Goal: Task Accomplishment & Management: Manage account settings

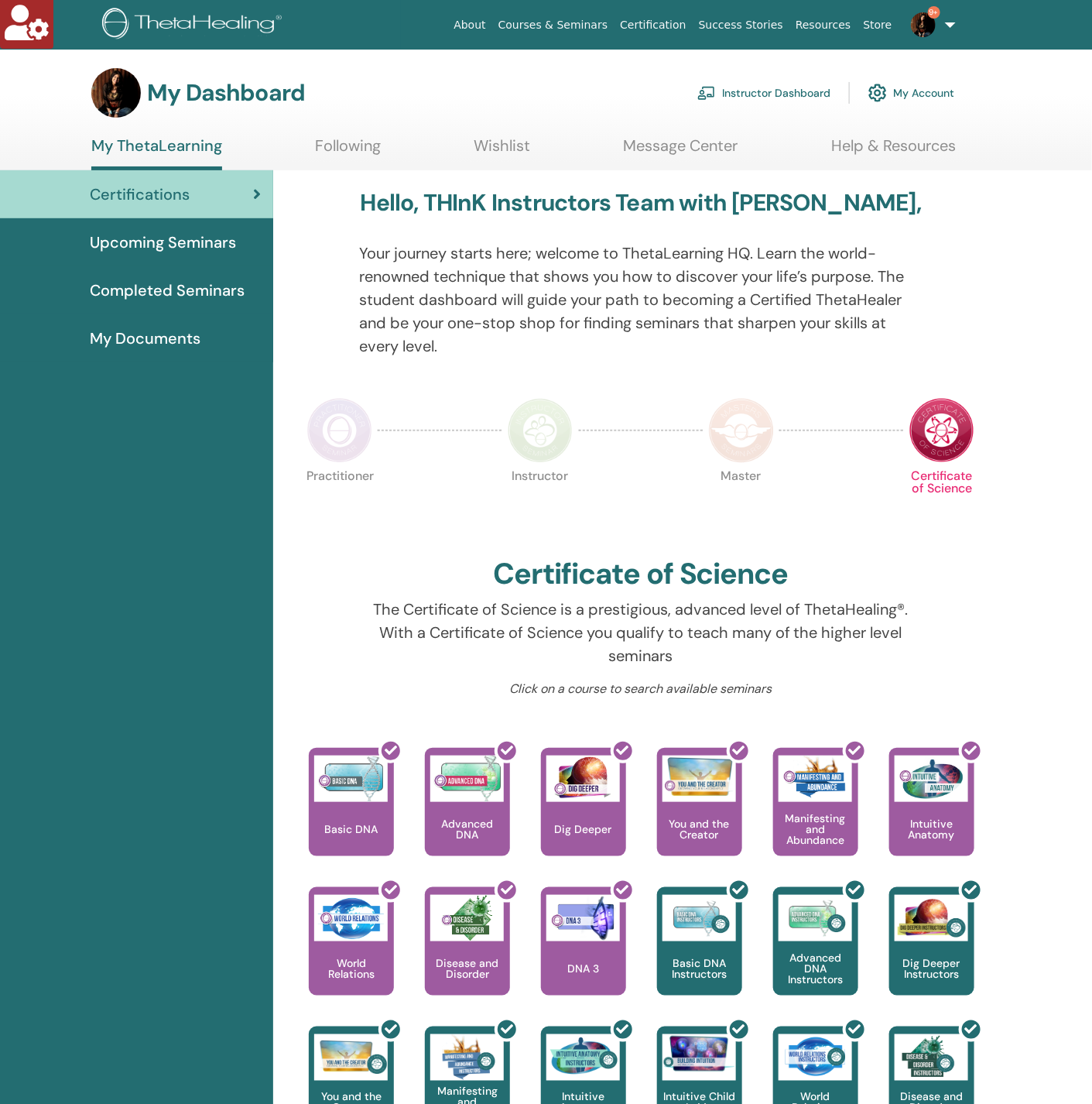
drag, startPoint x: 771, startPoint y: 96, endPoint x: 795, endPoint y: 79, distance: 29.4
click at [771, 96] on link "Instructor Dashboard" at bounding box center [764, 92] width 133 height 34
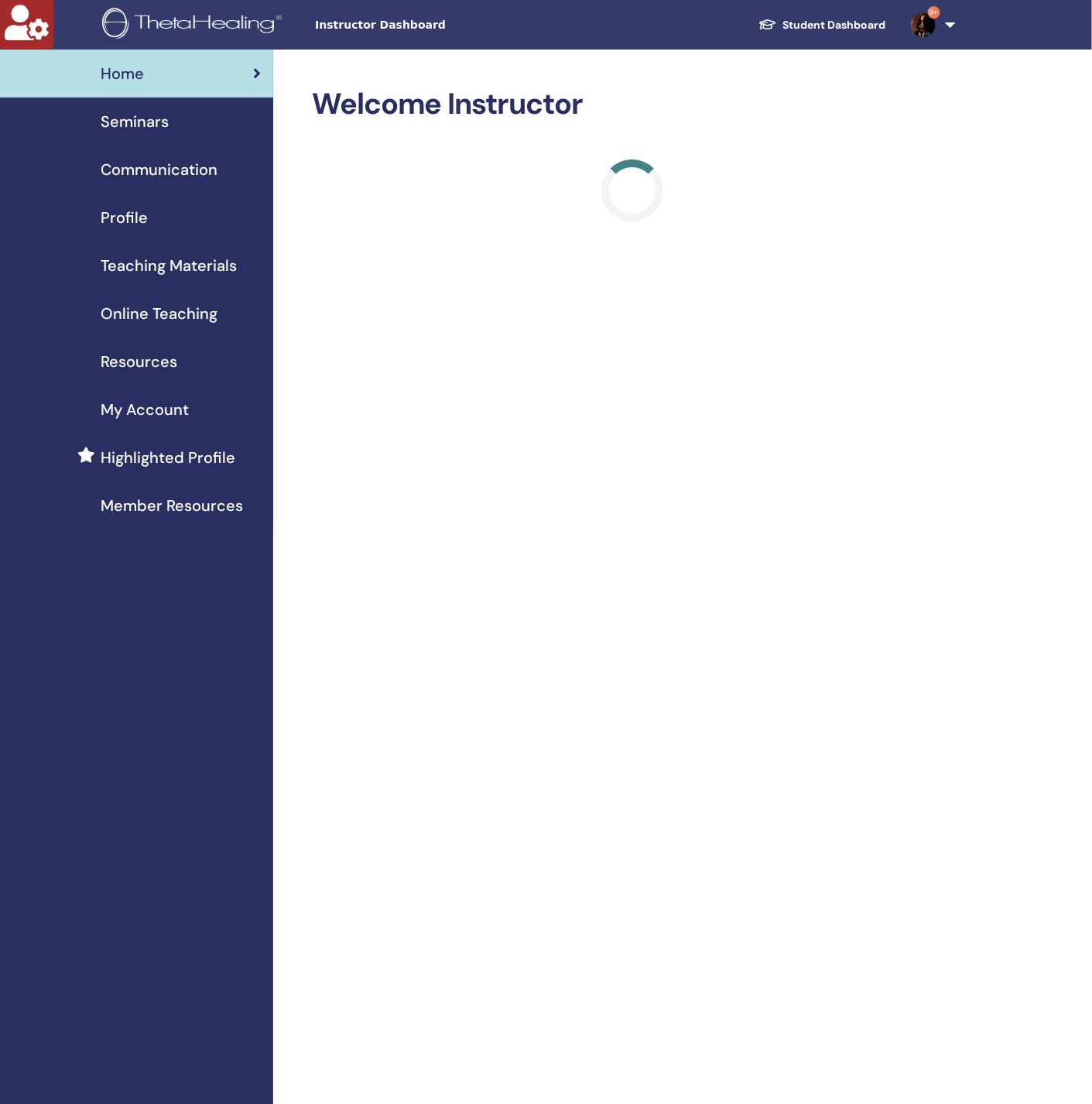
click at [126, 125] on span "Seminars" at bounding box center [135, 121] width 68 height 23
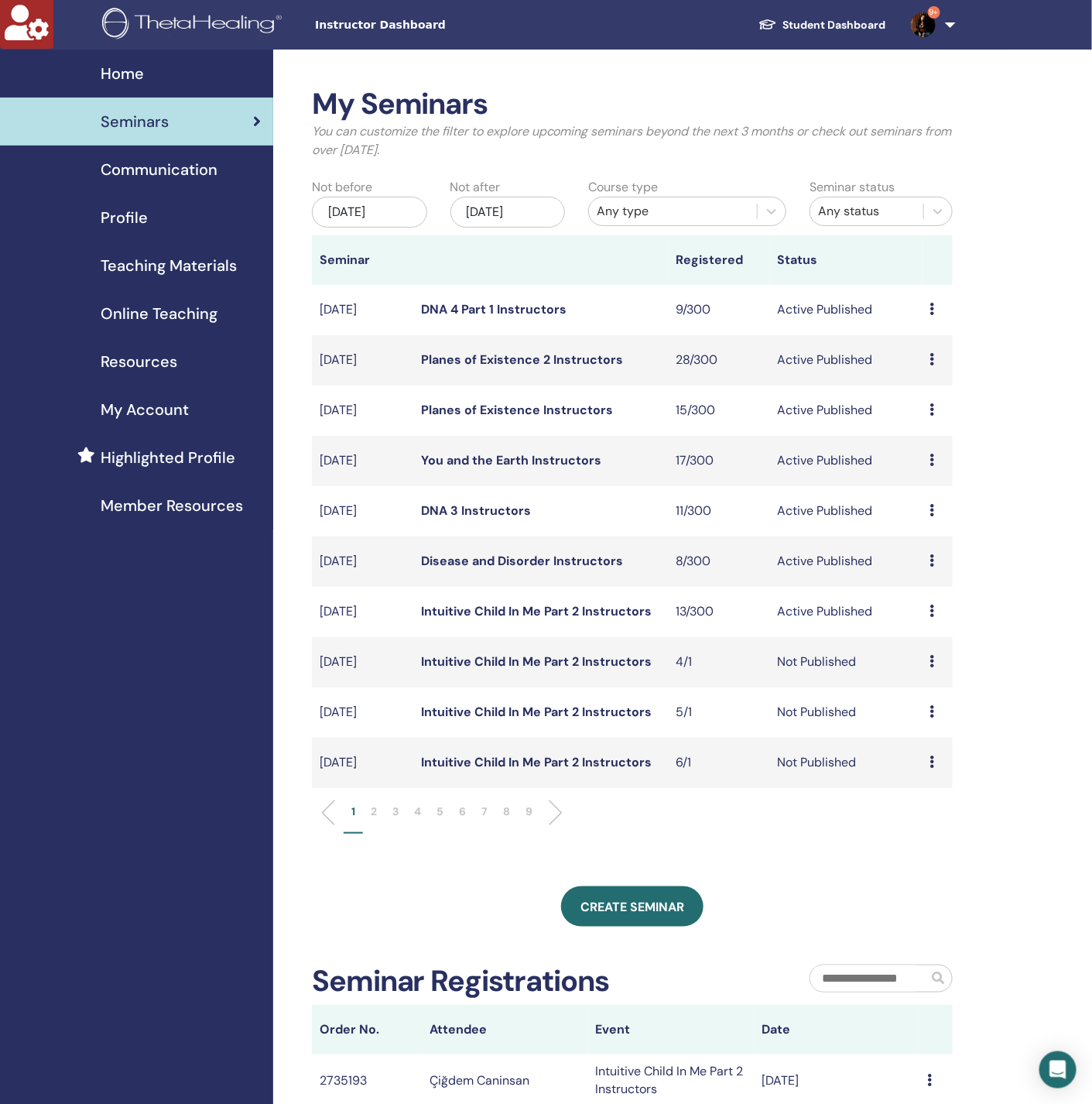
click at [395, 212] on div "Jul/14, 2025" at bounding box center [370, 212] width 116 height 31
click at [518, 207] on div "Jan/14, 2026" at bounding box center [508, 212] width 116 height 31
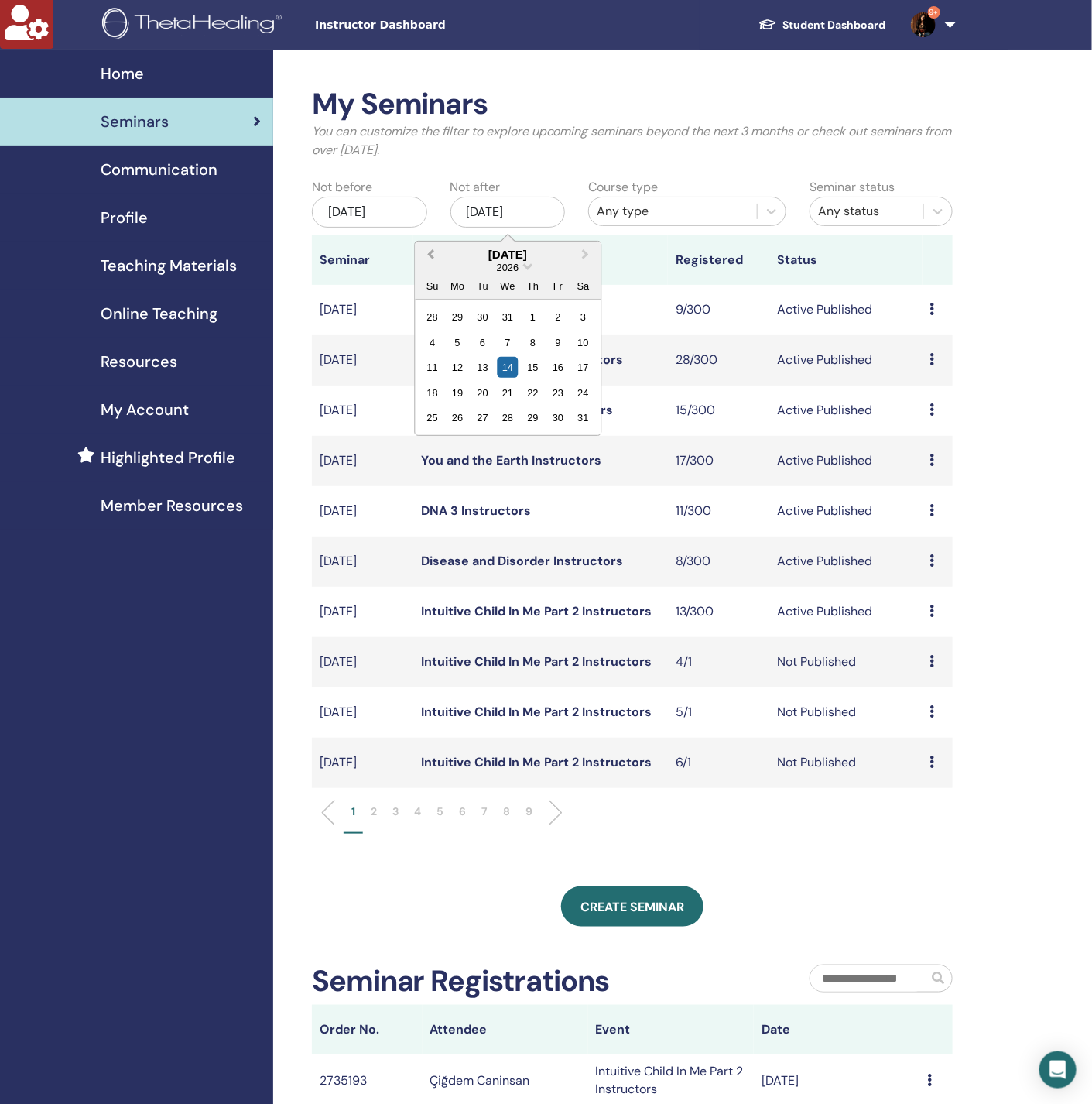
click at [435, 250] on button "Previous Month" at bounding box center [429, 255] width 25 height 25
click at [587, 340] on div "11" at bounding box center [584, 343] width 21 height 21
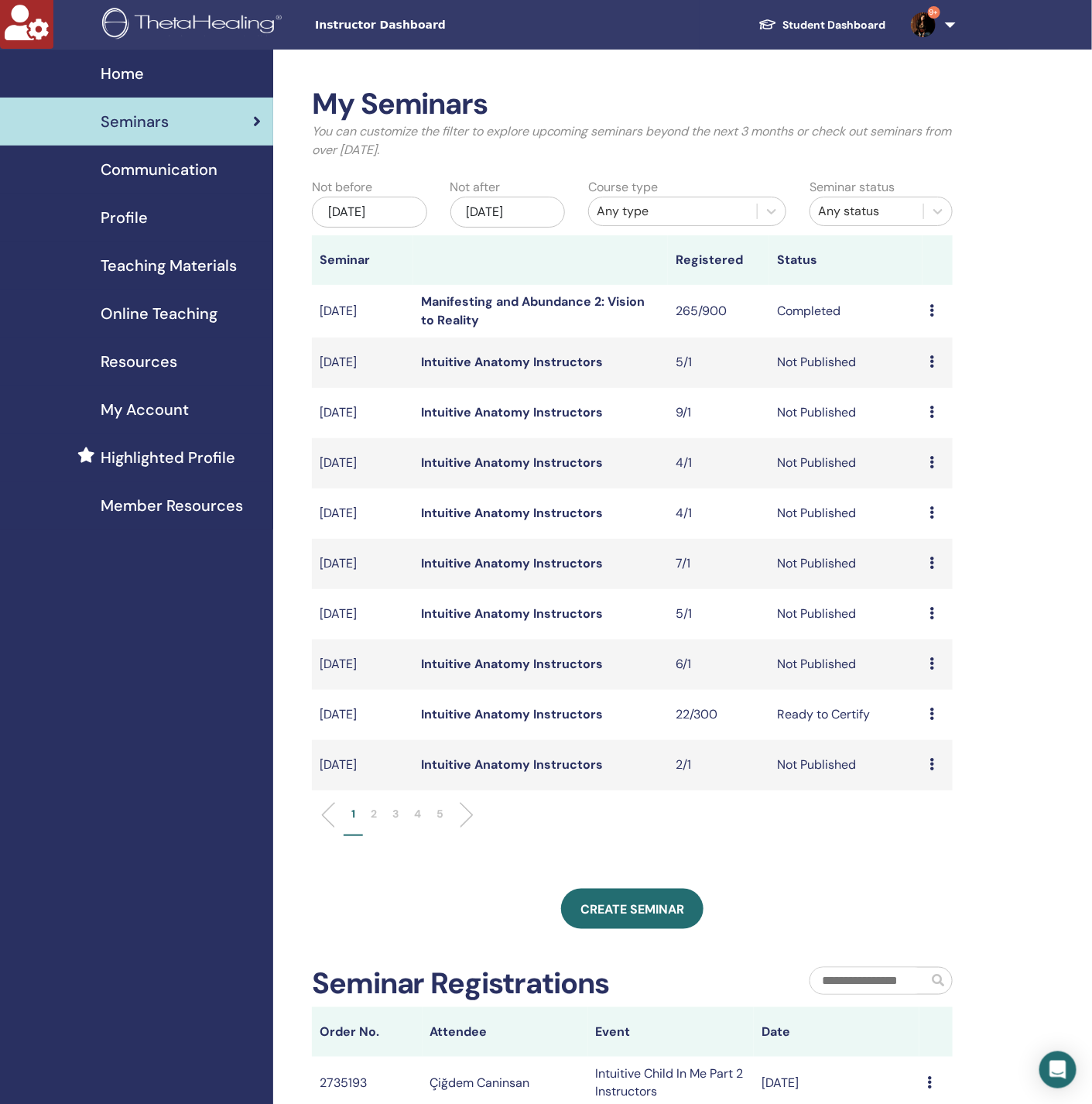
click at [371, 811] on p "2" at bounding box center [374, 814] width 6 height 16
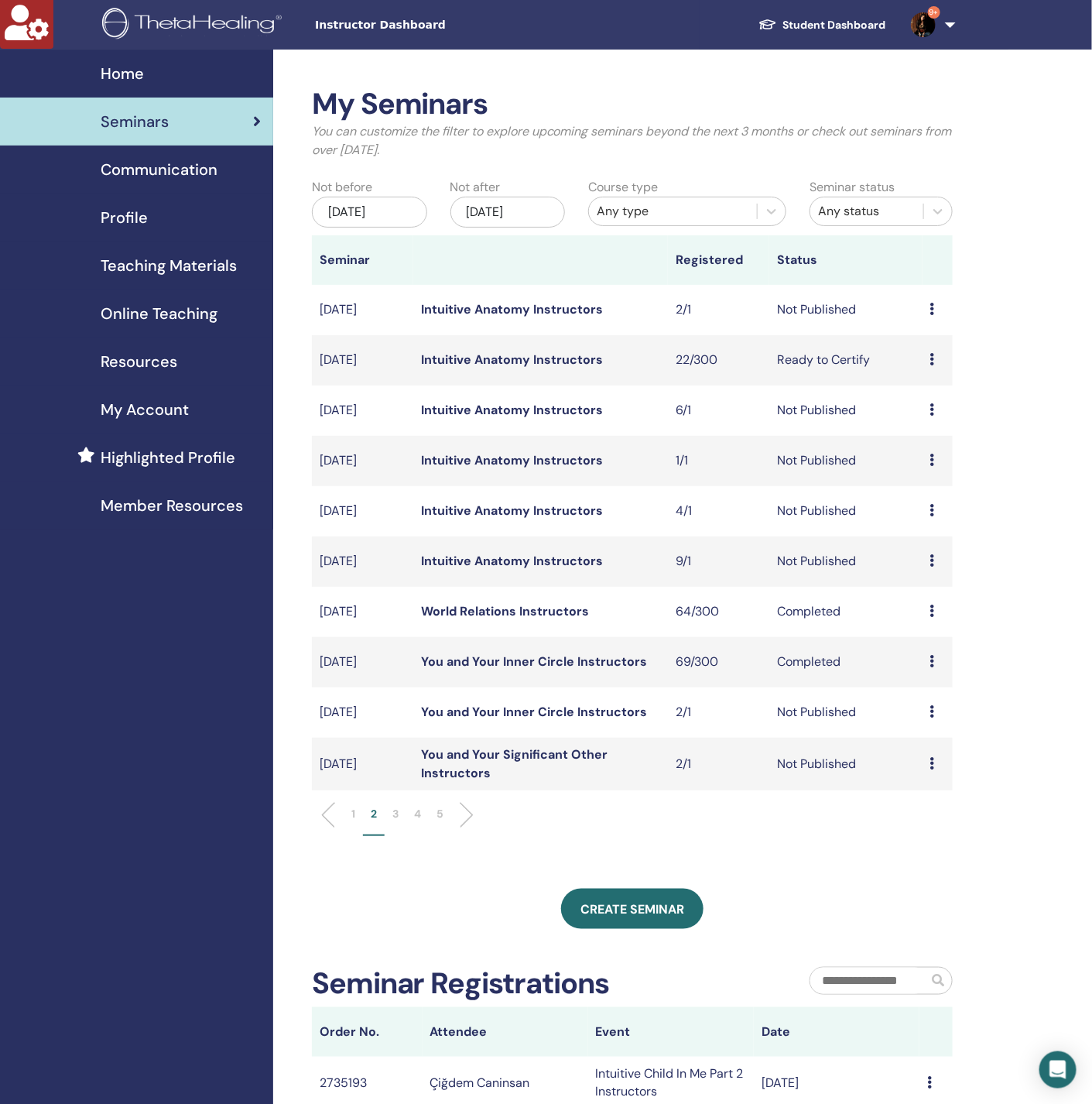
click at [353, 816] on p "1" at bounding box center [353, 814] width 4 height 16
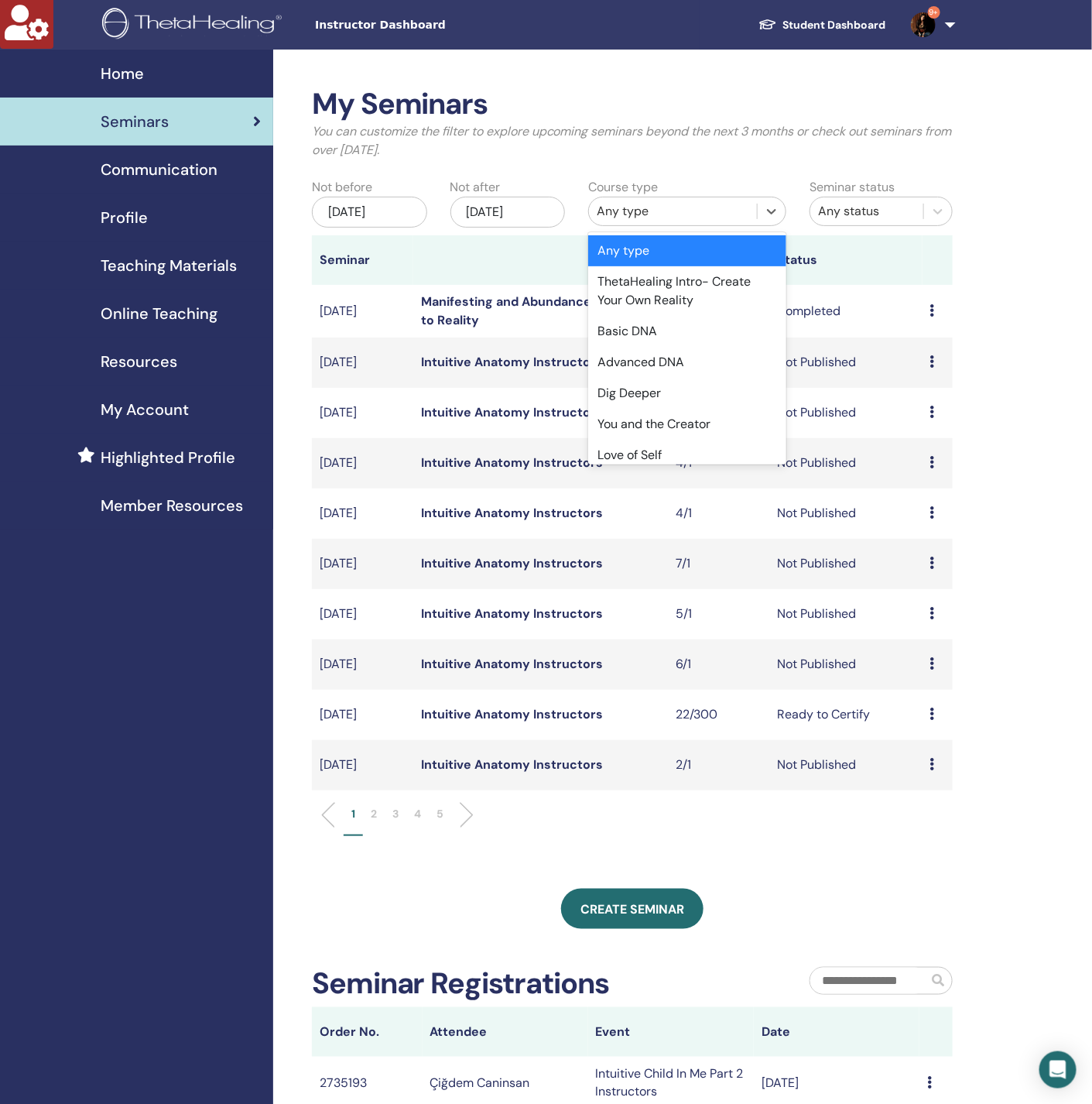
click at [697, 211] on div "Any type" at bounding box center [673, 211] width 152 height 18
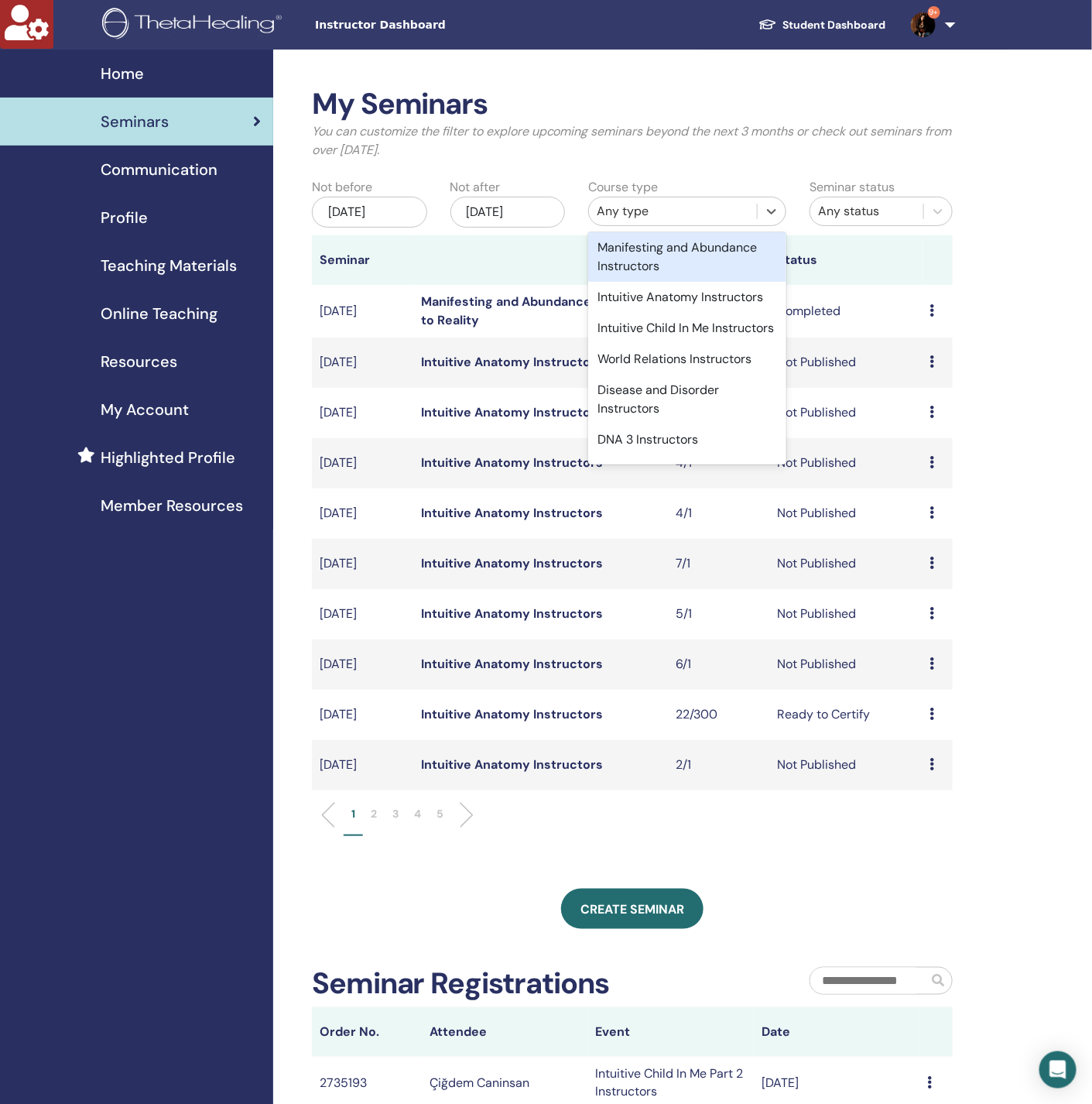
scroll to position [1045, 0]
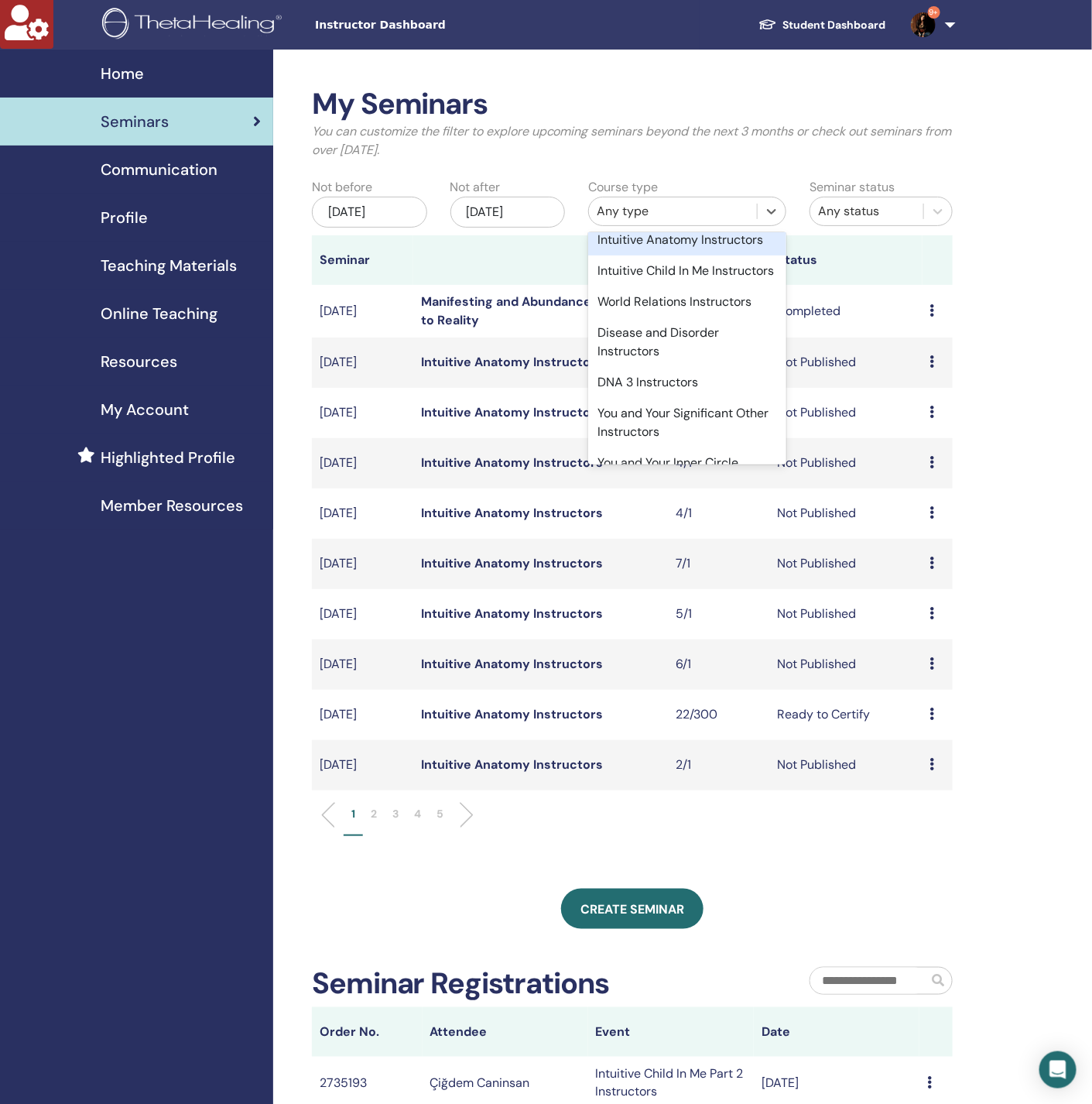
click at [663, 255] on div "Intuitive Anatomy Instructors" at bounding box center [688, 240] width 198 height 31
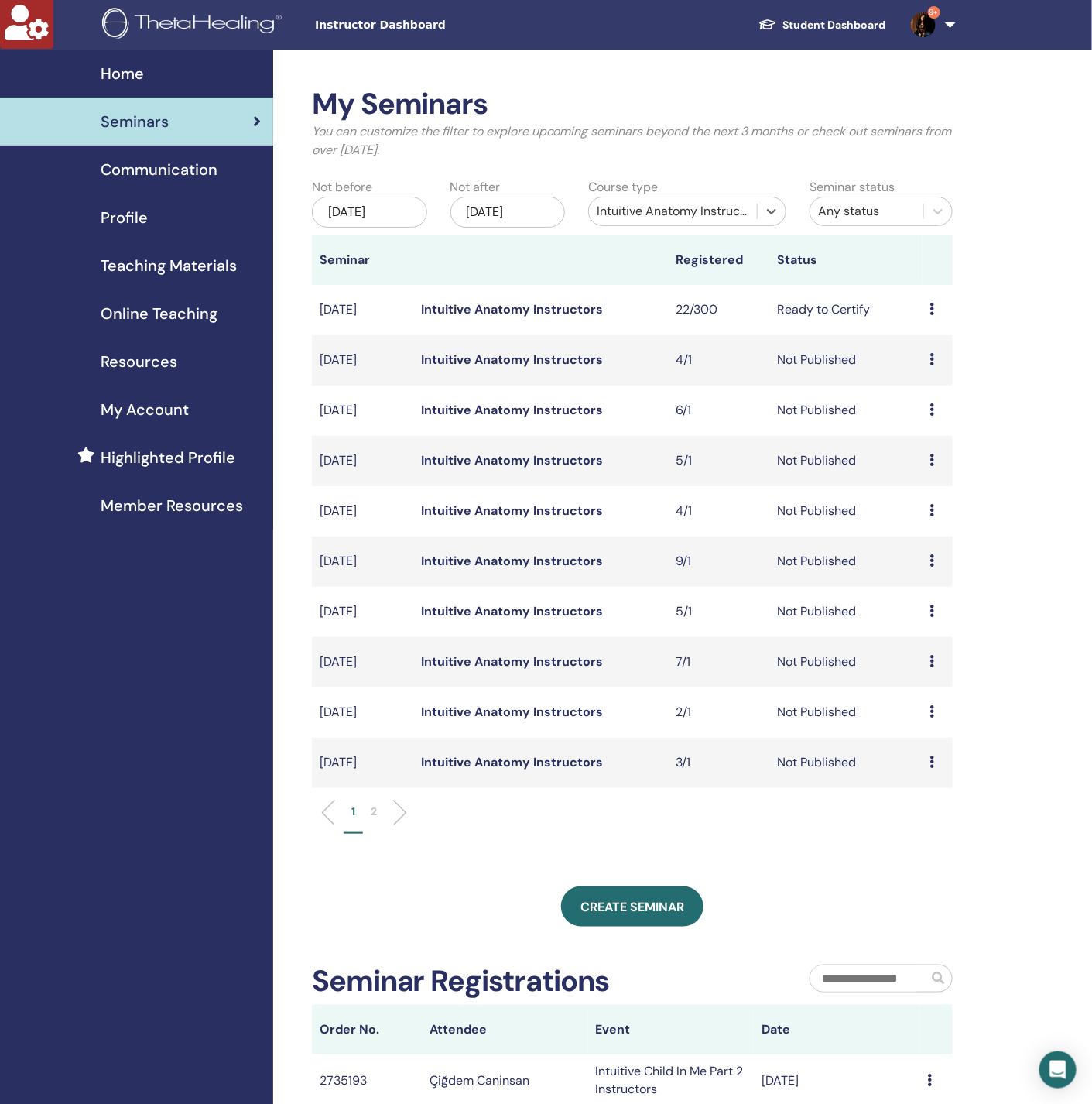
click at [371, 816] on p "2" at bounding box center [374, 811] width 6 height 16
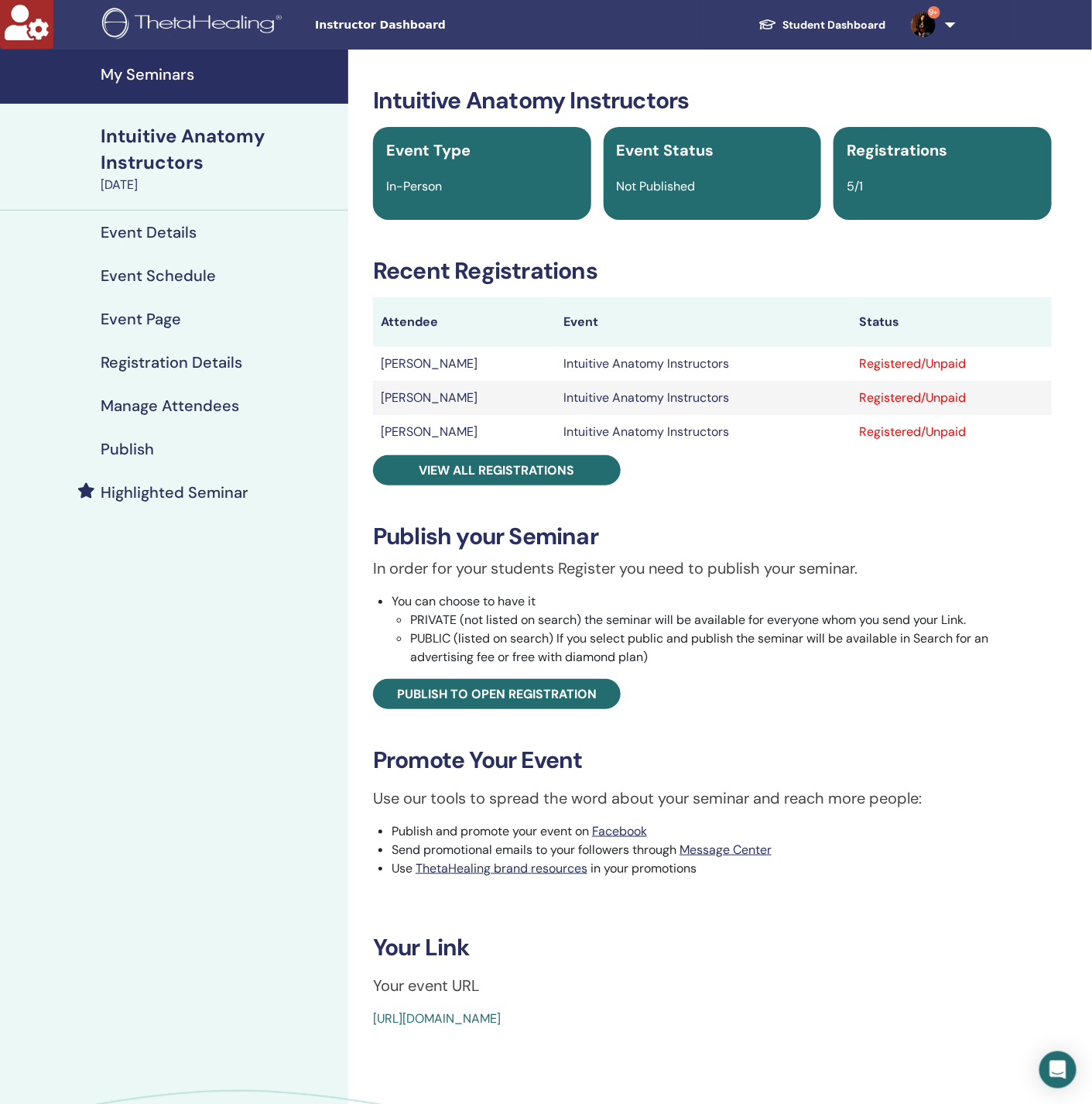
click at [171, 405] on h4 "Manage Attendees" at bounding box center [170, 406] width 139 height 18
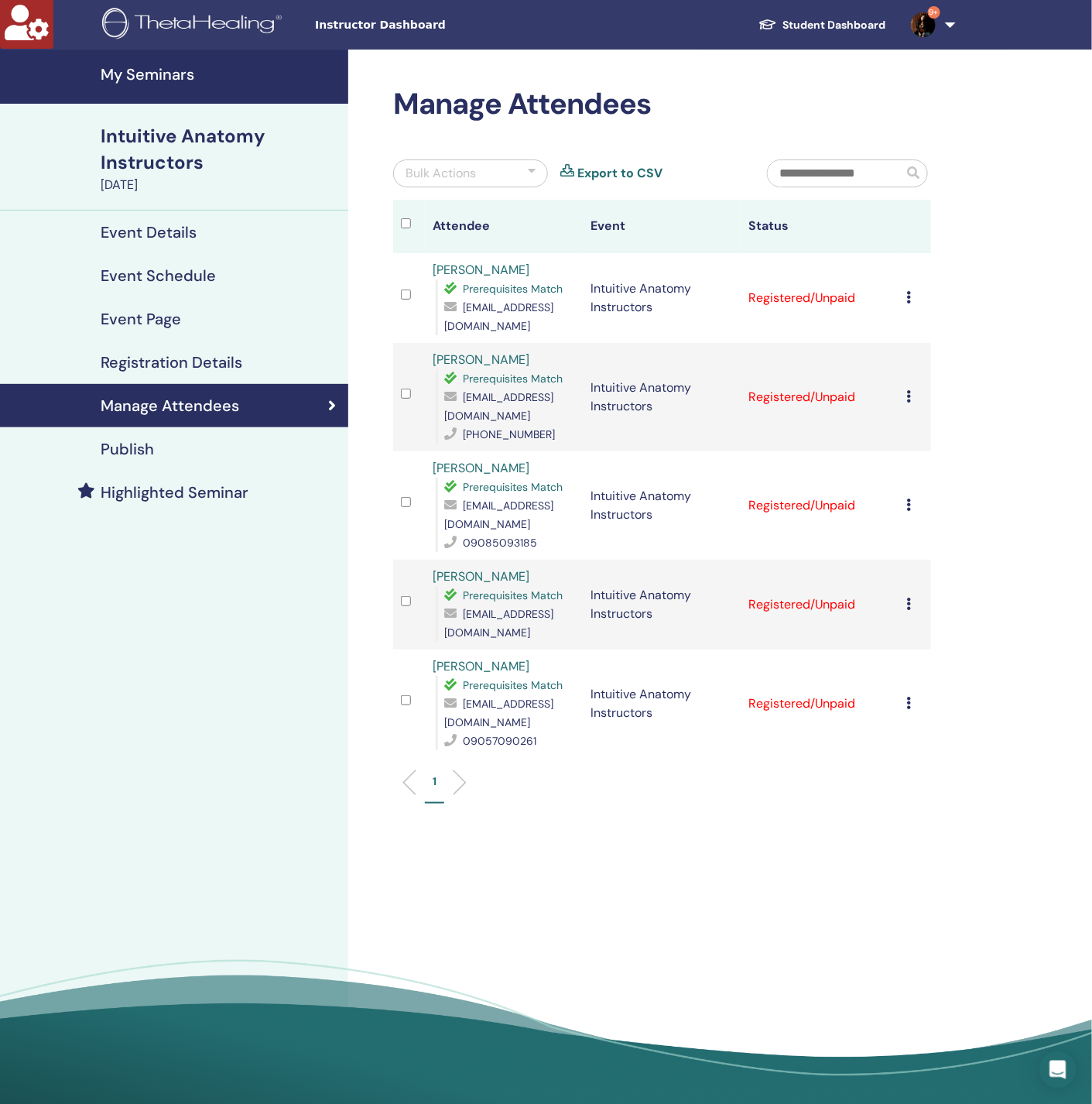
click at [526, 175] on div "Bulk Actions" at bounding box center [470, 173] width 155 height 28
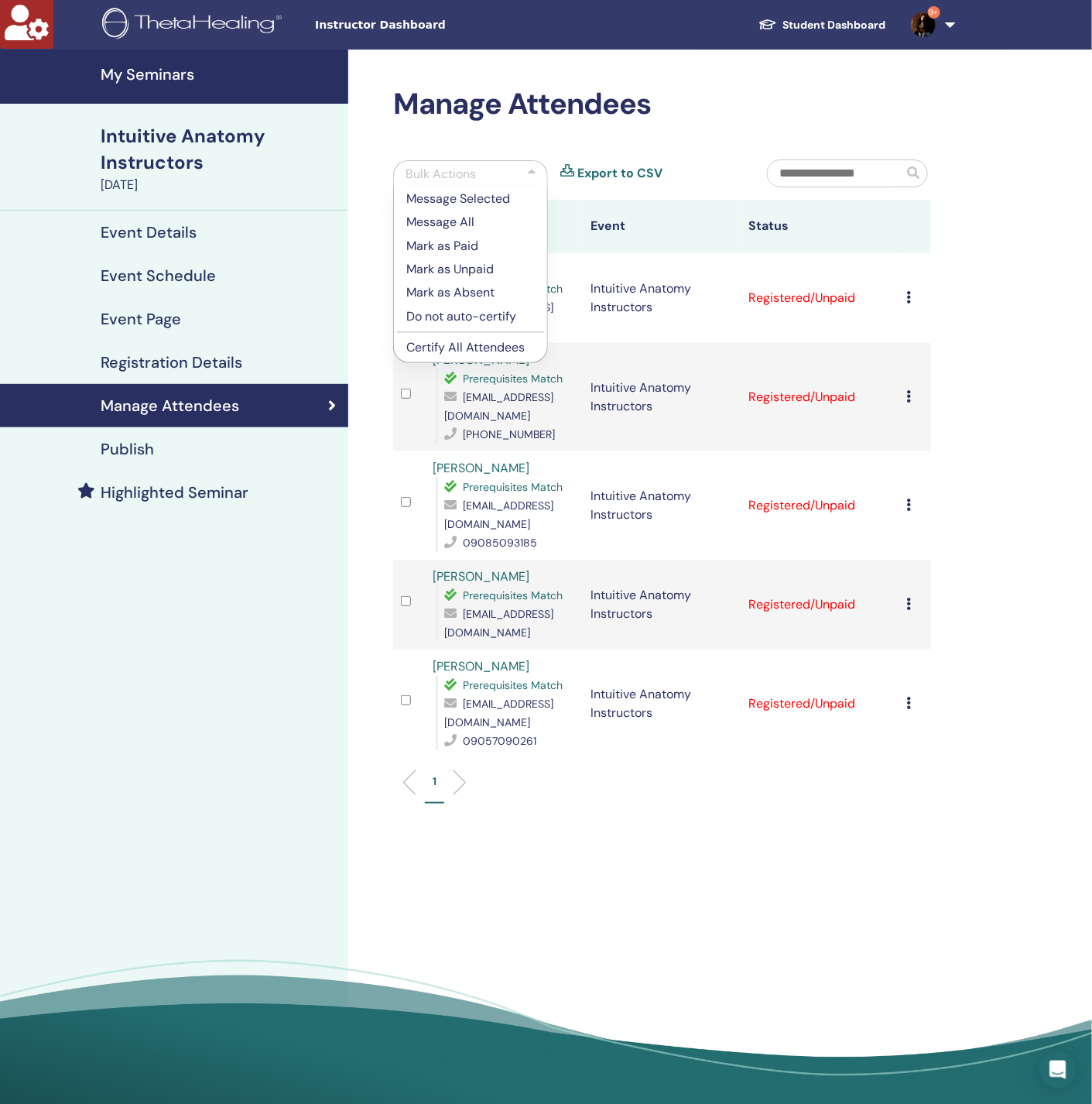
click at [464, 349] on p "Certify All Attendees" at bounding box center [470, 347] width 128 height 18
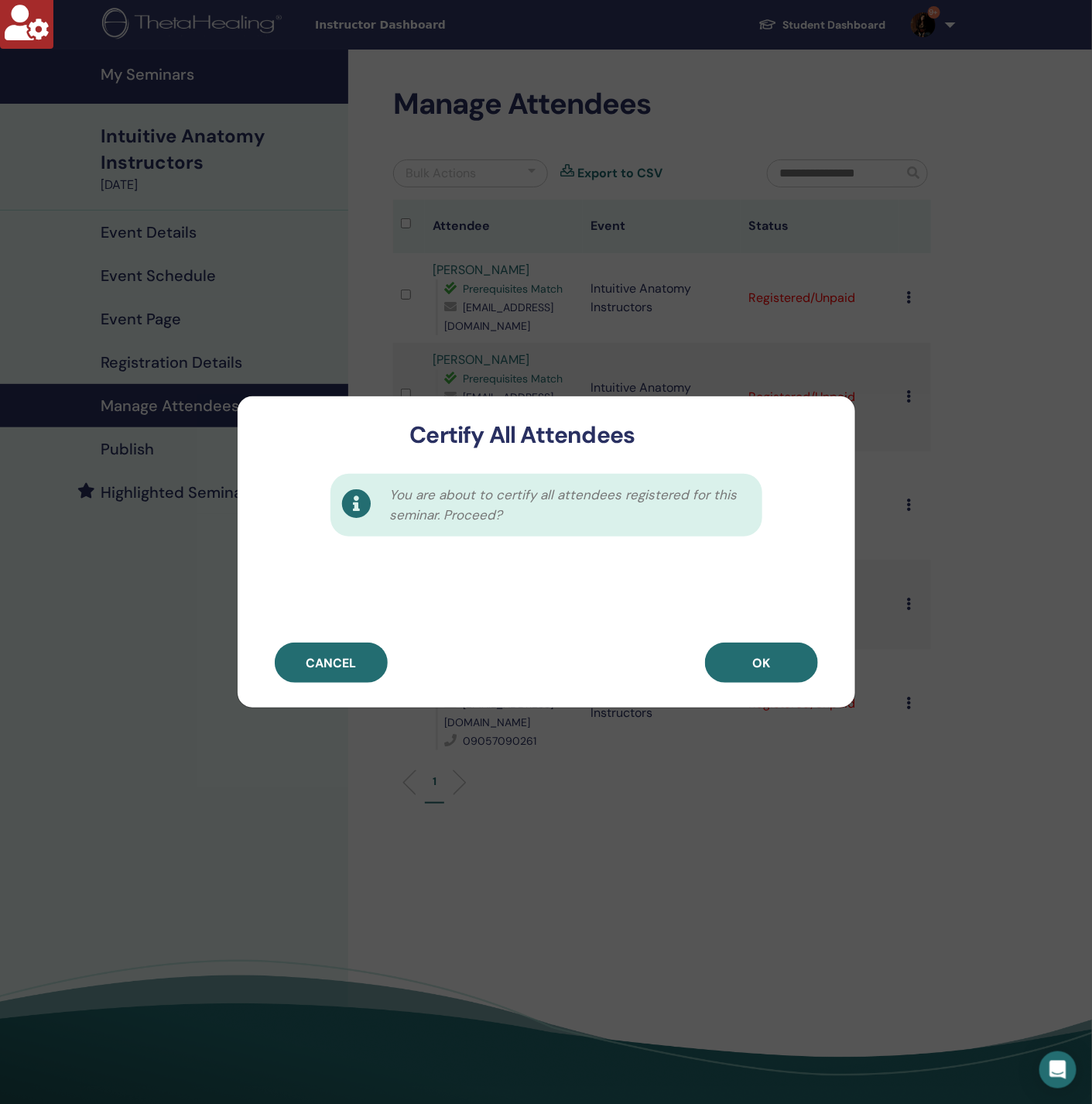
drag, startPoint x: 763, startPoint y: 658, endPoint x: 713, endPoint y: 602, distance: 75.1
click at [763, 657] on span "OK" at bounding box center [761, 663] width 17 height 16
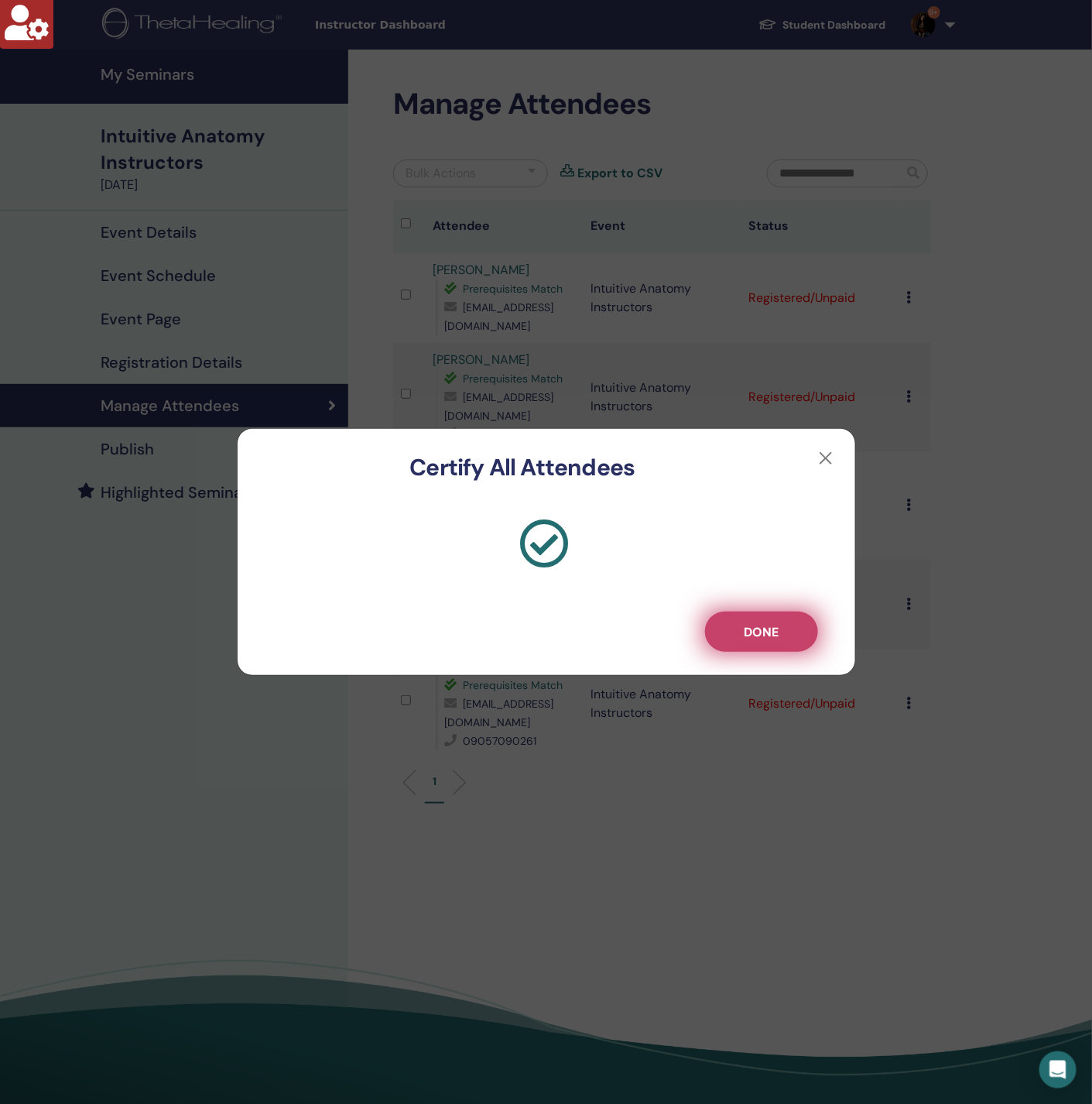
click at [756, 639] on span "Done" at bounding box center [762, 632] width 35 height 16
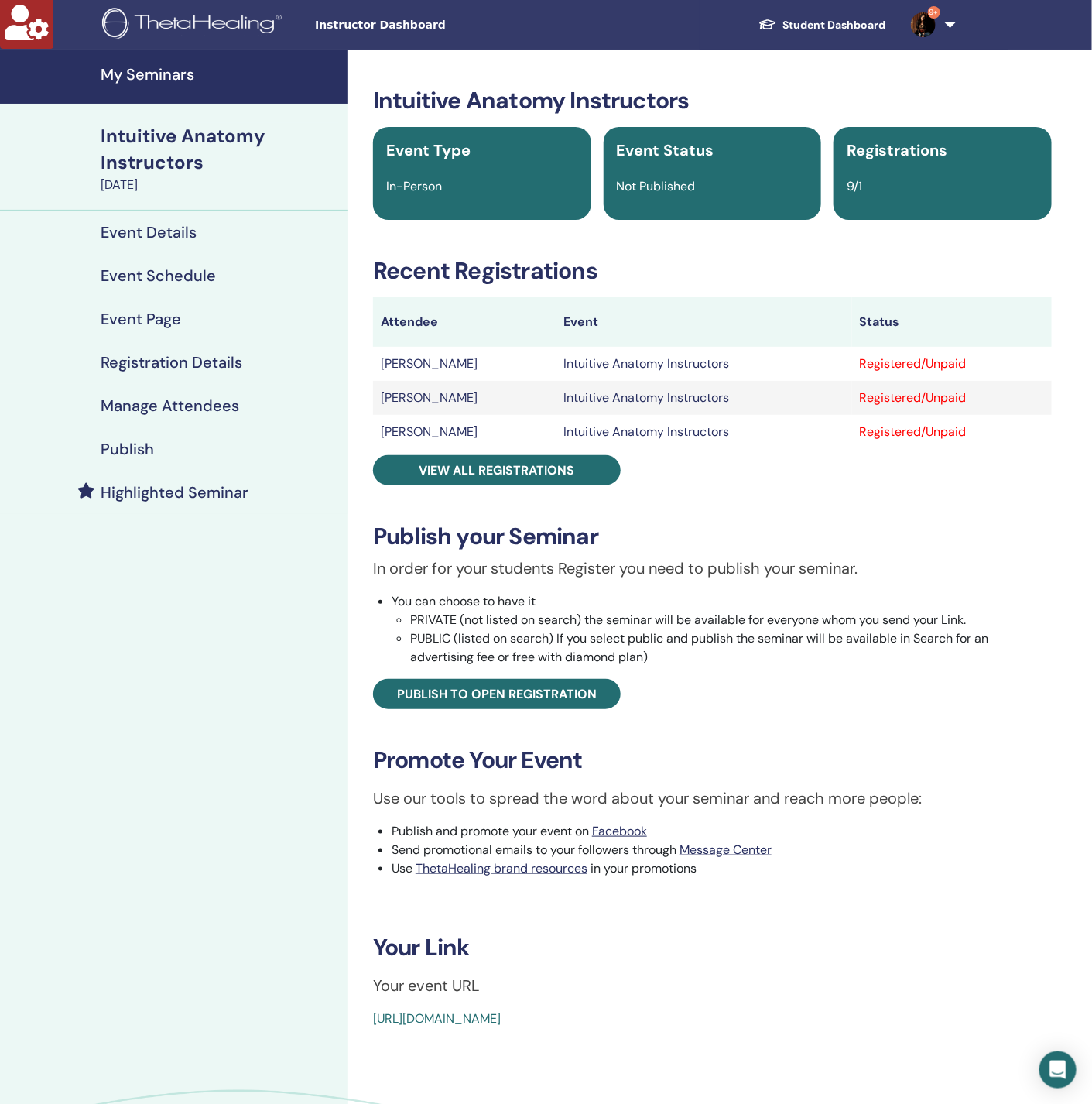
click at [179, 401] on h4 "Manage Attendees" at bounding box center [170, 406] width 139 height 18
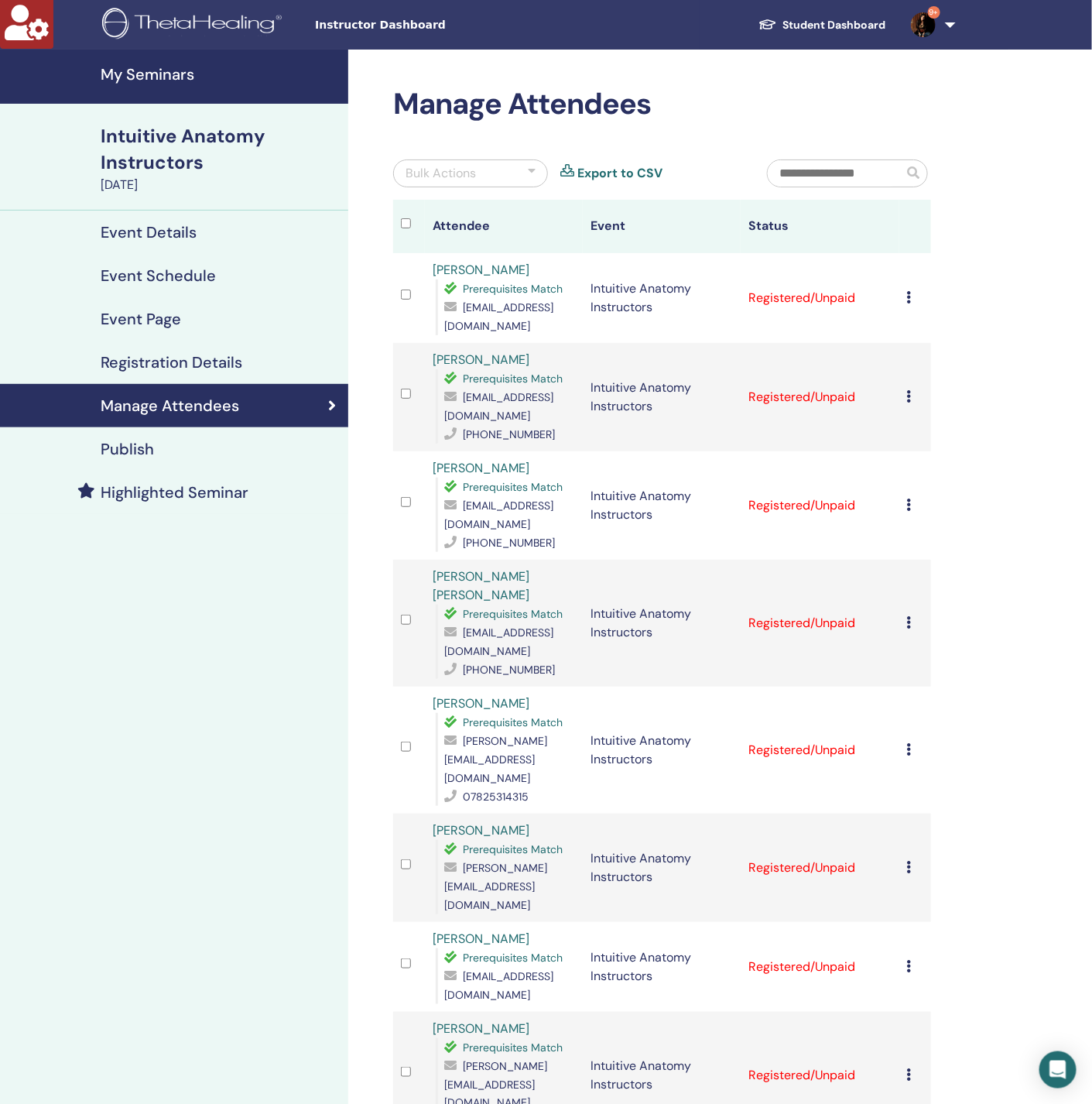
click at [911, 302] on icon at bounding box center [909, 297] width 5 height 13
click at [931, 333] on p "Do not auto-certify" at bounding box center [936, 338] width 122 height 18
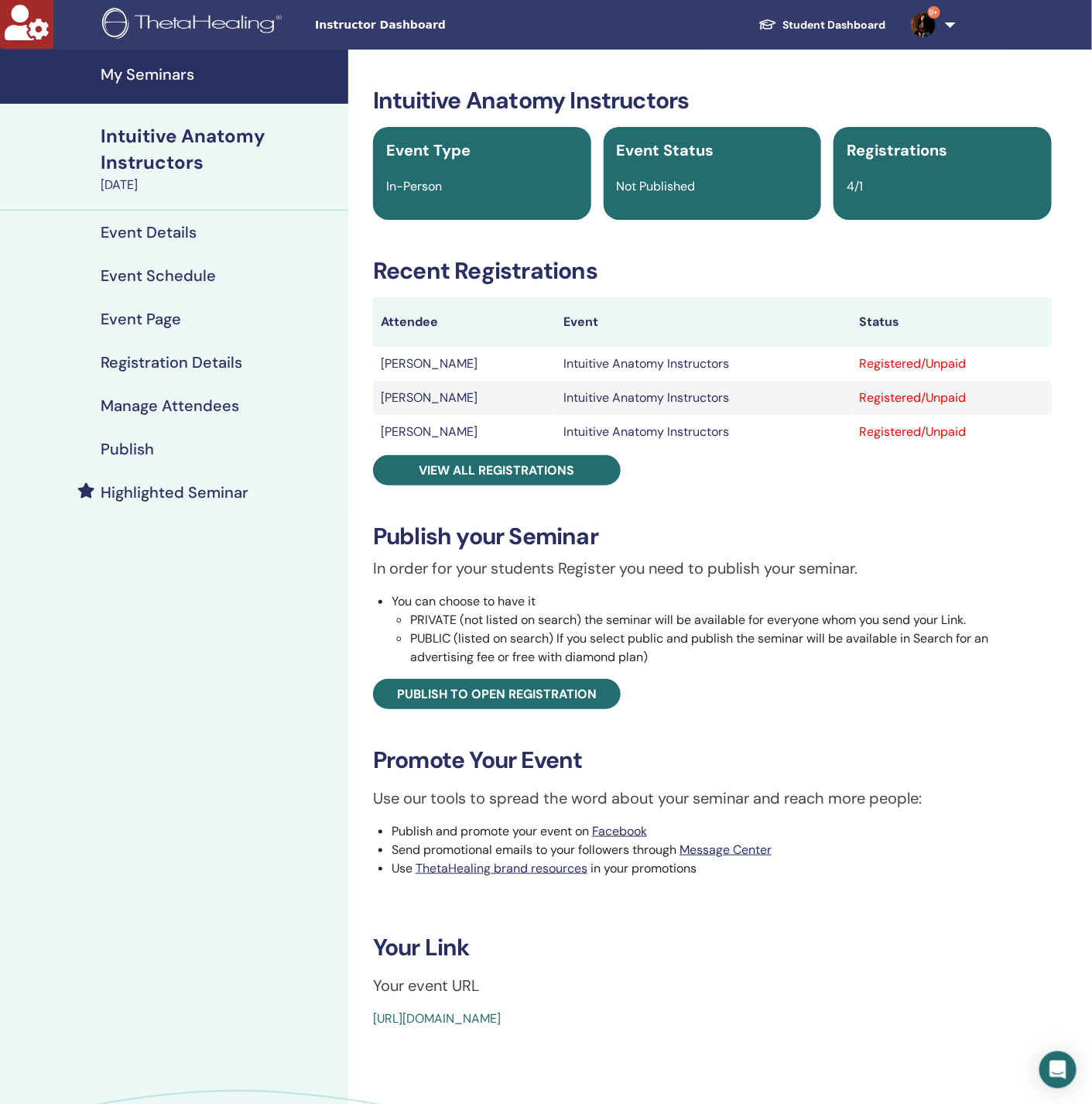
click at [147, 408] on h4 "Manage Attendees" at bounding box center [170, 406] width 139 height 18
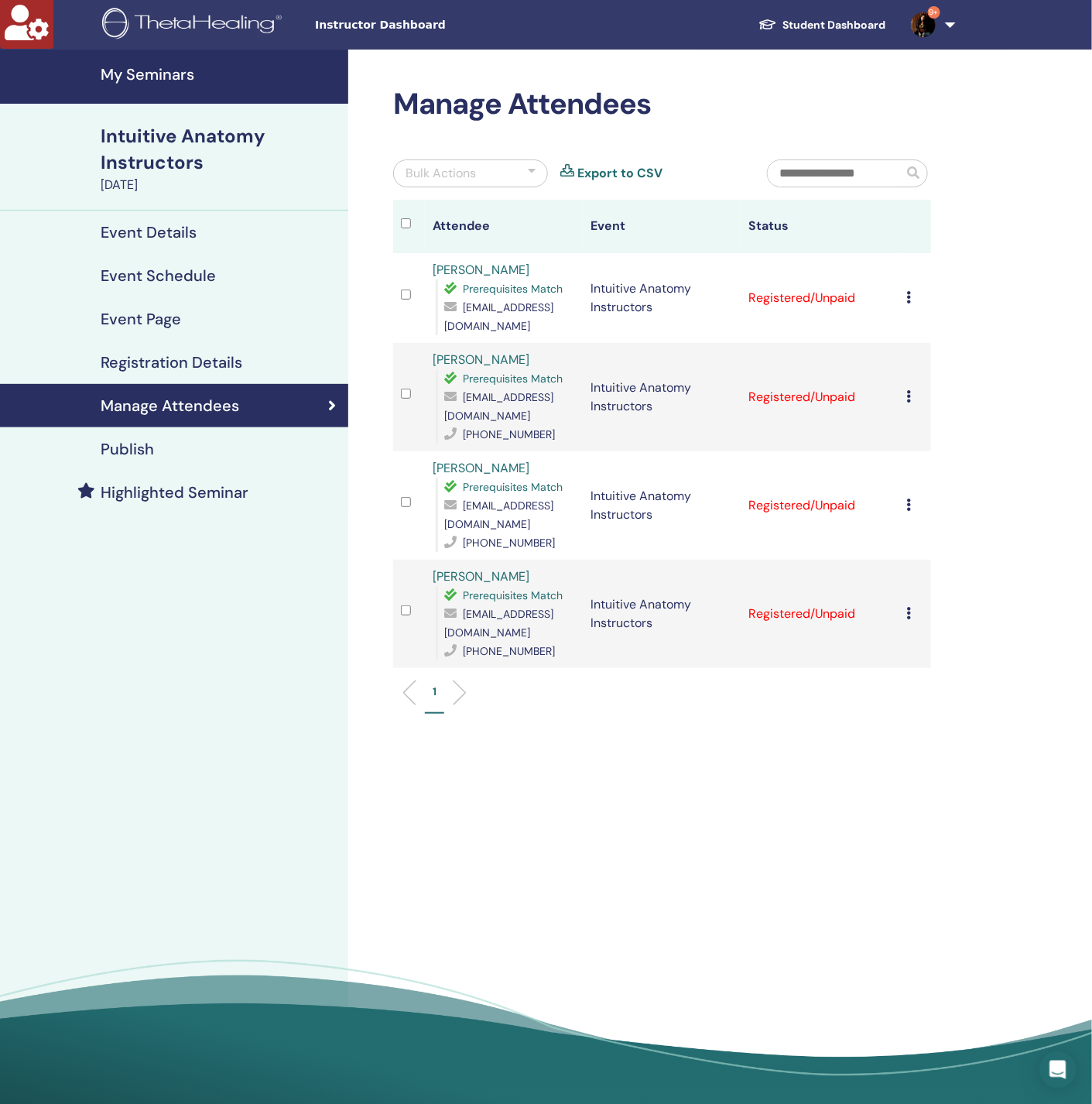
click at [472, 174] on div "Bulk Actions" at bounding box center [440, 172] width 70 height 18
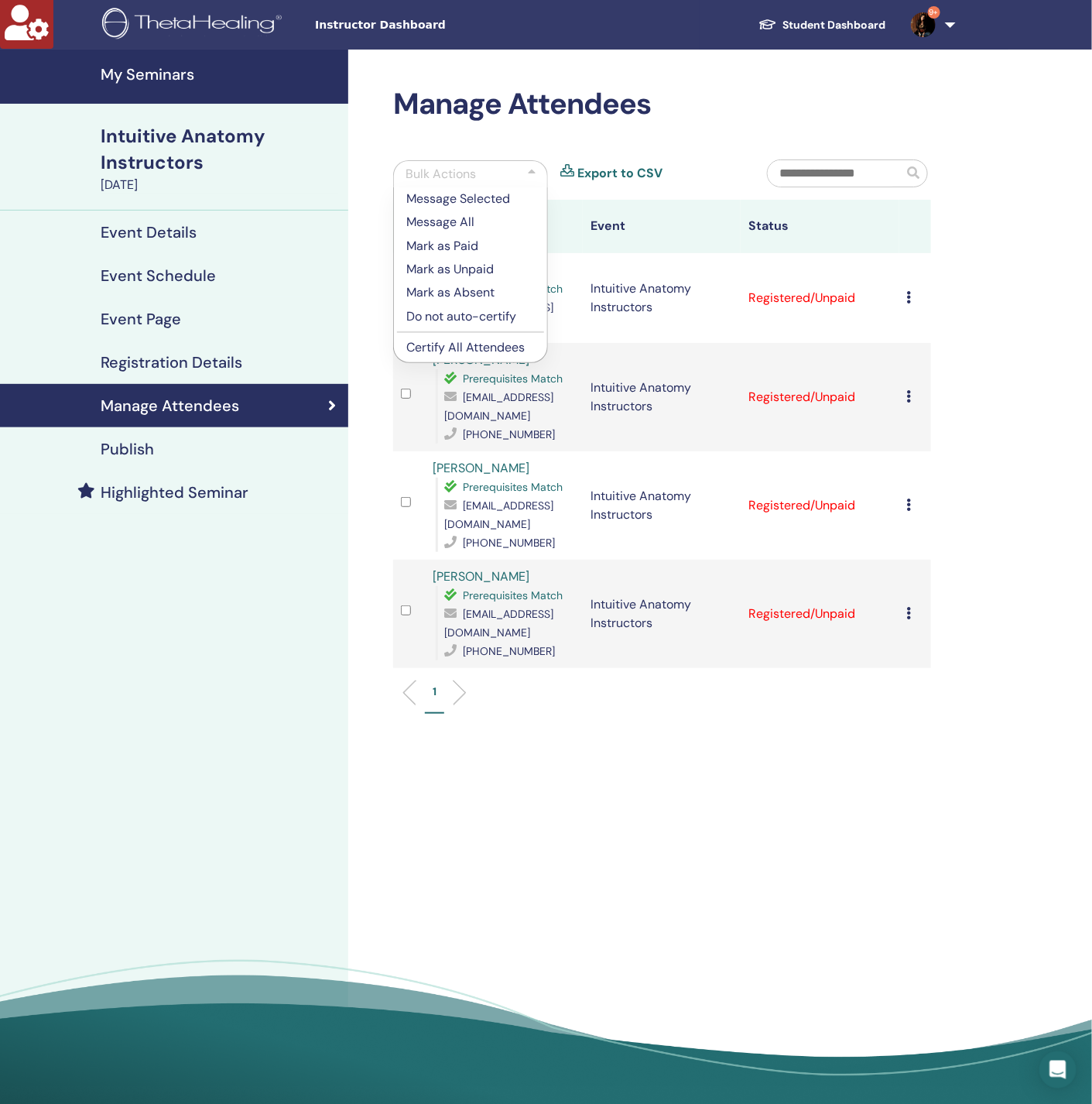
click at [457, 349] on p "Certify All Attendees" at bounding box center [470, 347] width 128 height 18
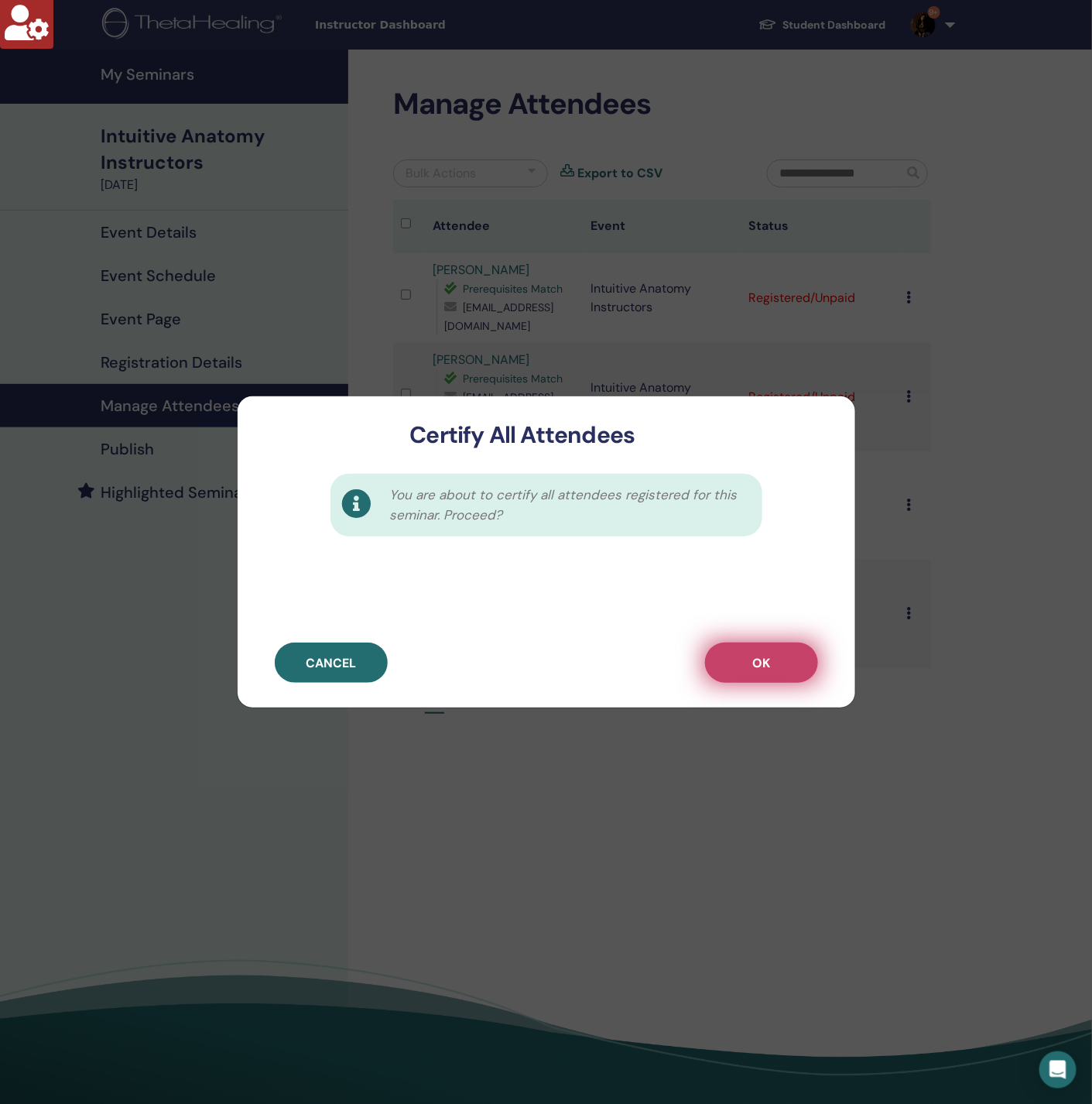
click at [765, 667] on span "OK" at bounding box center [761, 663] width 17 height 16
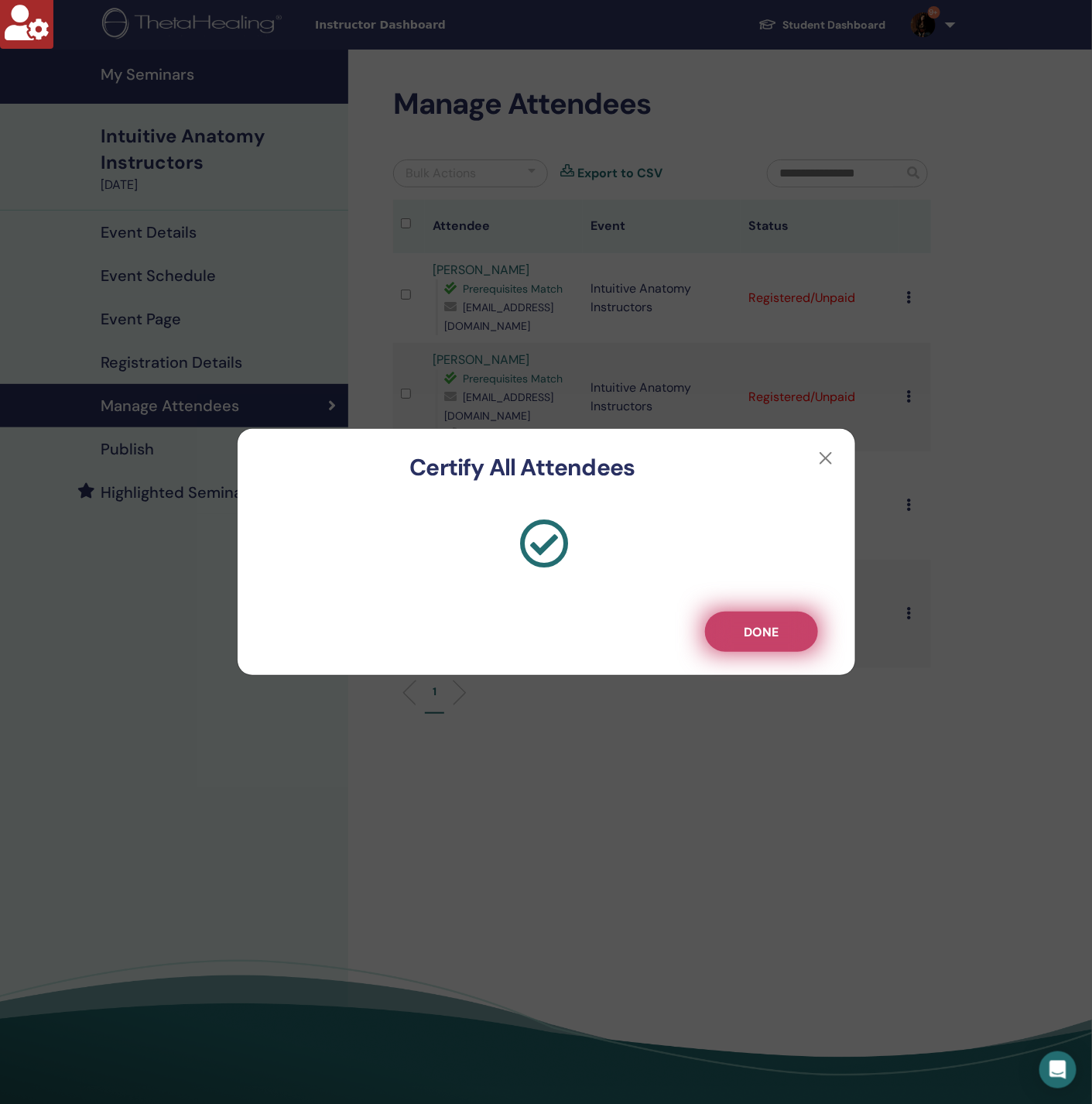
click at [781, 633] on button "Done" at bounding box center [761, 632] width 113 height 40
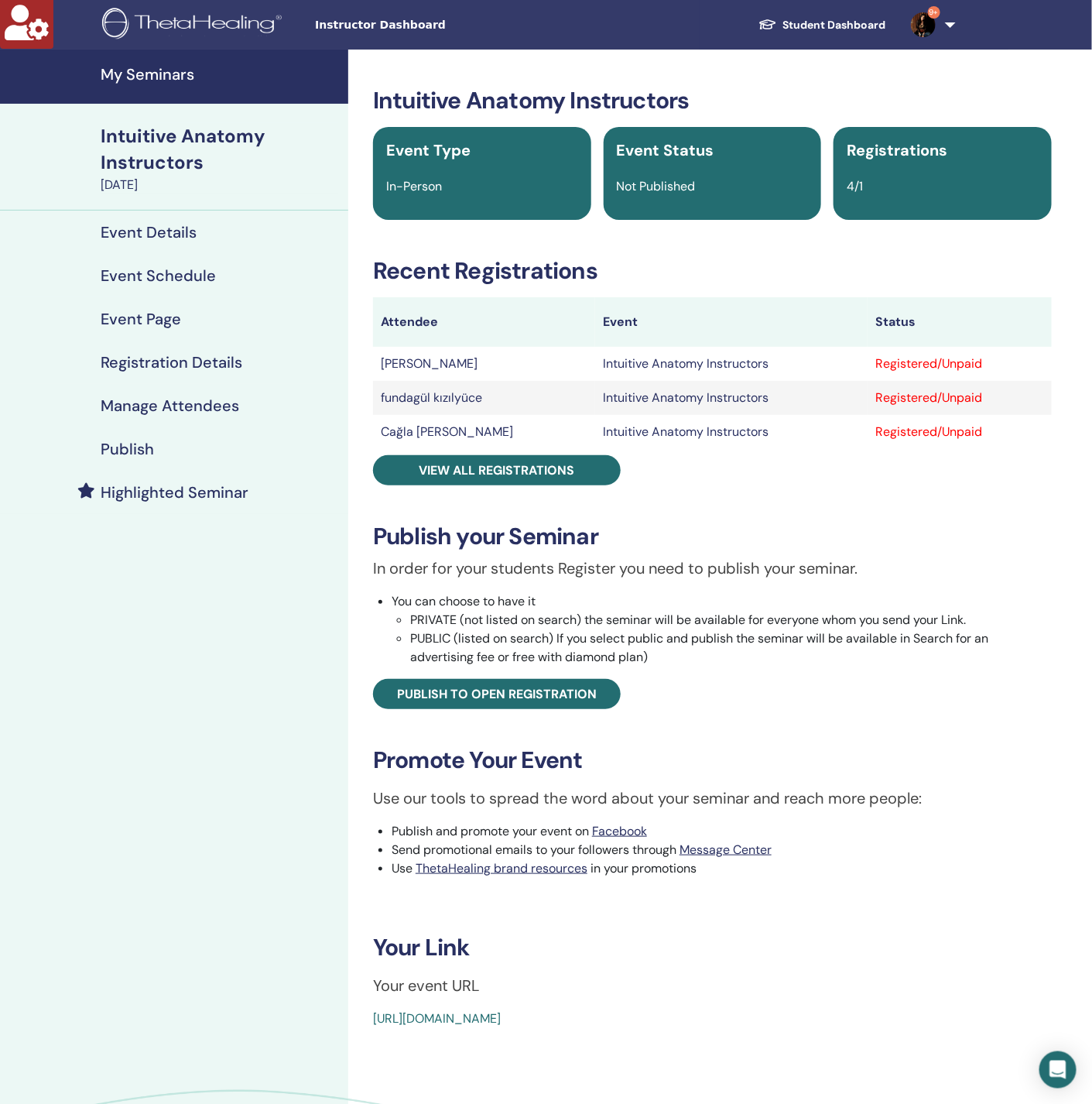
click at [194, 409] on h4 "Manage Attendees" at bounding box center [170, 406] width 139 height 18
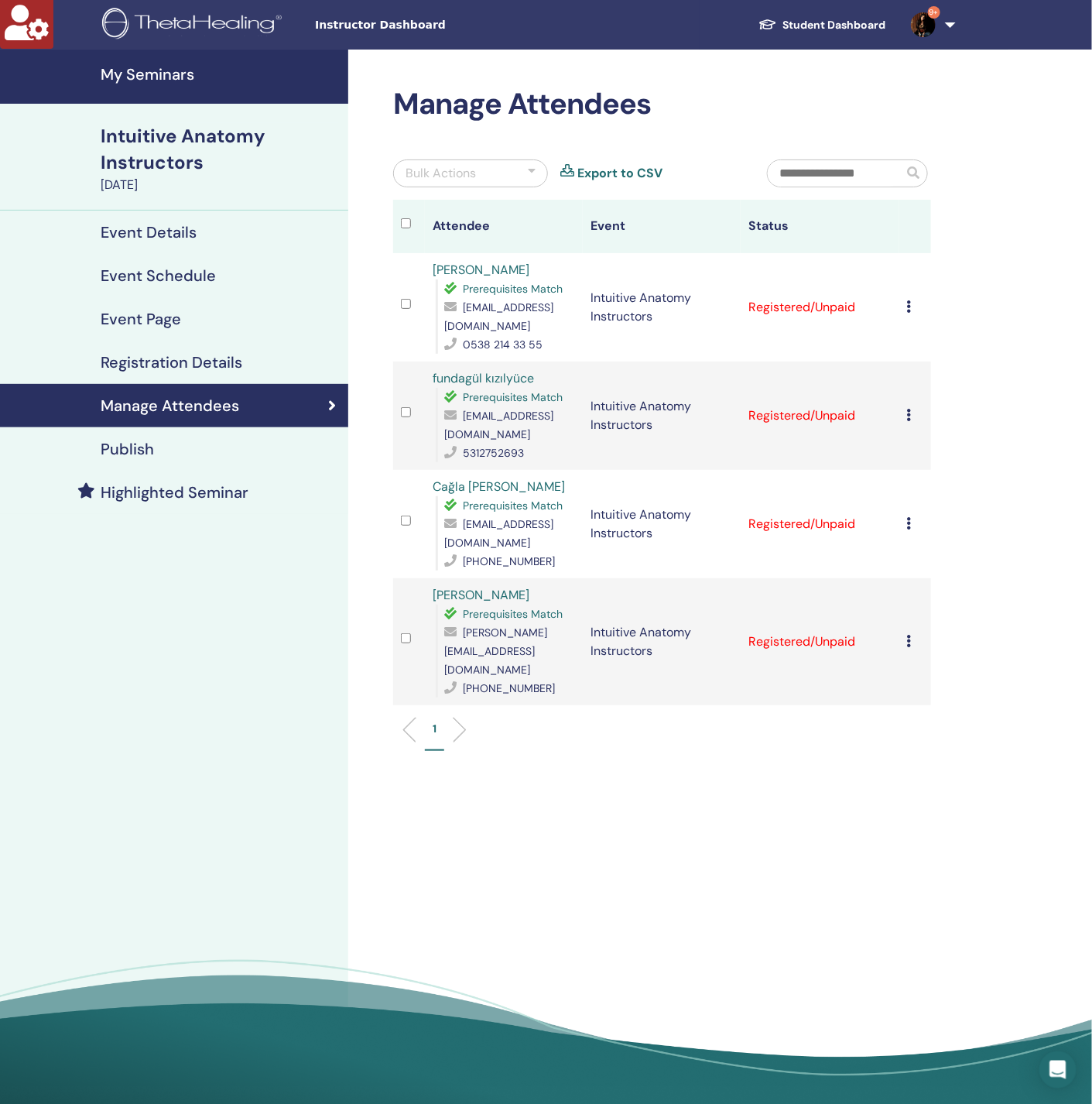
click at [911, 523] on icon at bounding box center [909, 523] width 5 height 13
click at [929, 563] on p "Do not auto-certify" at bounding box center [936, 560] width 122 height 18
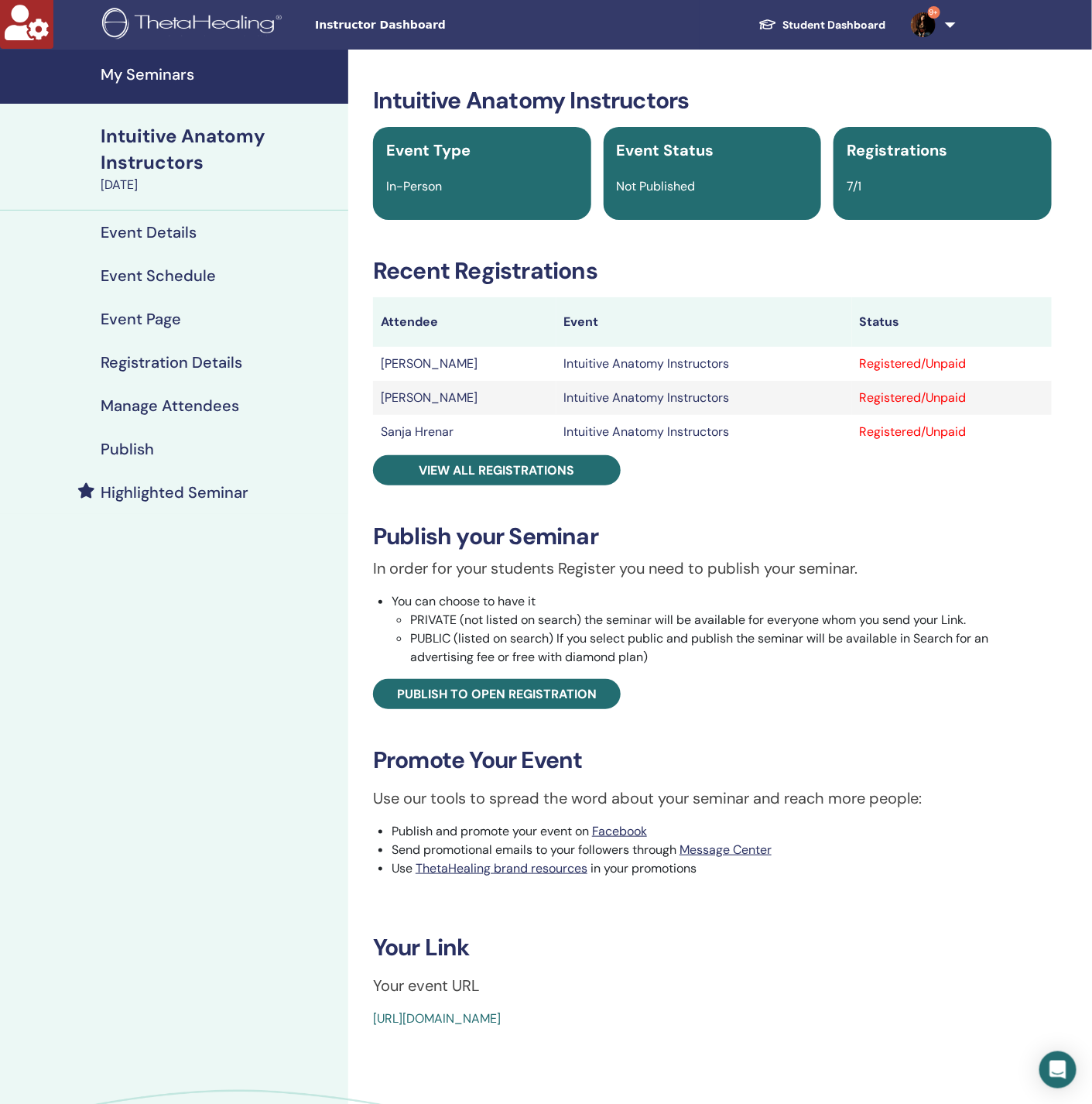
click at [168, 402] on h4 "Manage Attendees" at bounding box center [170, 406] width 139 height 18
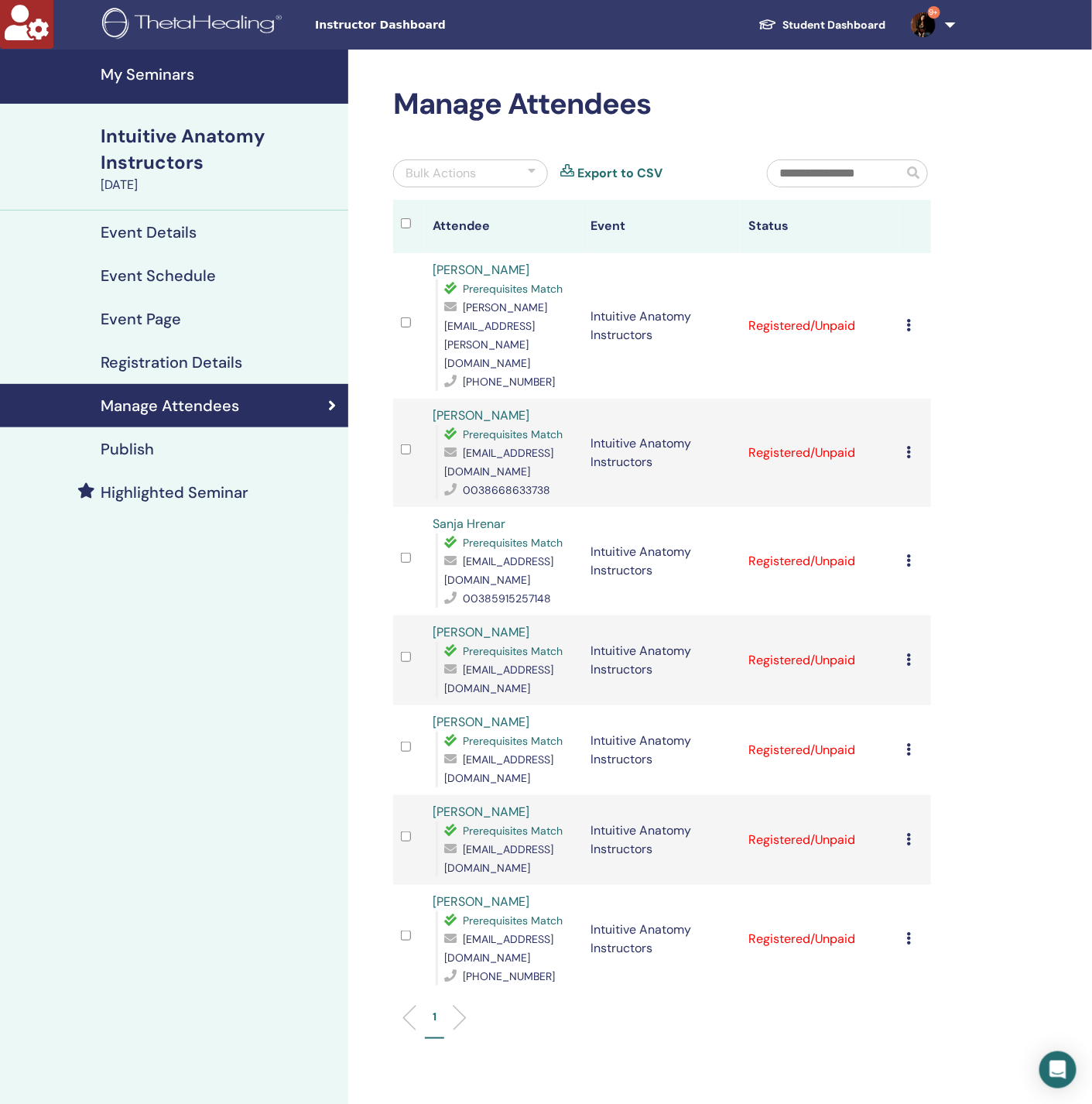
click at [470, 177] on div "Bulk Actions" at bounding box center [440, 172] width 70 height 18
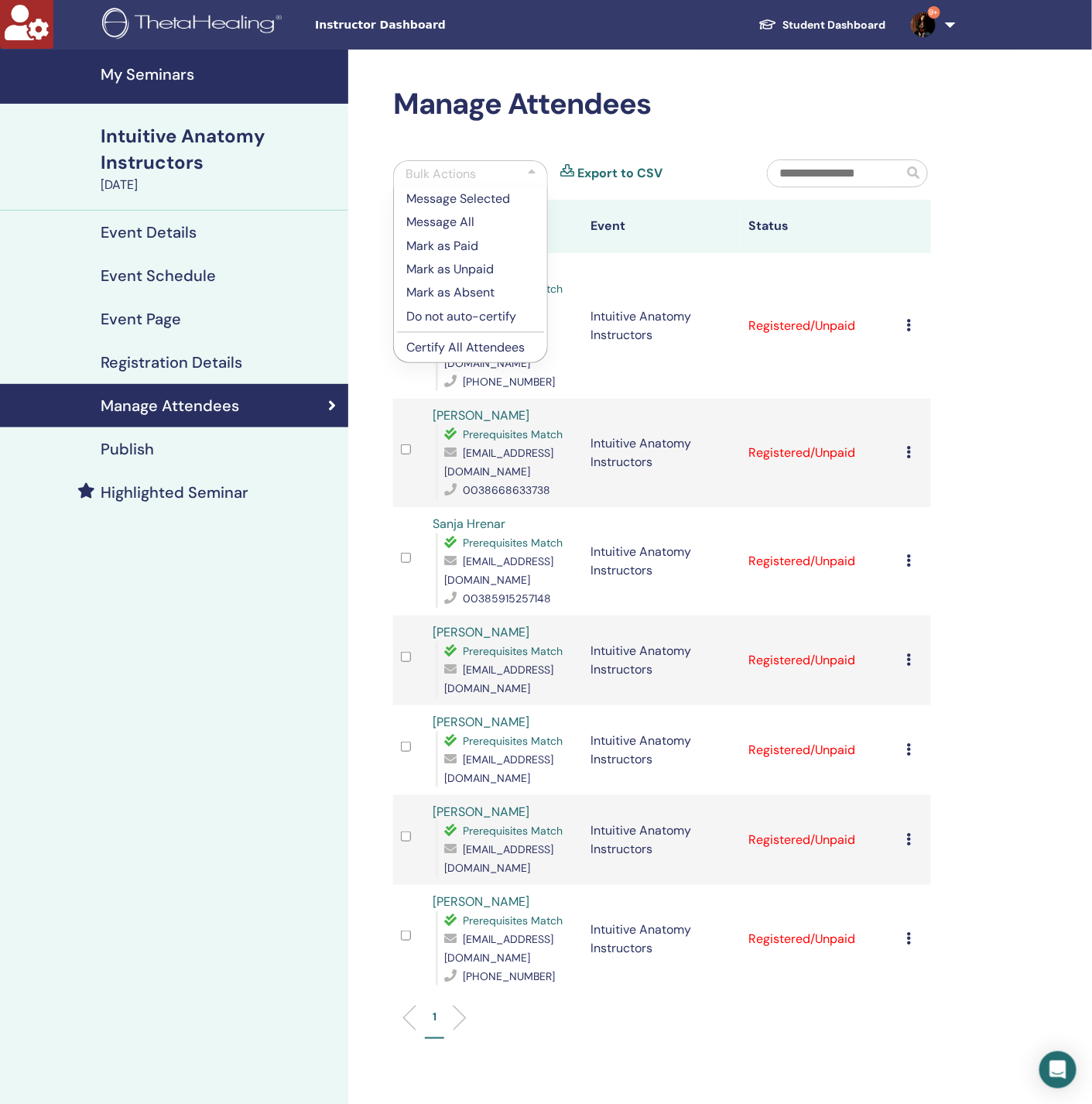
click at [470, 346] on p "Certify All Attendees" at bounding box center [470, 347] width 128 height 18
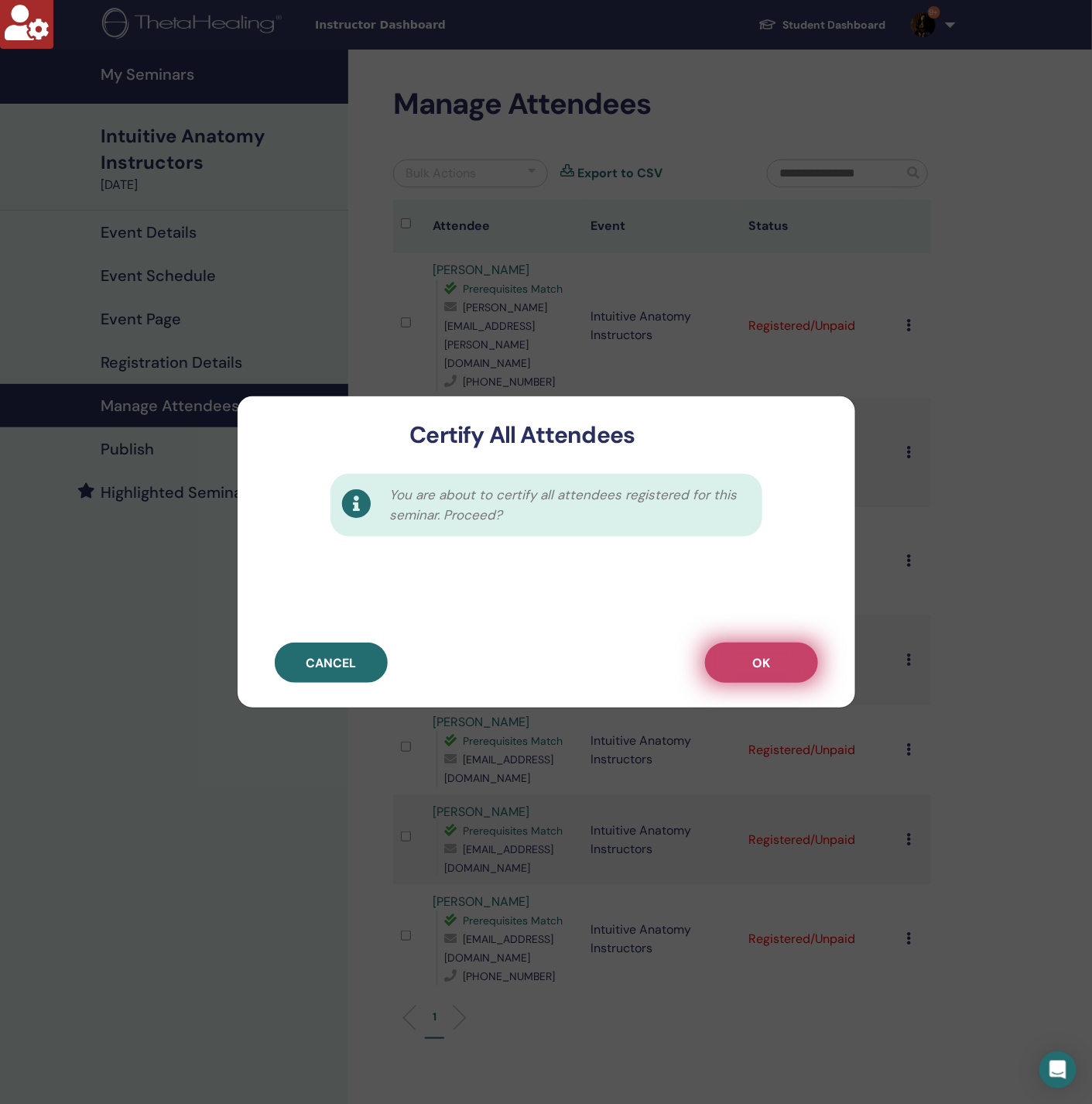
click at [756, 644] on button "OK" at bounding box center [761, 663] width 113 height 40
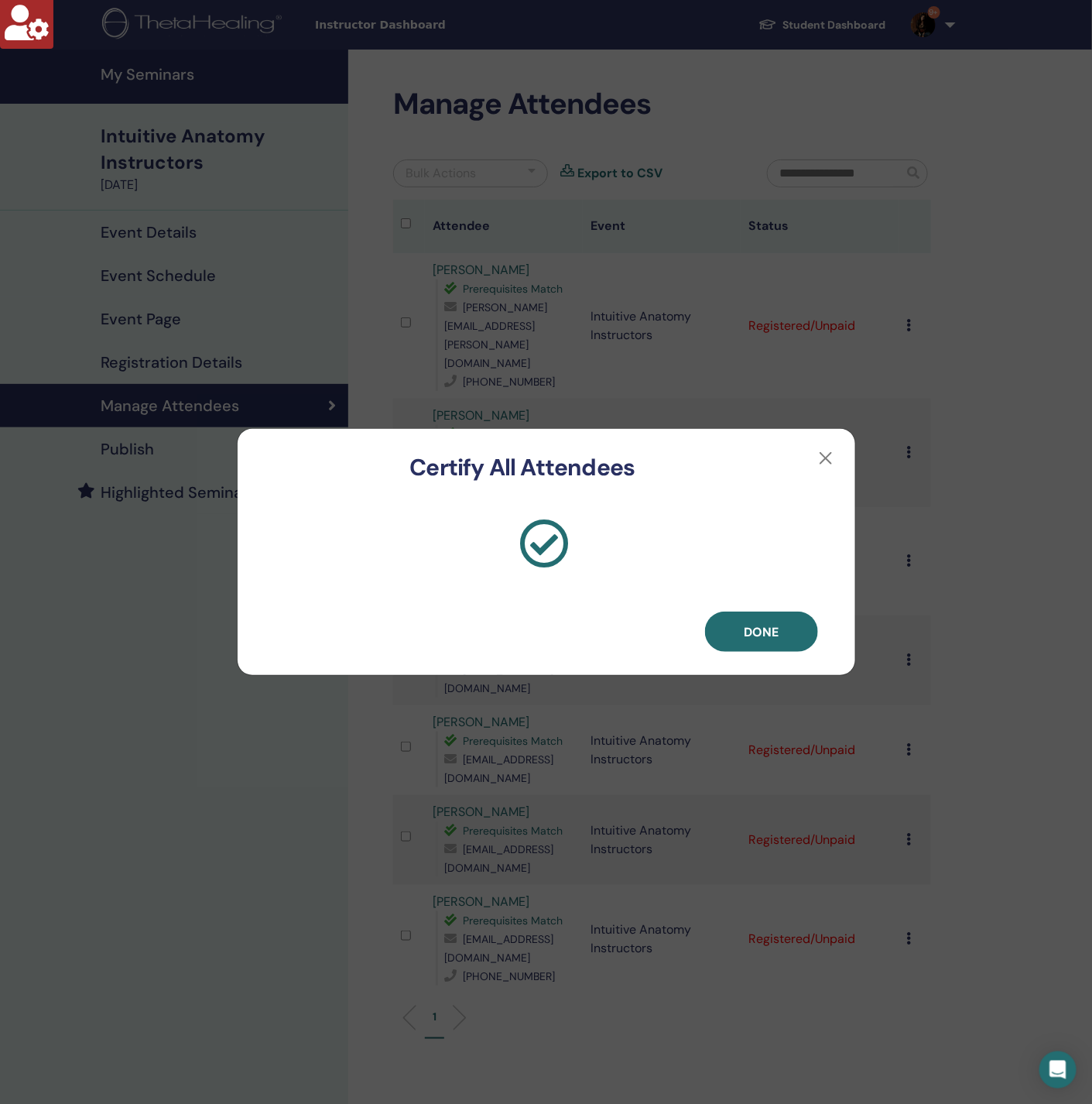
drag, startPoint x: 784, startPoint y: 622, endPoint x: 748, endPoint y: 570, distance: 63.2
click at [784, 622] on button "Done" at bounding box center [761, 632] width 113 height 40
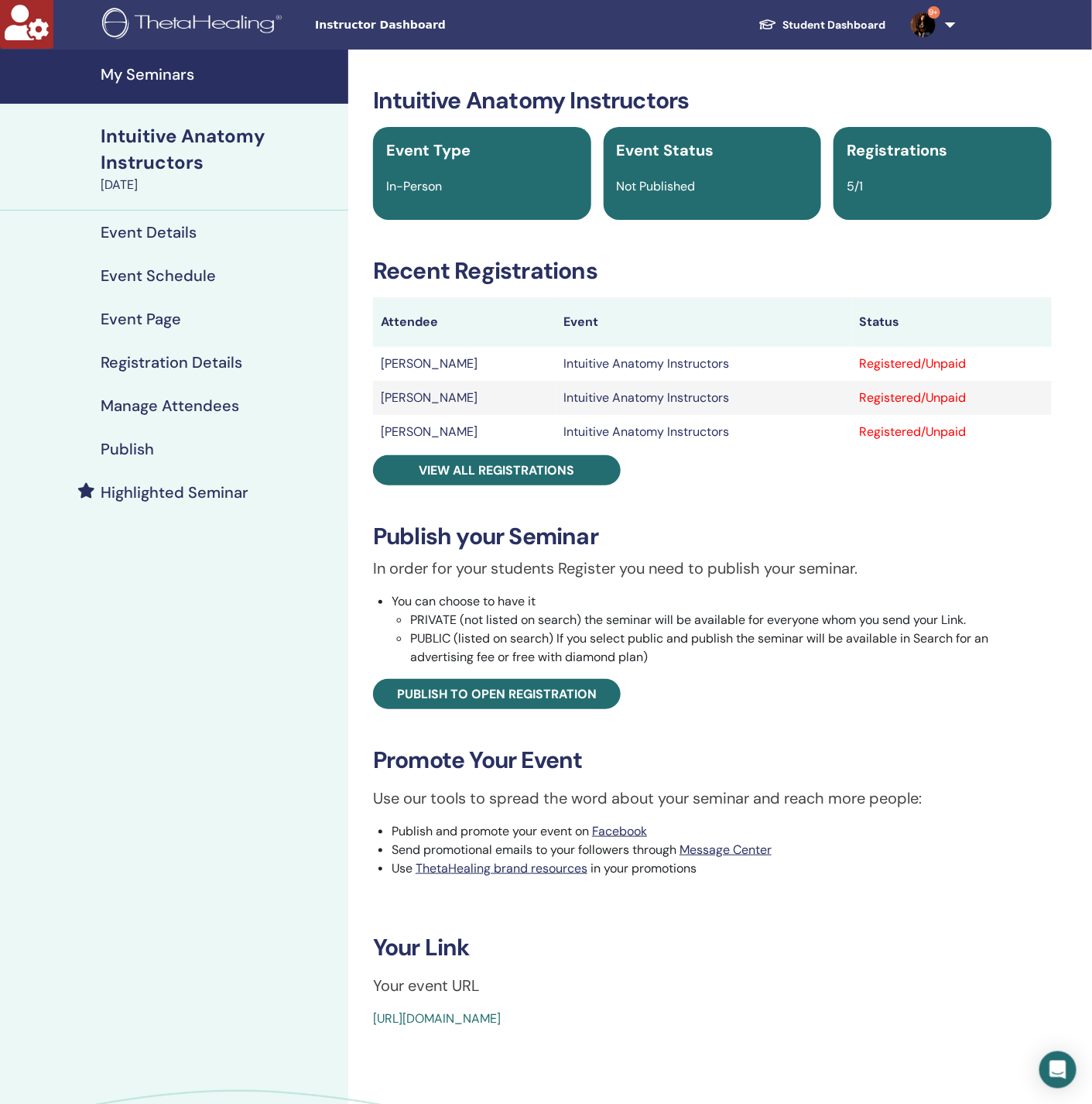
click at [225, 401] on h4 "Manage Attendees" at bounding box center [170, 406] width 139 height 18
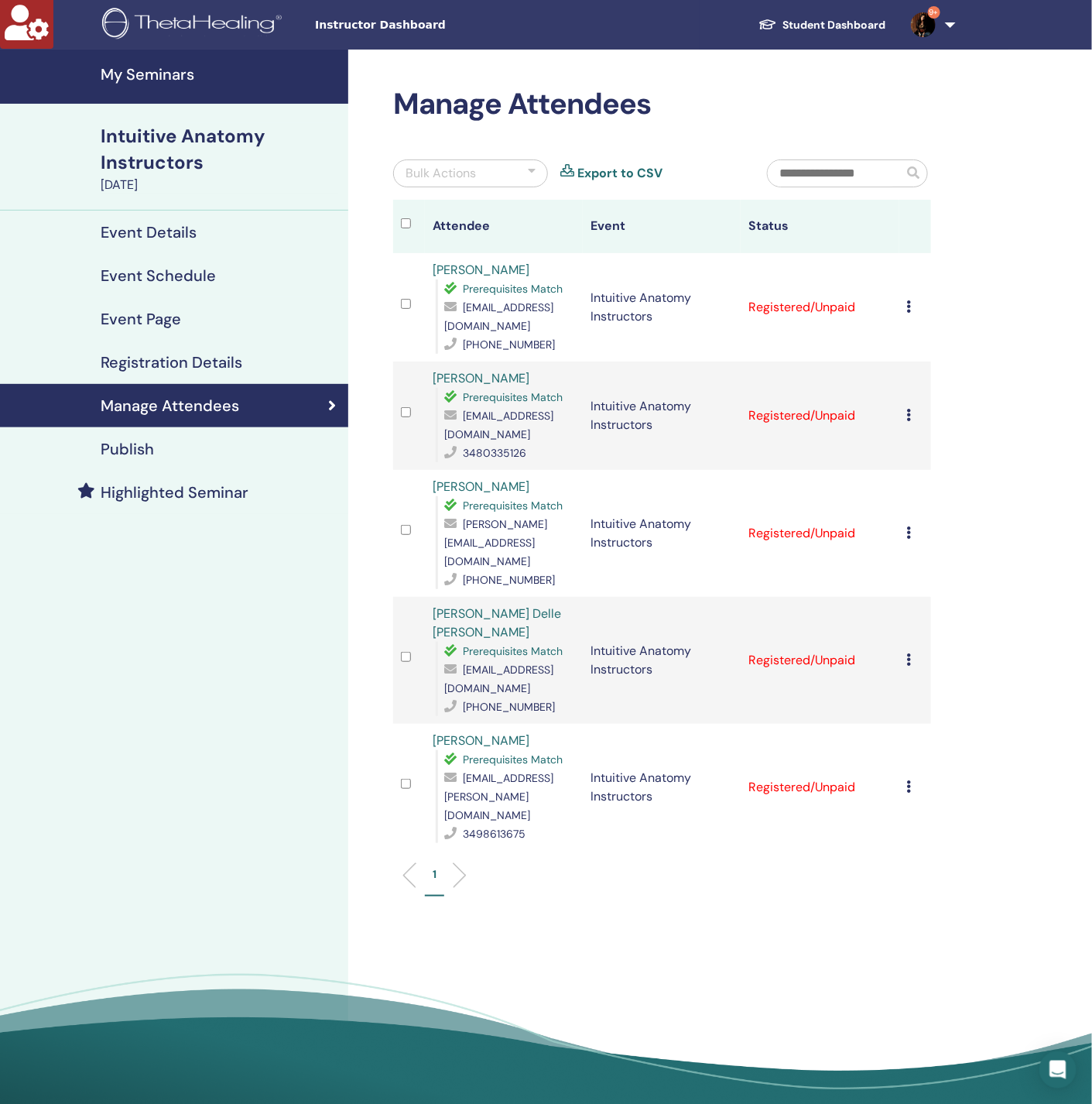
click at [467, 156] on div "Manage Attendees Bulk Actions Export to CSV Attendee Event Status Elisa Bianchi…" at bounding box center [663, 499] width 557 height 826
click at [463, 176] on div "Bulk Actions" at bounding box center [440, 172] width 70 height 18
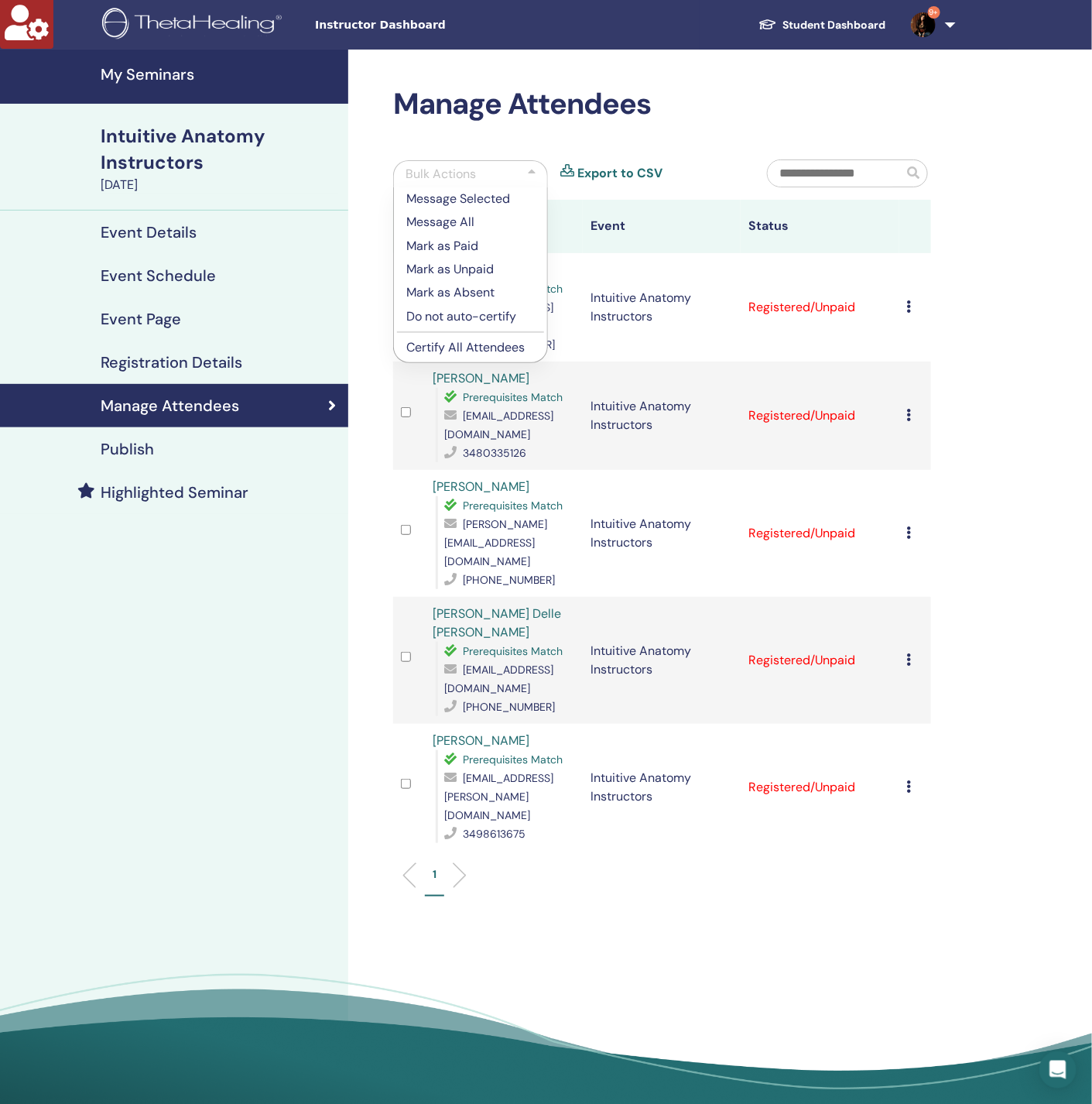
click at [464, 350] on p "Certify All Attendees" at bounding box center [470, 347] width 128 height 18
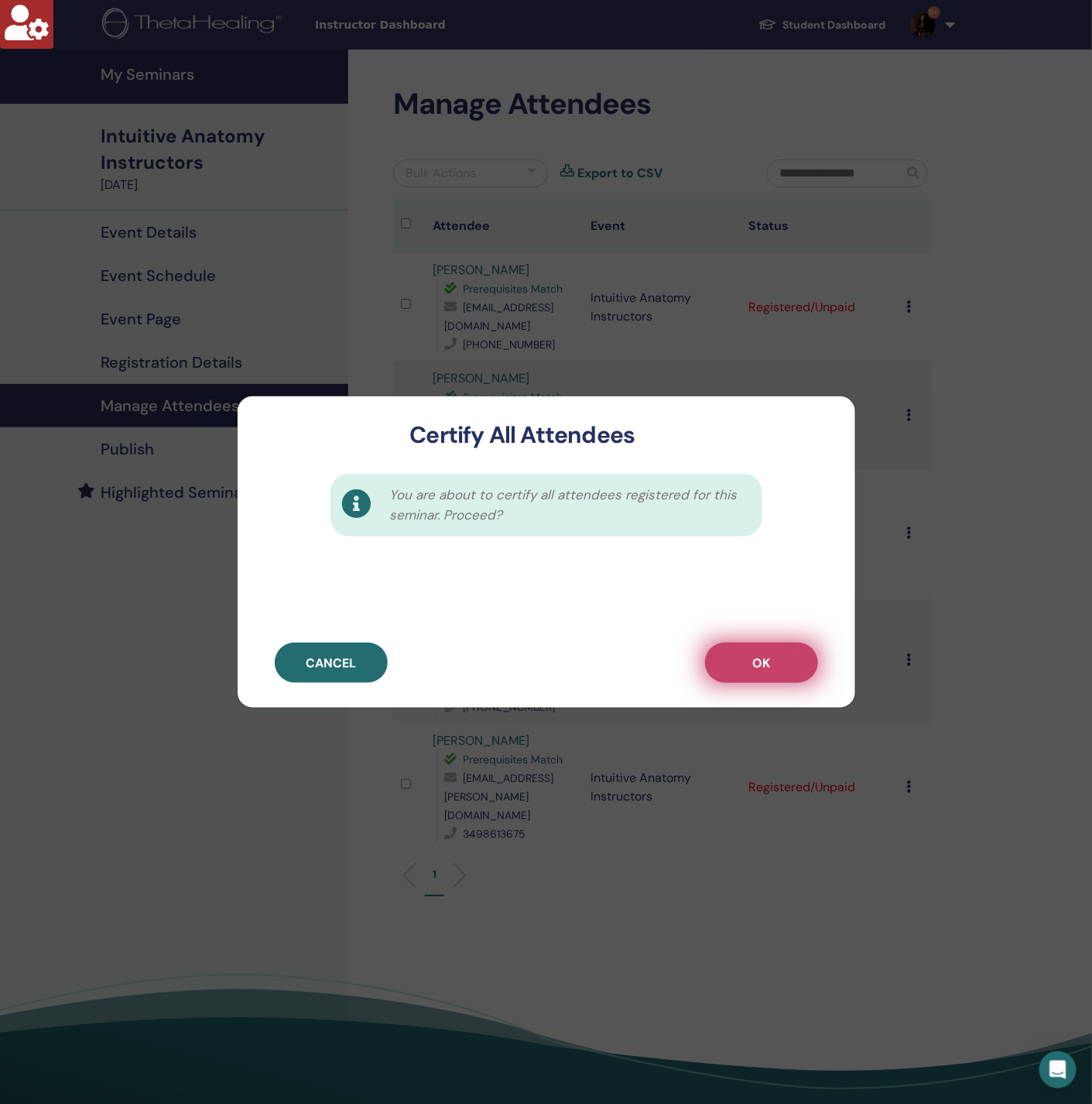
click at [764, 661] on span "OK" at bounding box center [761, 663] width 17 height 16
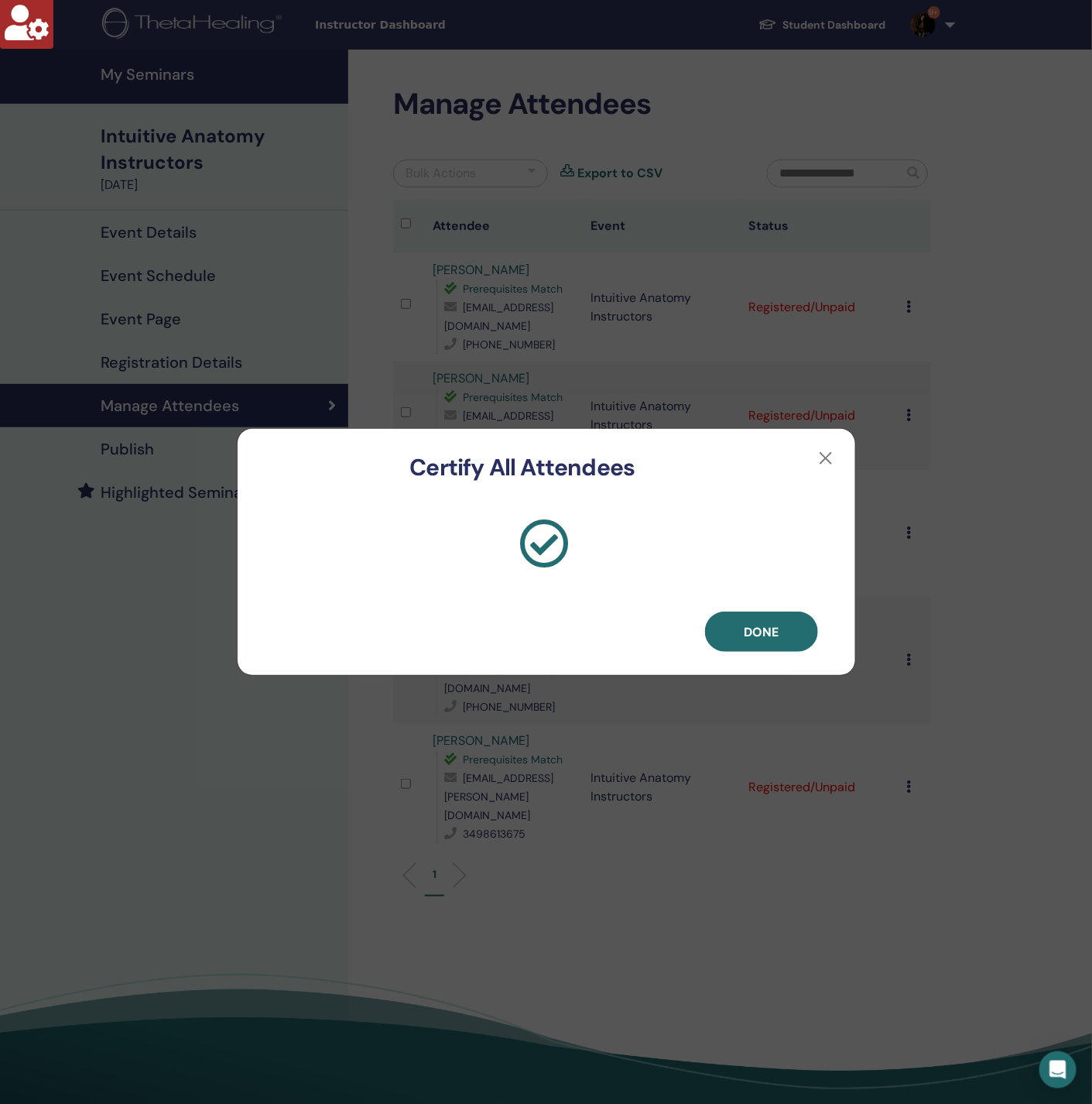
drag, startPoint x: 745, startPoint y: 630, endPoint x: 585, endPoint y: 289, distance: 376.7
click at [744, 628] on span "Done" at bounding box center [762, 632] width 35 height 16
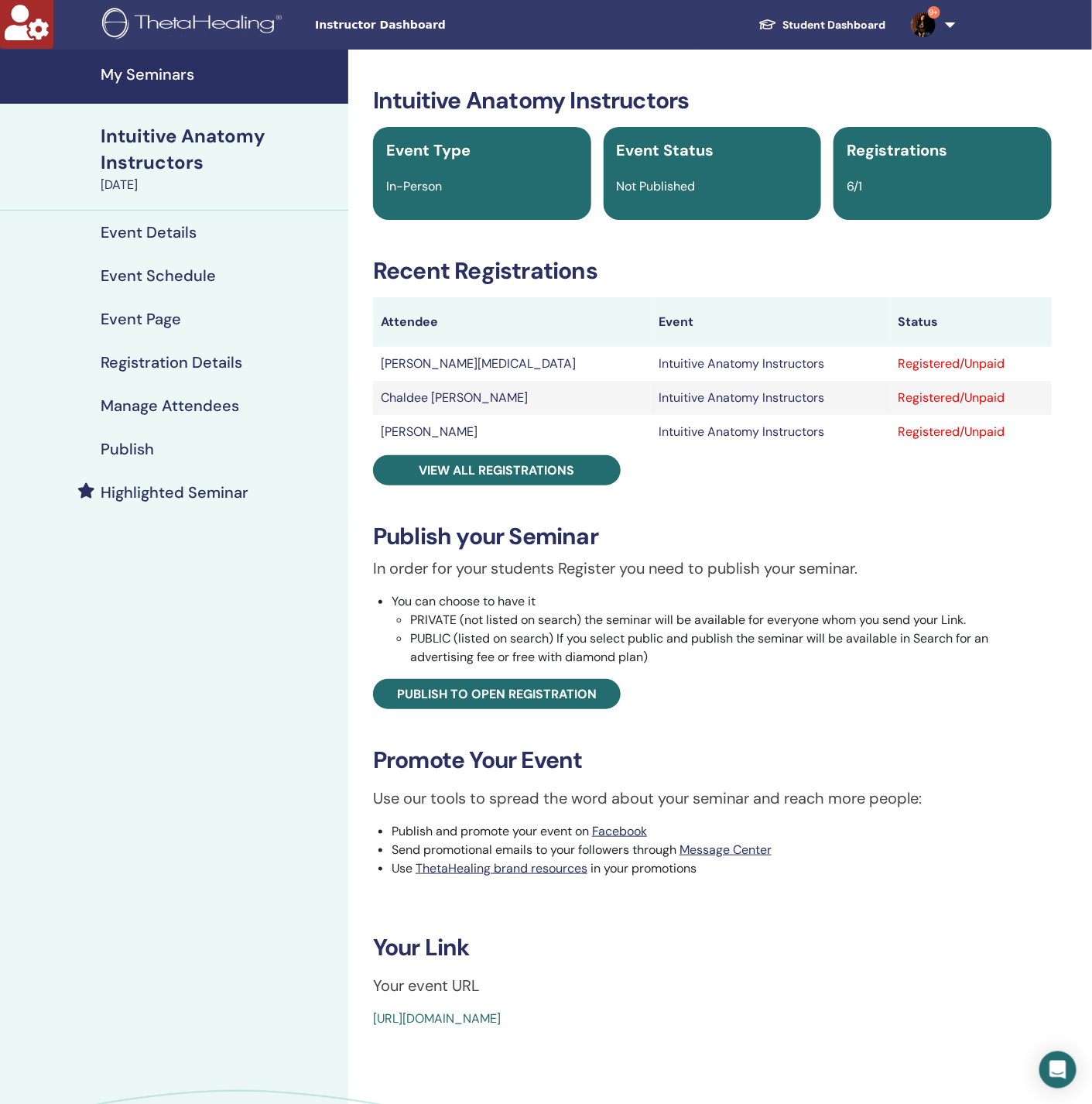
click at [223, 401] on h4 "Manage Attendees" at bounding box center [170, 406] width 139 height 18
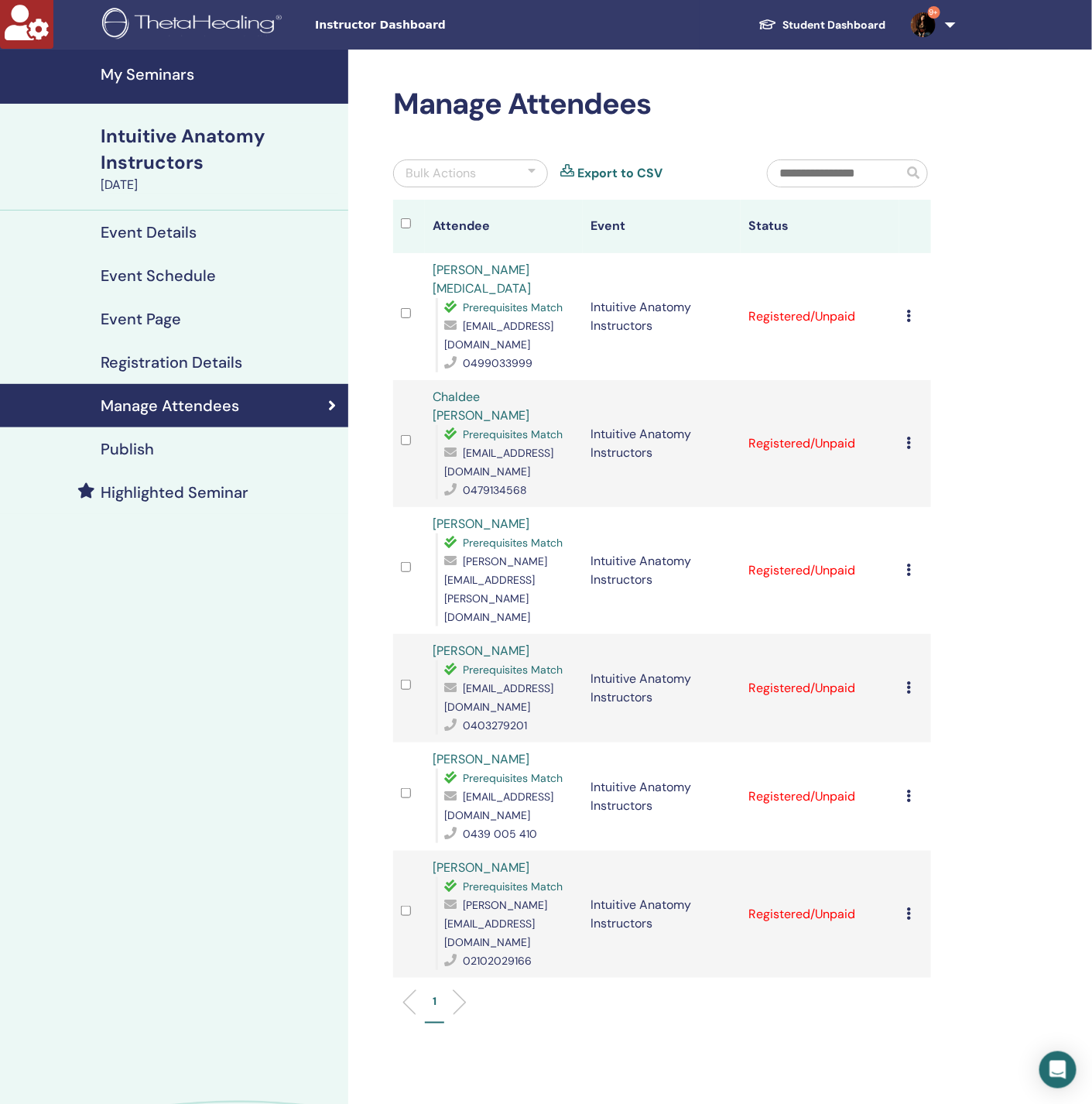
click at [907, 311] on icon at bounding box center [909, 316] width 5 height 13
click at [942, 352] on p "Do not auto-certify" at bounding box center [931, 347] width 122 height 18
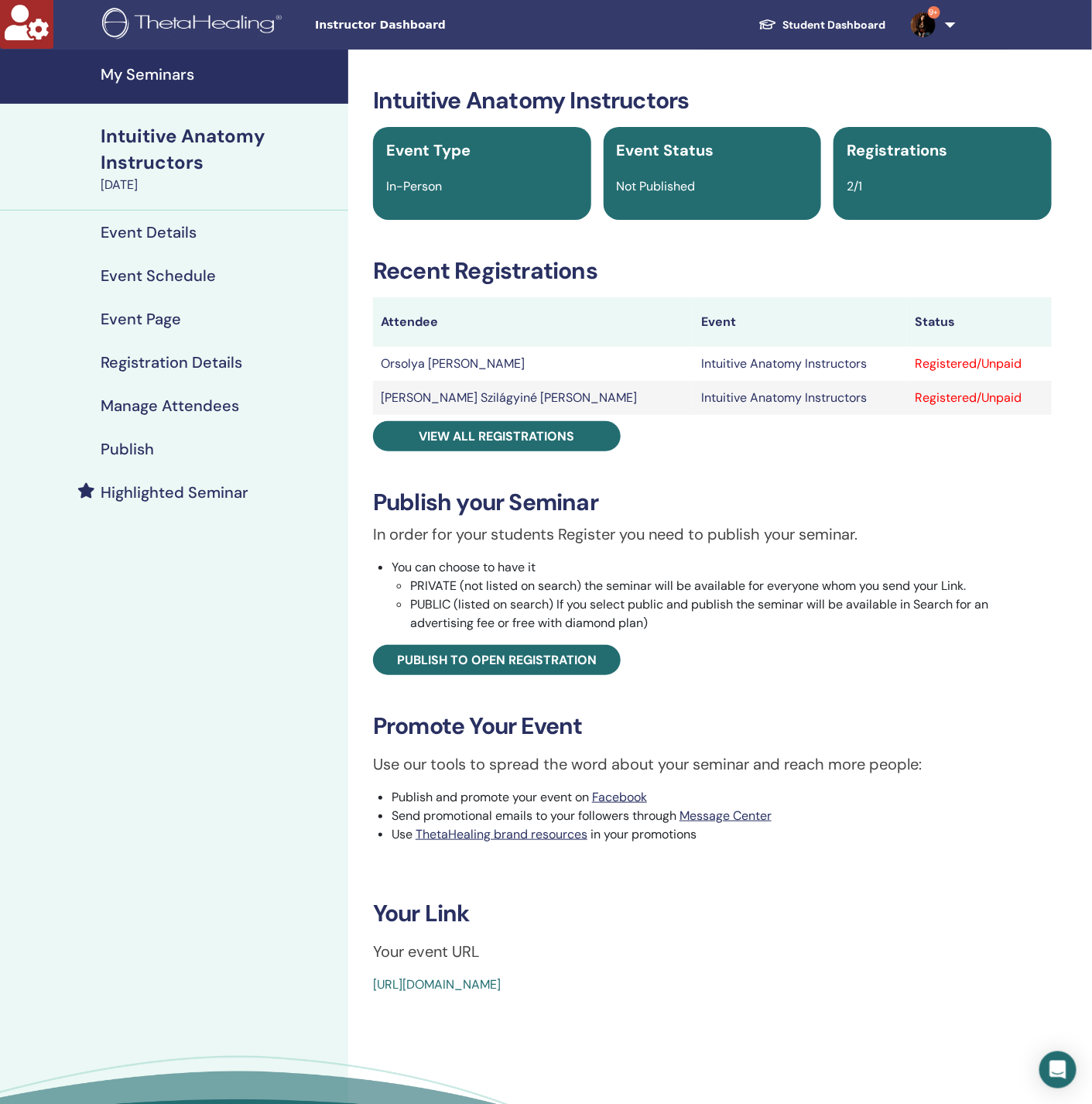
click at [211, 402] on h4 "Manage Attendees" at bounding box center [170, 406] width 139 height 18
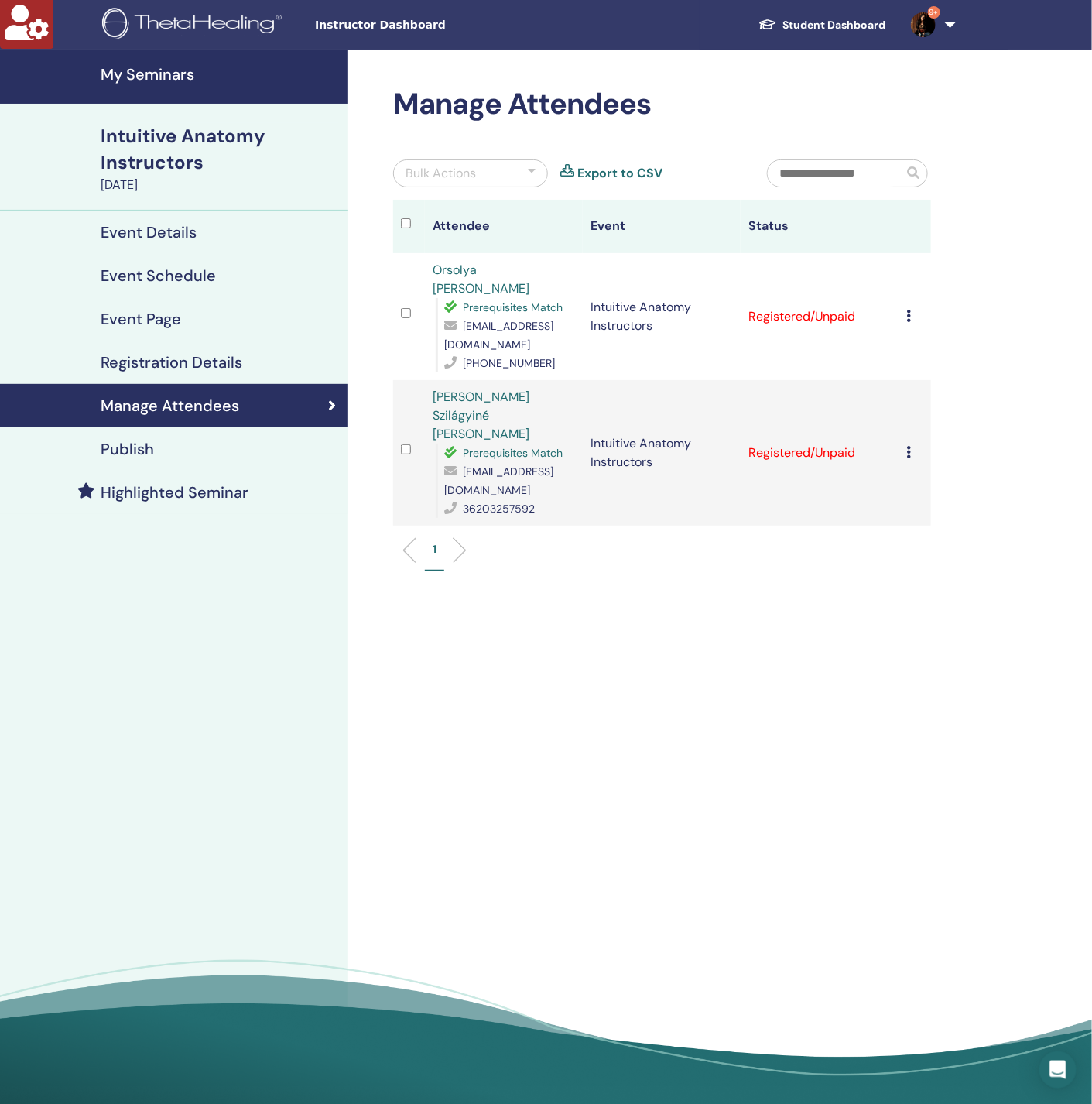
click at [469, 171] on div "Bulk Actions" at bounding box center [440, 172] width 70 height 18
click at [477, 340] on p "Certify All Attendees" at bounding box center [470, 347] width 128 height 18
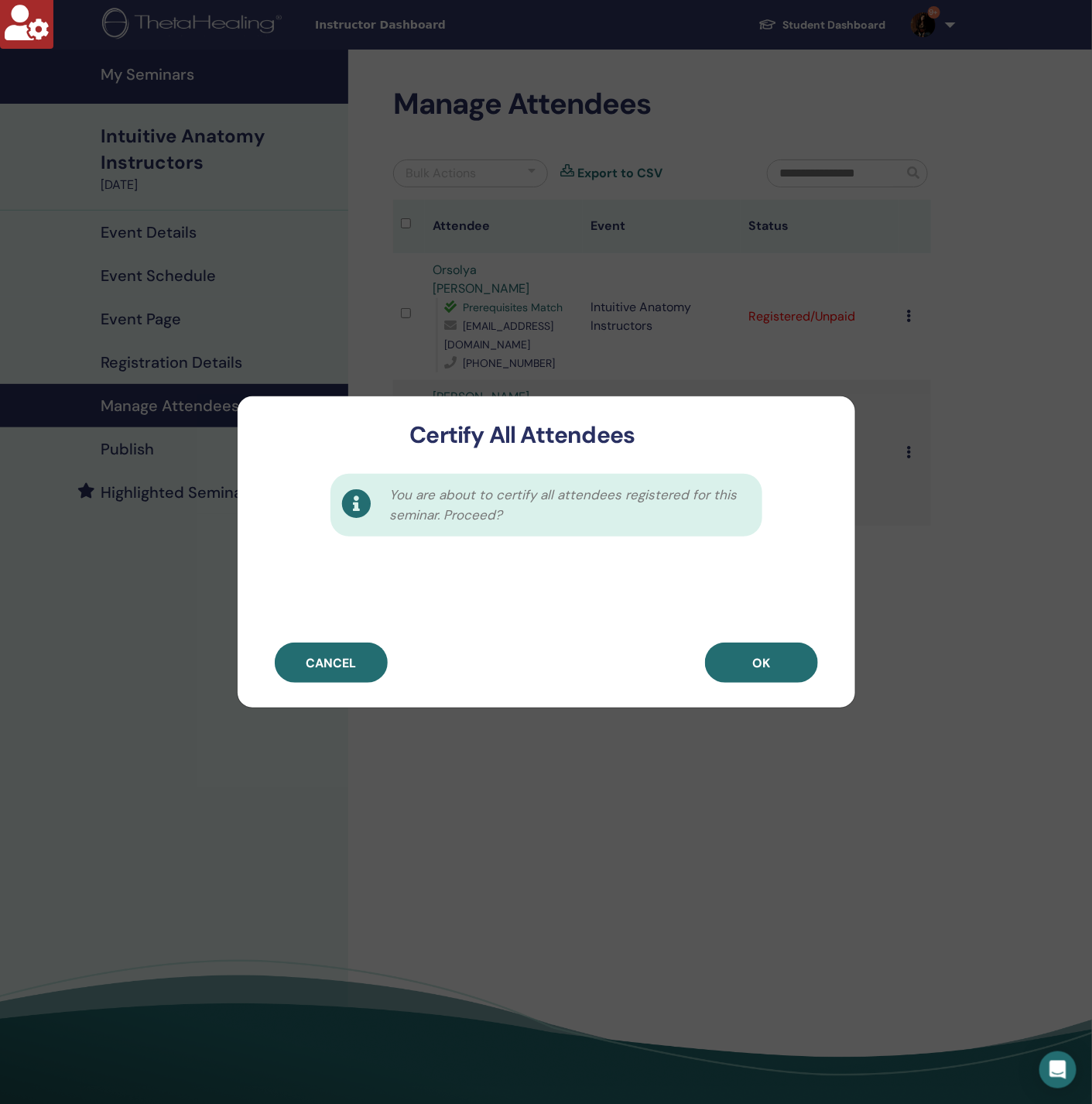
click at [778, 646] on button "OK" at bounding box center [761, 663] width 113 height 40
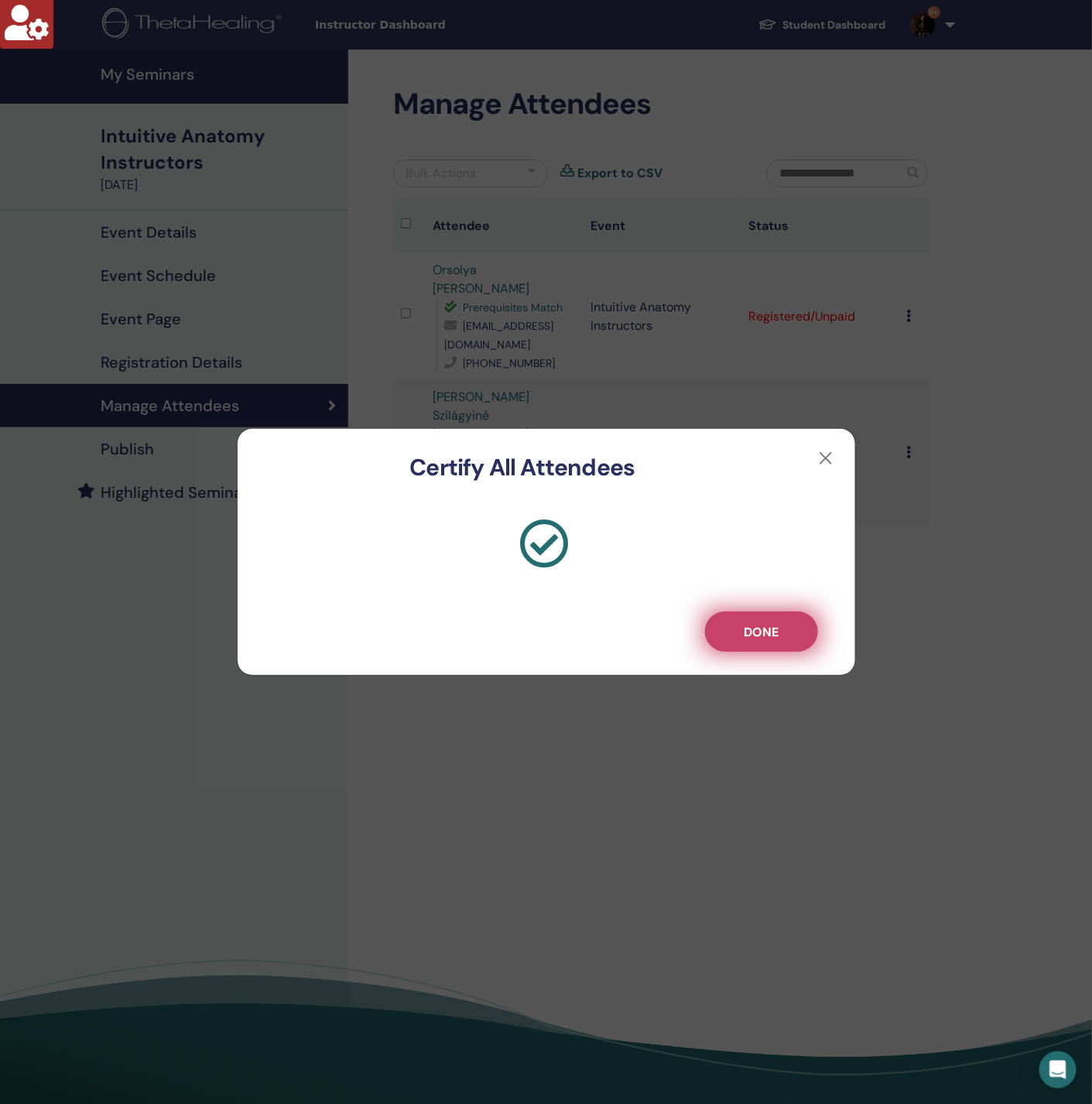
click at [760, 630] on span "Done" at bounding box center [762, 632] width 35 height 16
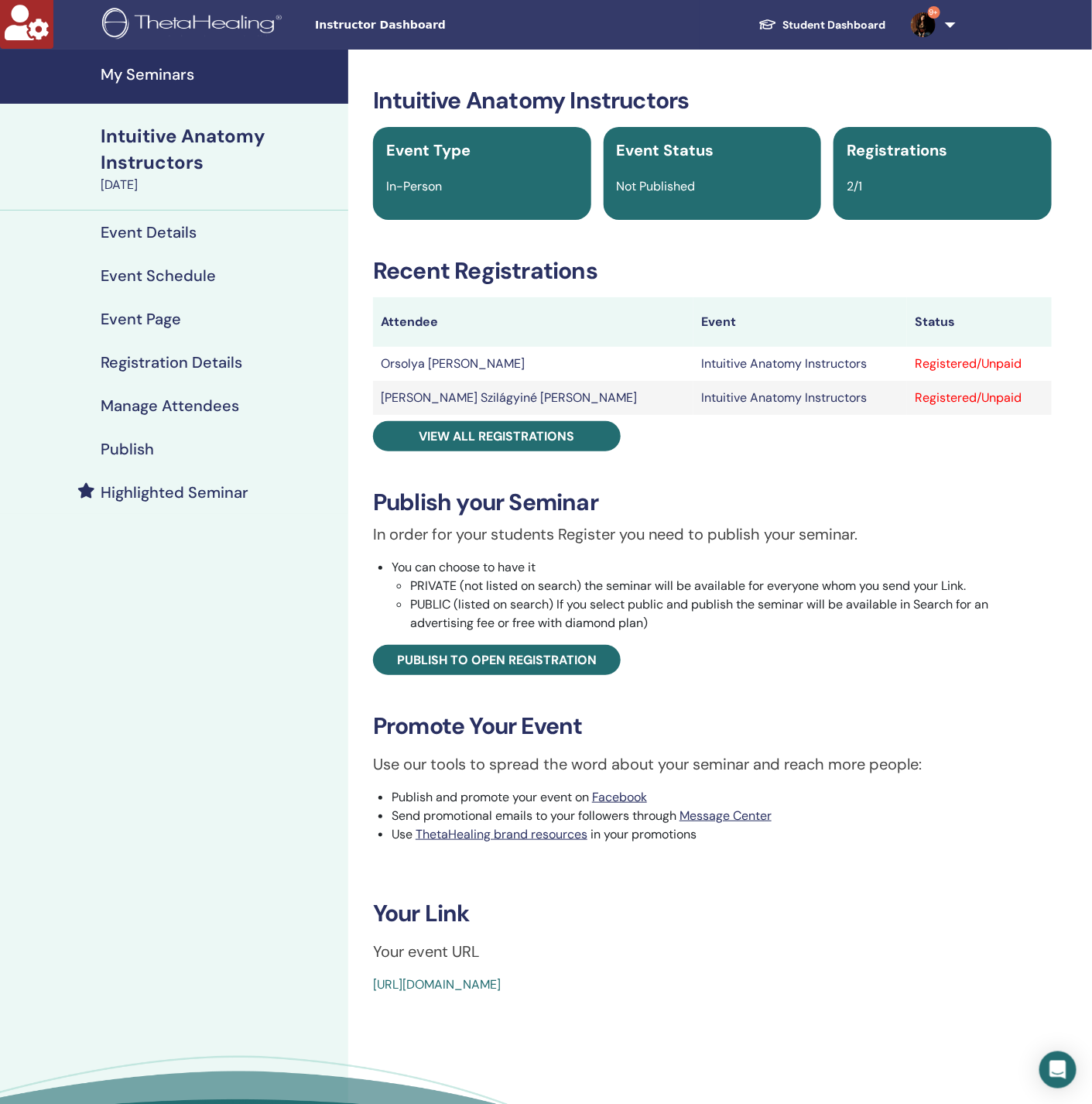
click at [232, 405] on h4 "Manage Attendees" at bounding box center [170, 406] width 139 height 18
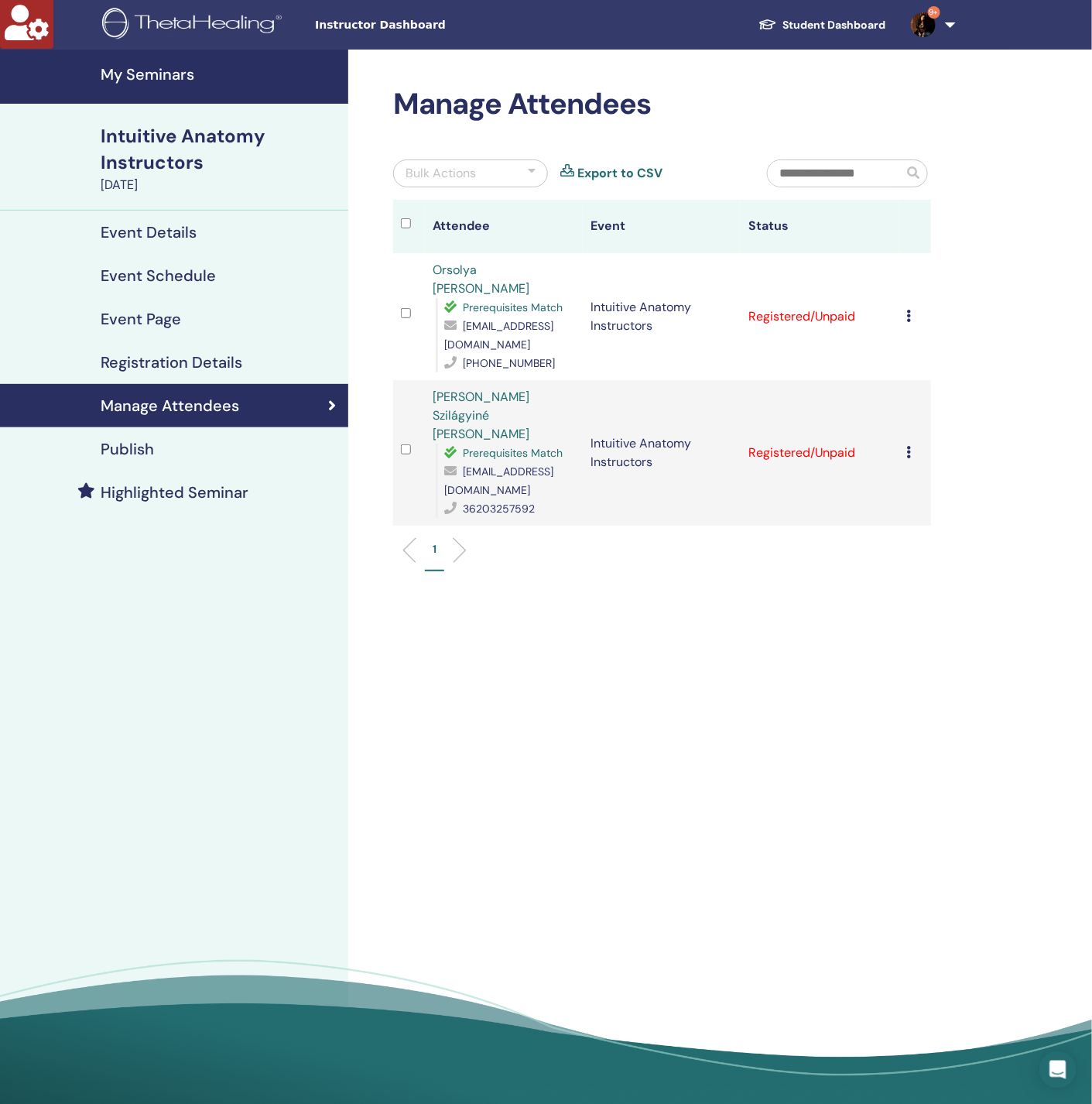
click at [197, 358] on h4 "Registration Details" at bounding box center [171, 362] width 142 height 18
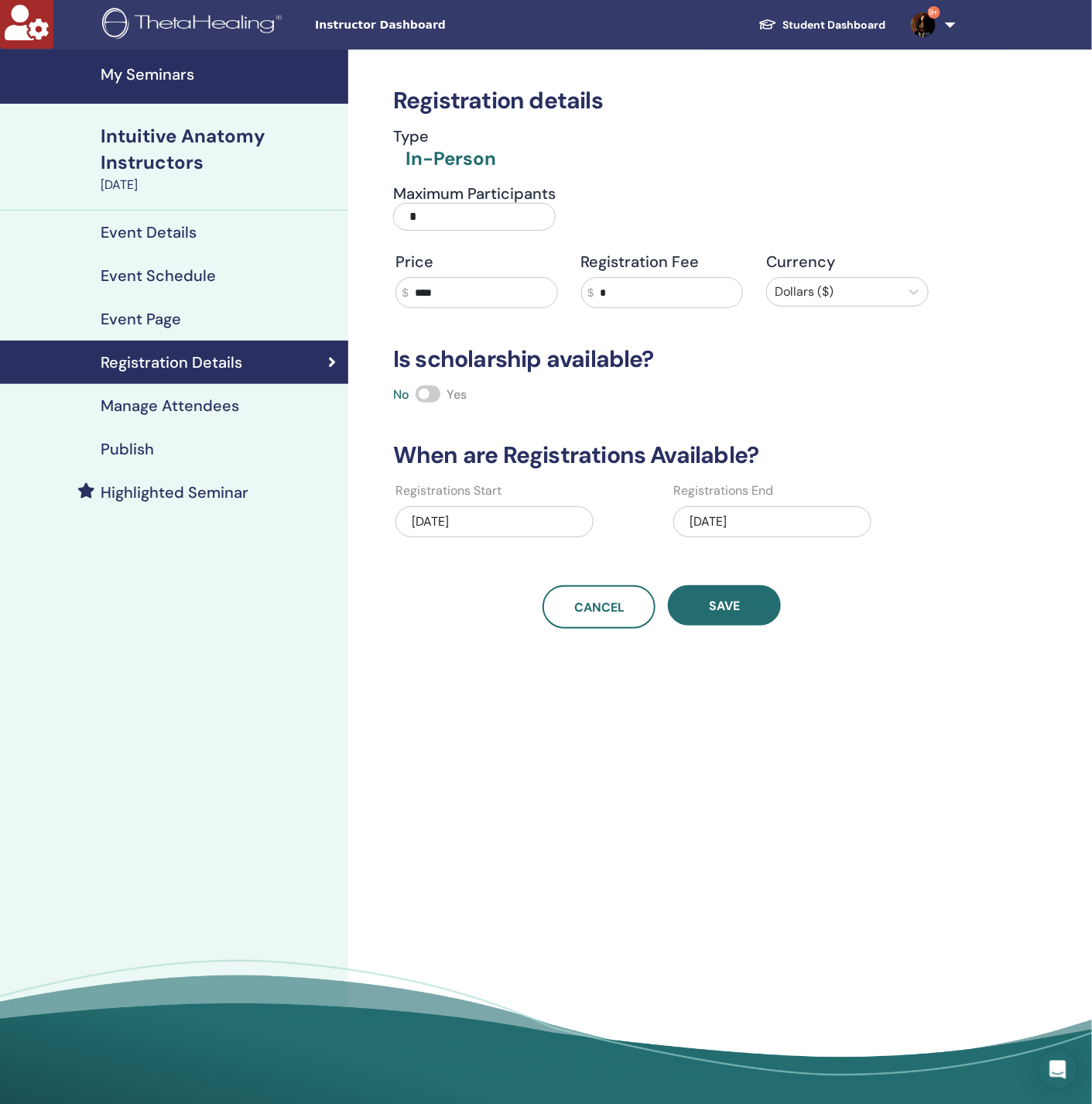
click at [205, 413] on h4 "Manage Attendees" at bounding box center [170, 406] width 139 height 18
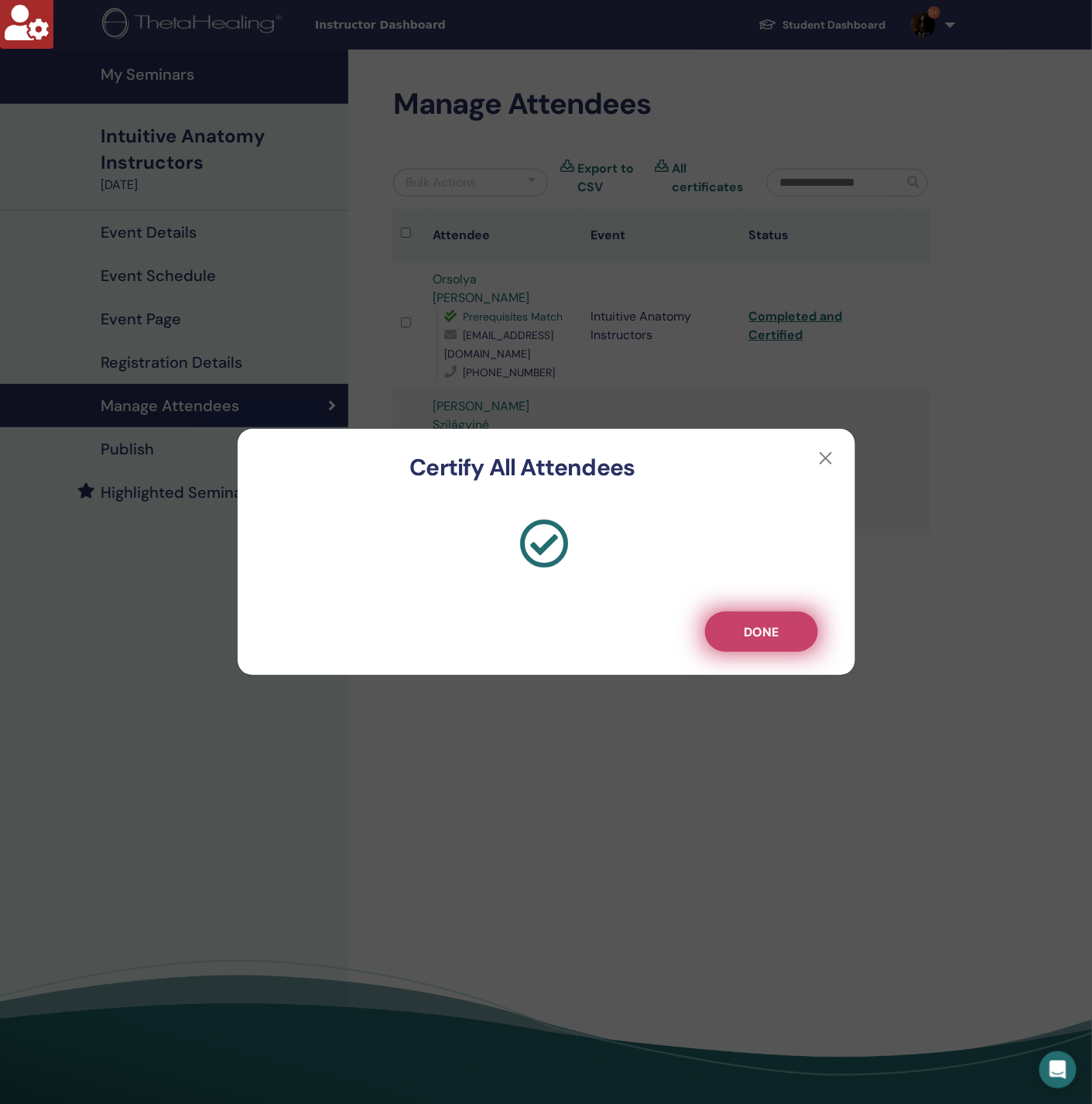
click at [778, 625] on span "Done" at bounding box center [762, 632] width 35 height 16
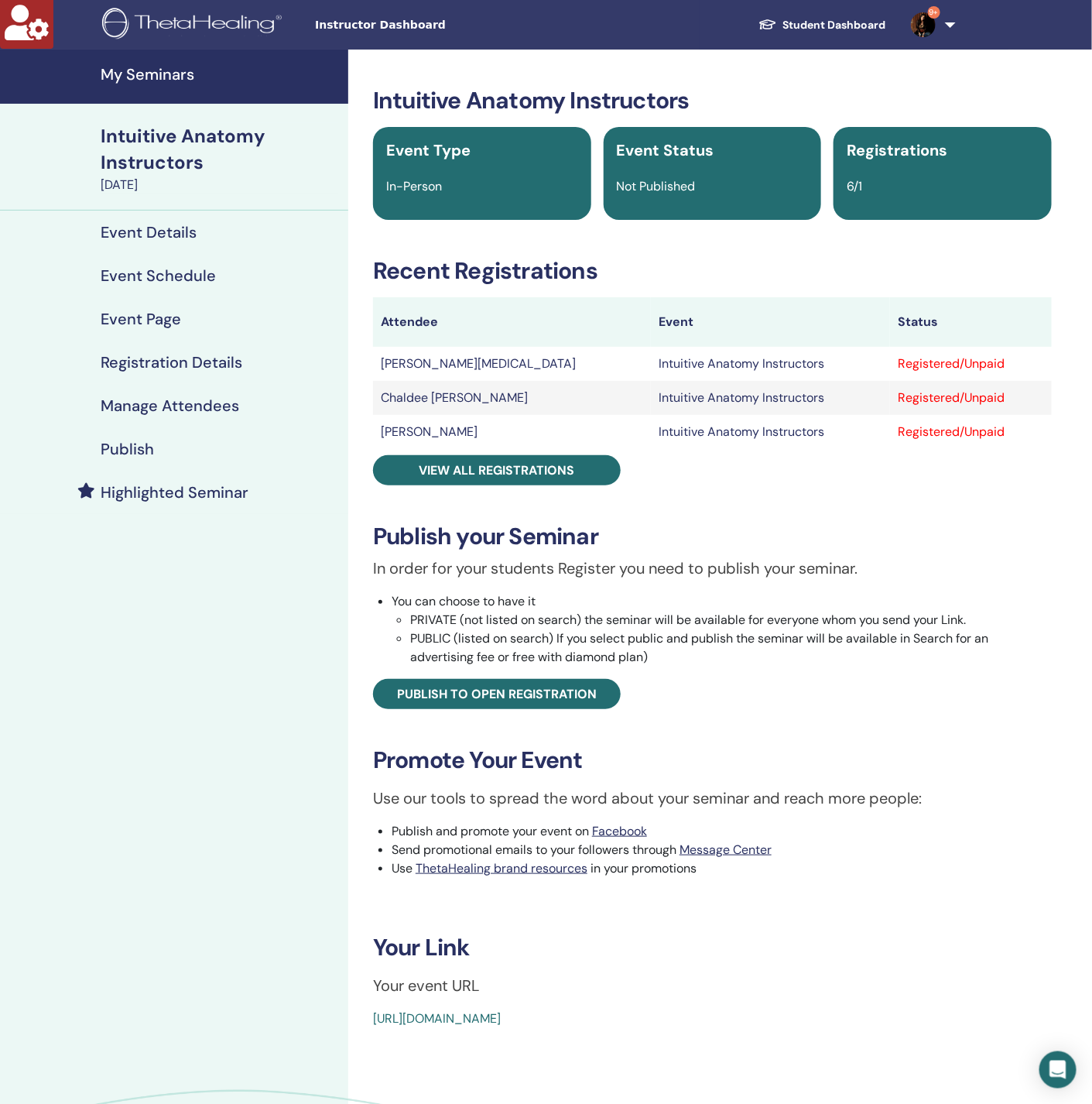
click at [219, 402] on h4 "Manage Attendees" at bounding box center [170, 406] width 139 height 18
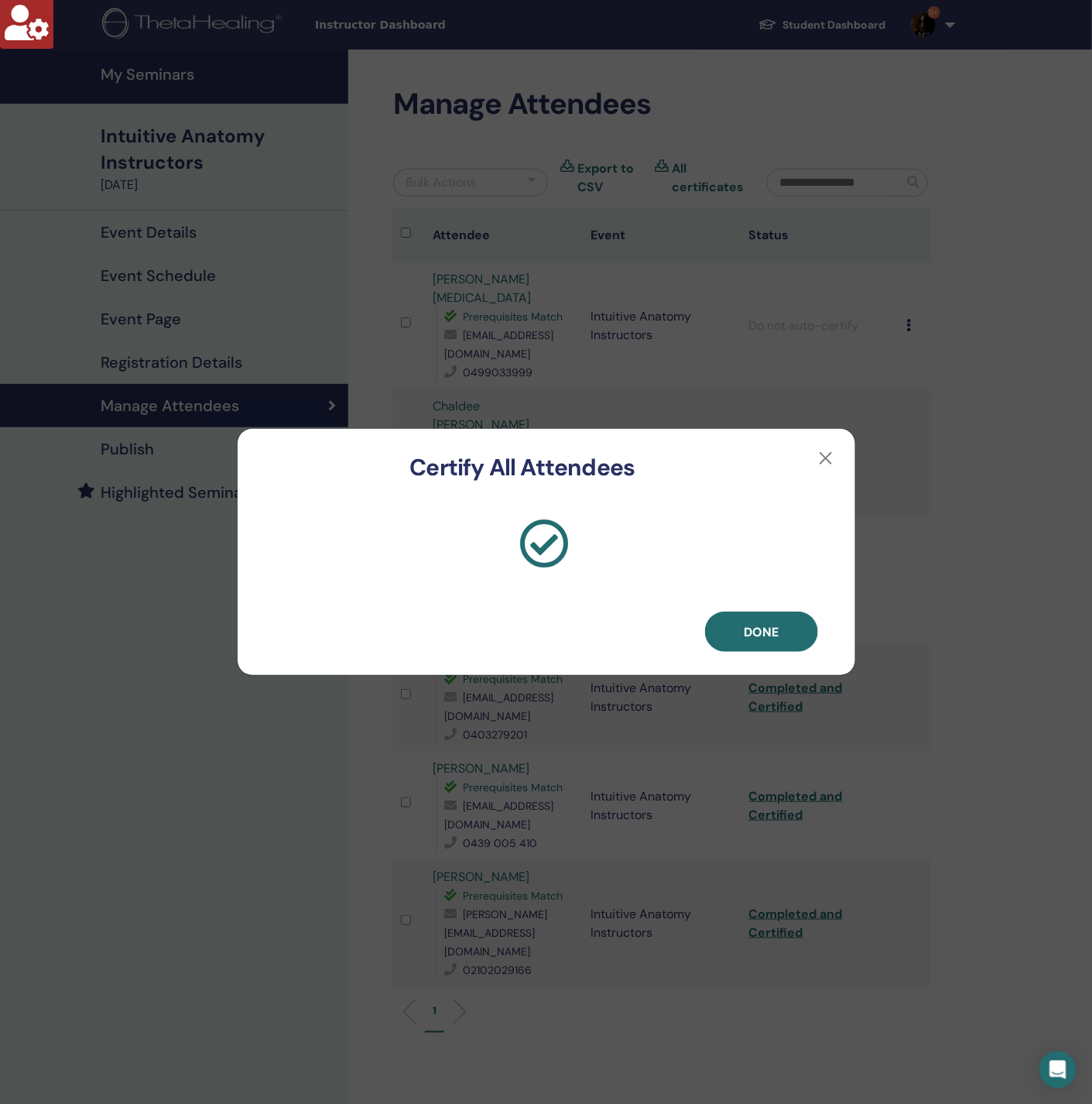
click at [776, 653] on div "Done" at bounding box center [546, 578] width 617 height 194
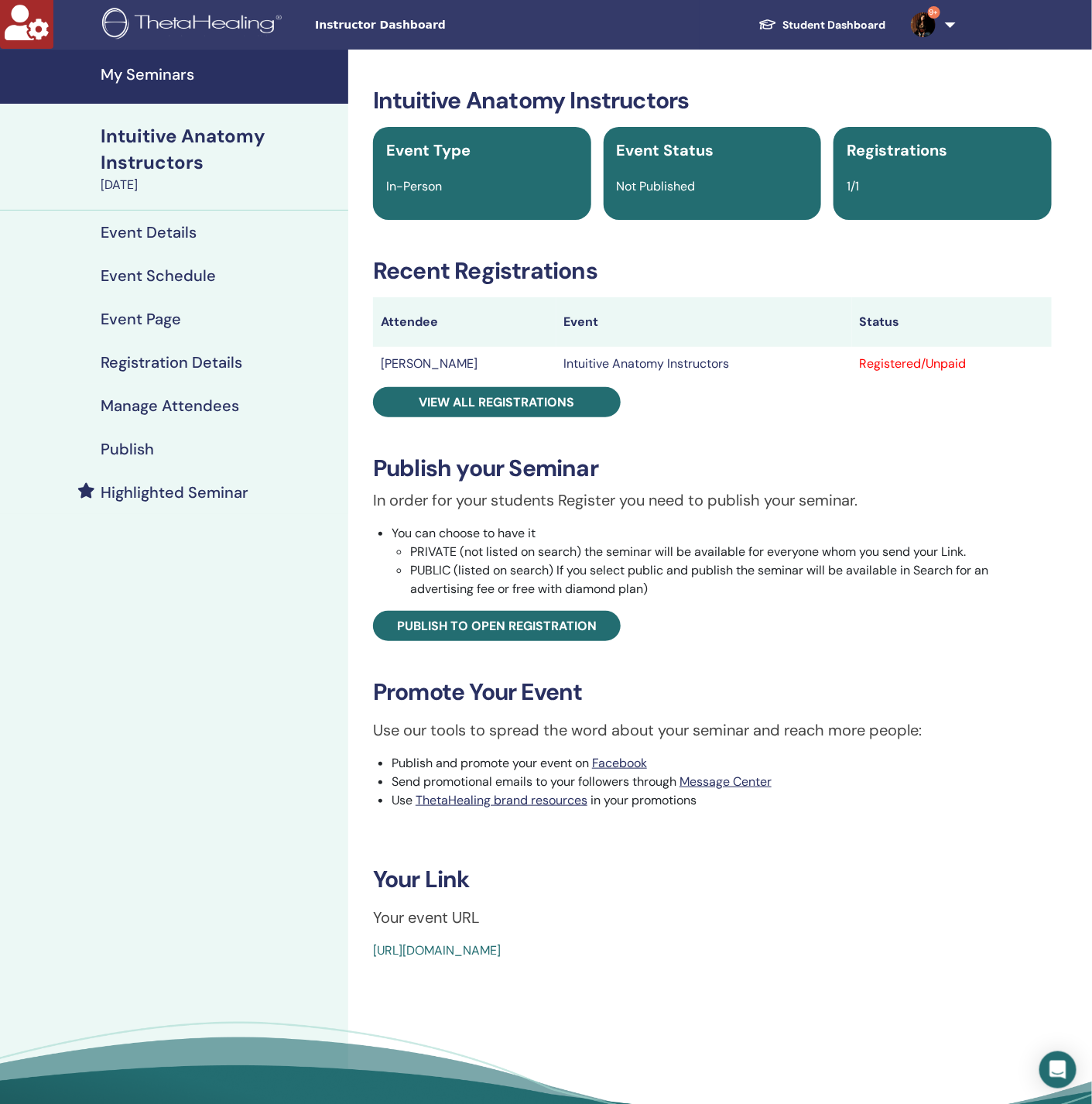
click at [198, 398] on h4 "Manage Attendees" at bounding box center [170, 406] width 139 height 18
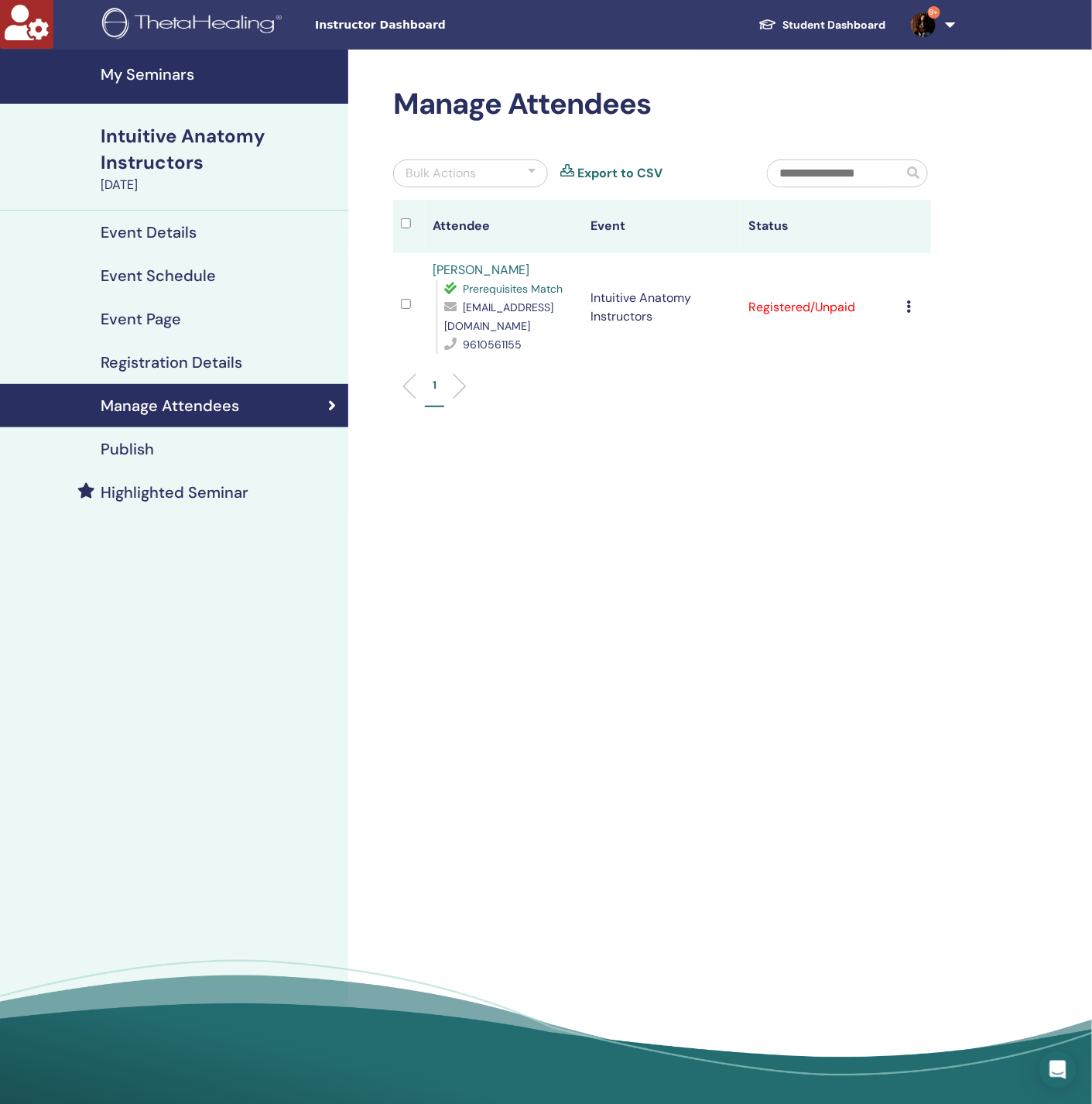
click at [909, 304] on icon at bounding box center [909, 306] width 5 height 13
click at [923, 468] on link "Download Certificate" at bounding box center [933, 464] width 120 height 16
click at [911, 304] on icon at bounding box center [909, 306] width 5 height 13
click at [926, 431] on p "Complete and Certify" at bounding box center [936, 434] width 122 height 18
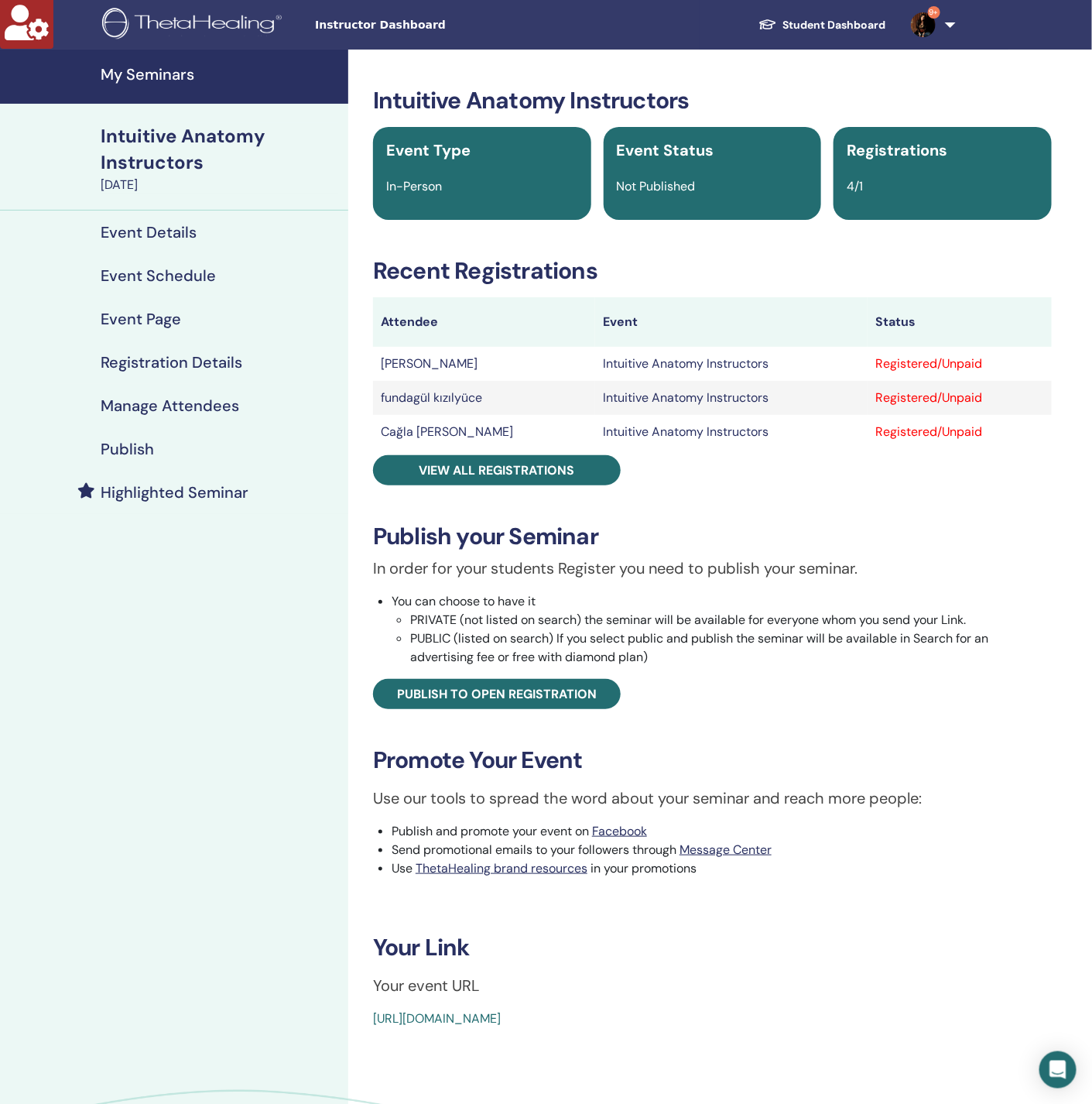
click at [223, 407] on h4 "Manage Attendees" at bounding box center [170, 406] width 139 height 18
click at [175, 403] on h4 "Manage Attendees" at bounding box center [170, 406] width 139 height 18
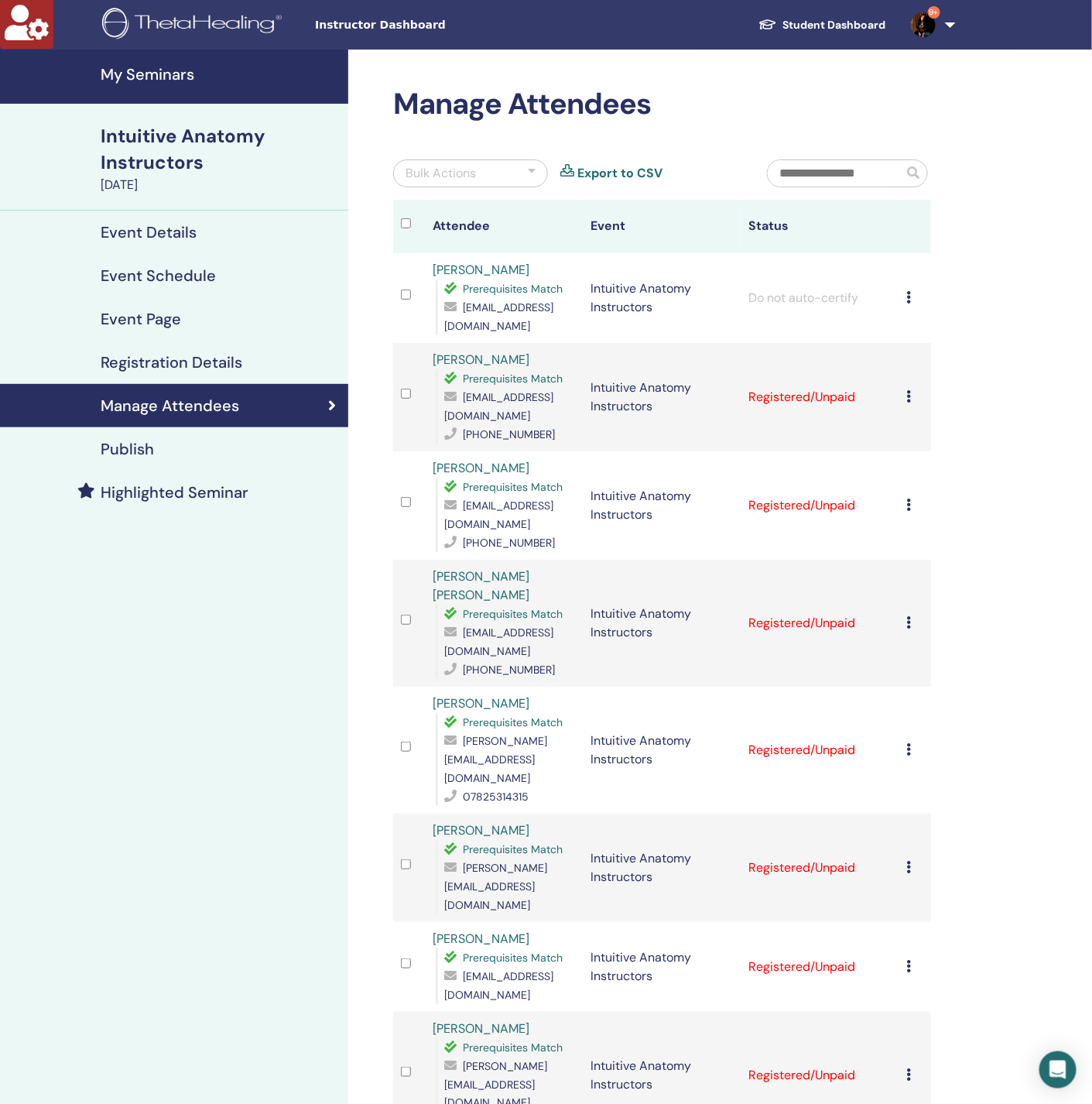
click at [477, 176] on div "Bulk Actions" at bounding box center [470, 173] width 155 height 28
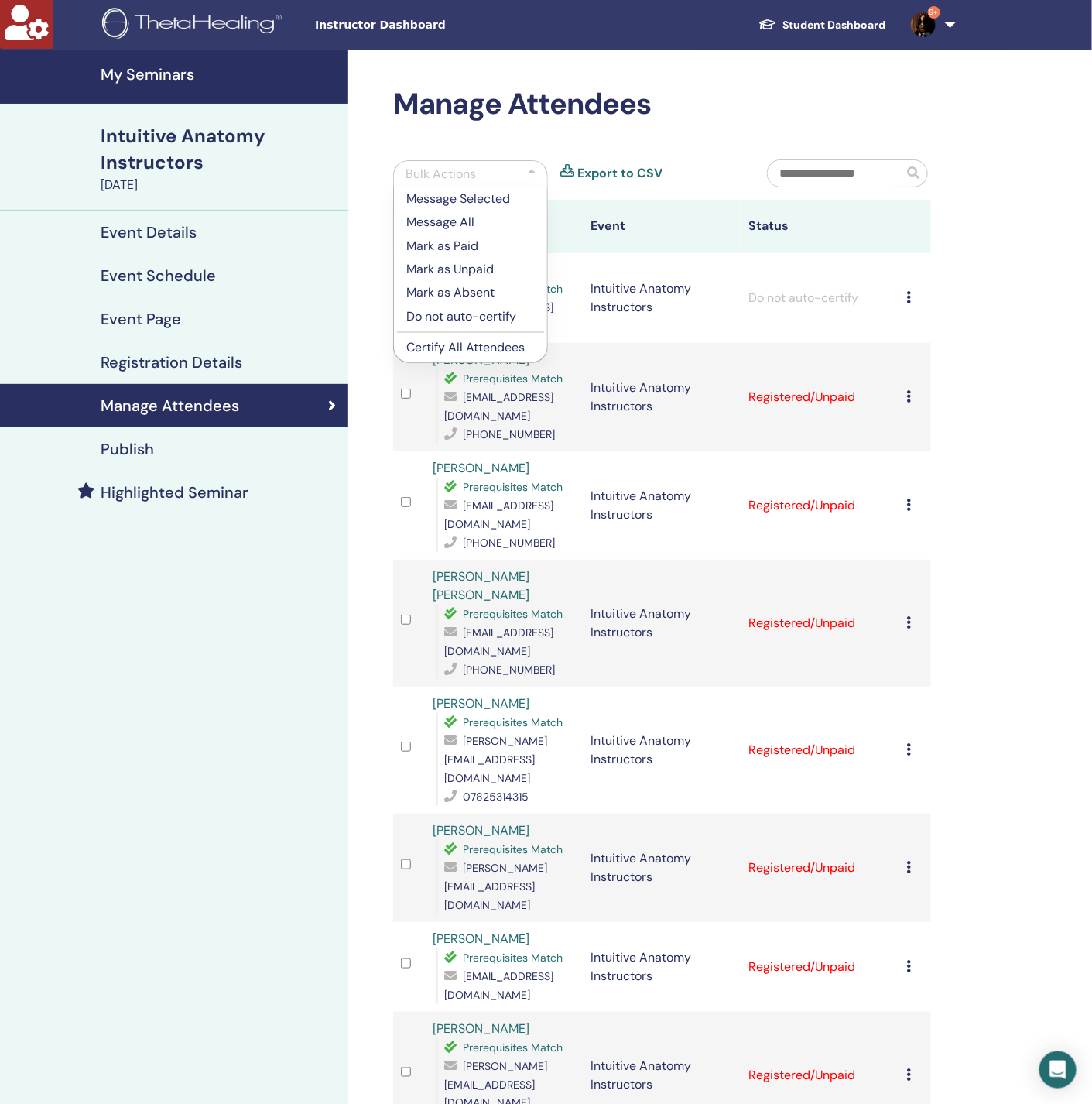
click at [508, 350] on p "Certify All Attendees" at bounding box center [470, 347] width 128 height 18
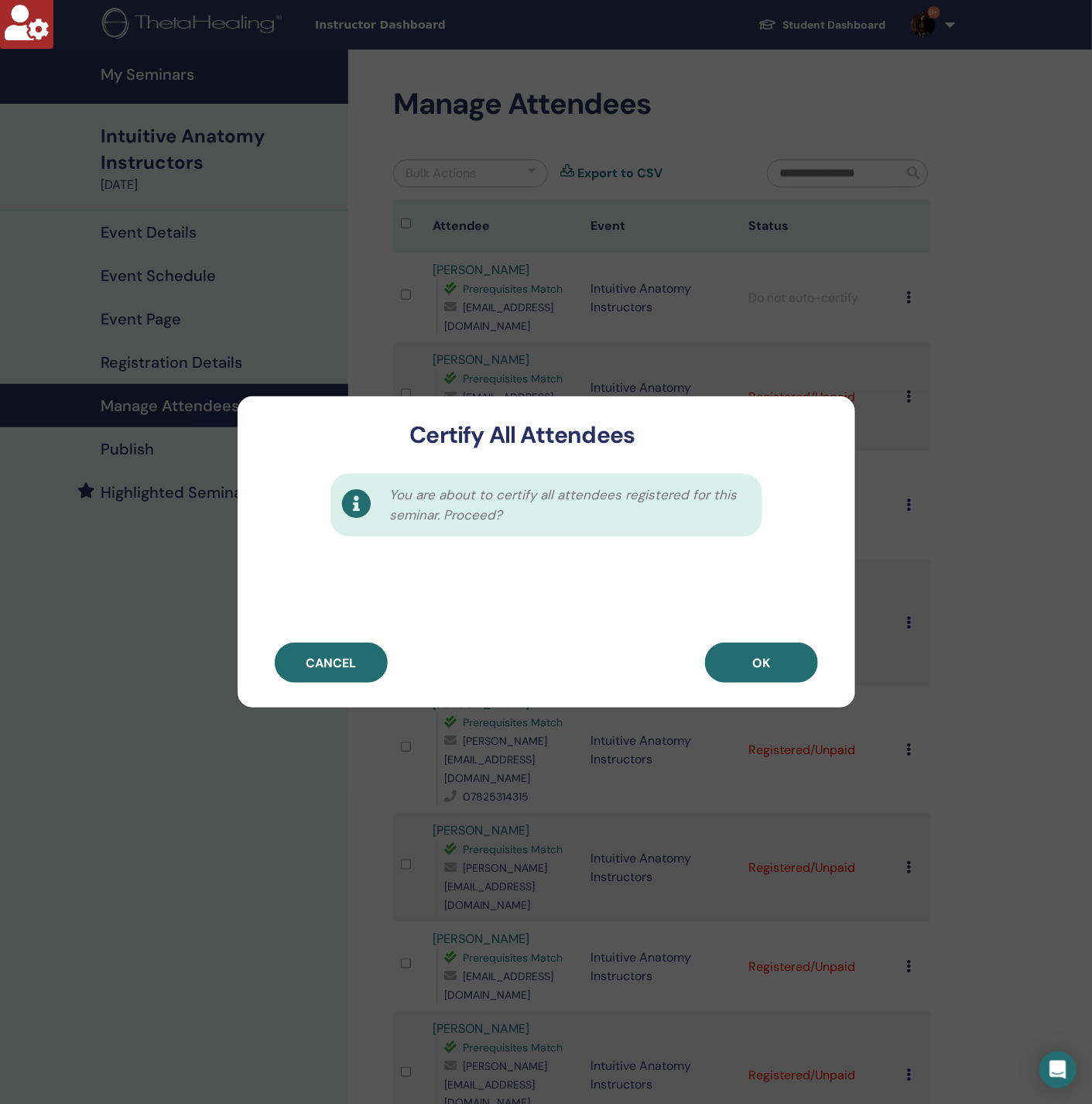
drag, startPoint x: 743, startPoint y: 663, endPoint x: 653, endPoint y: 587, distance: 117.8
click at [741, 661] on button "OK" at bounding box center [761, 663] width 113 height 40
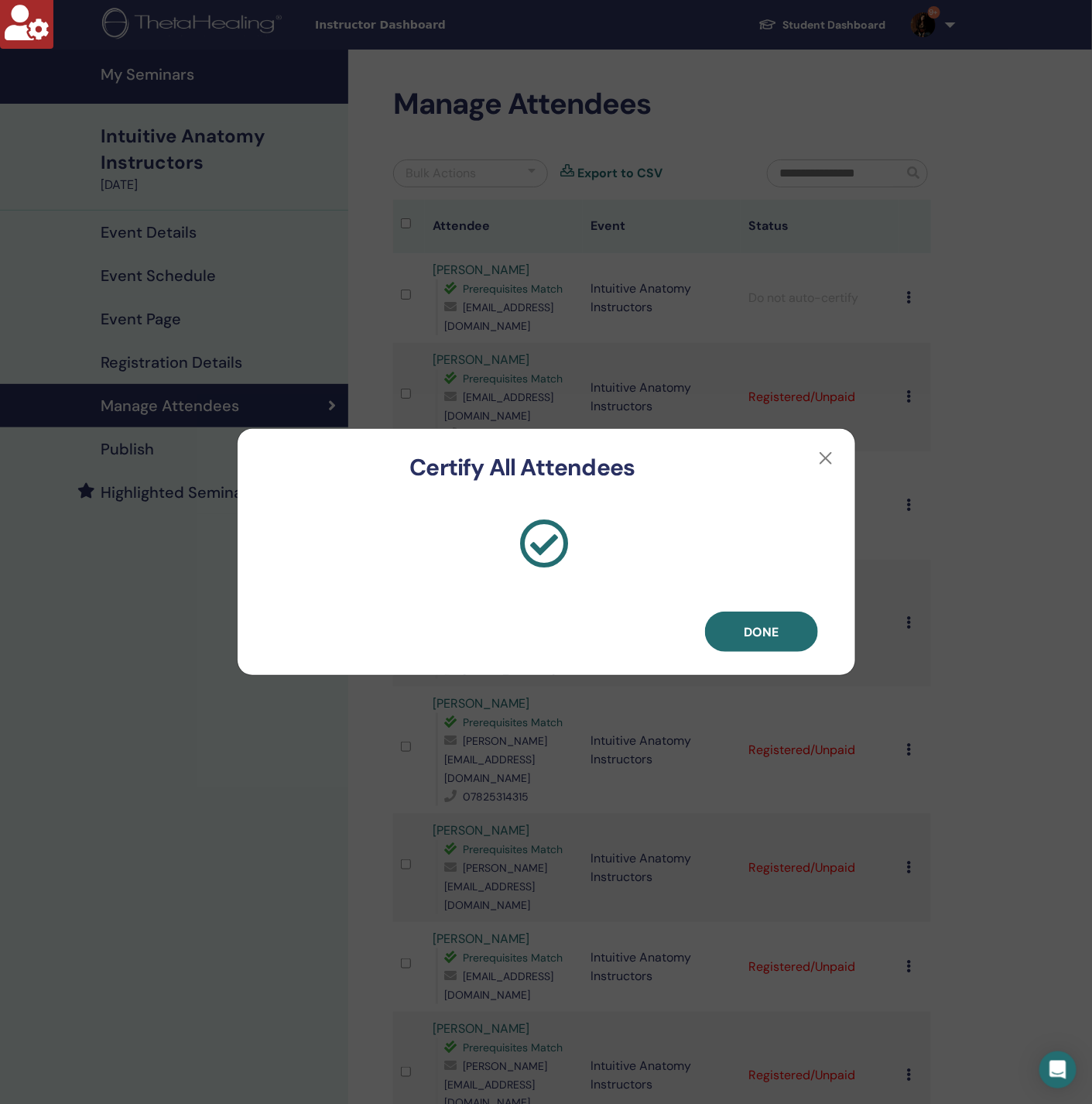
drag, startPoint x: 793, startPoint y: 630, endPoint x: 776, endPoint y: 622, distance: 18.8
click at [792, 630] on button "Done" at bounding box center [761, 632] width 113 height 40
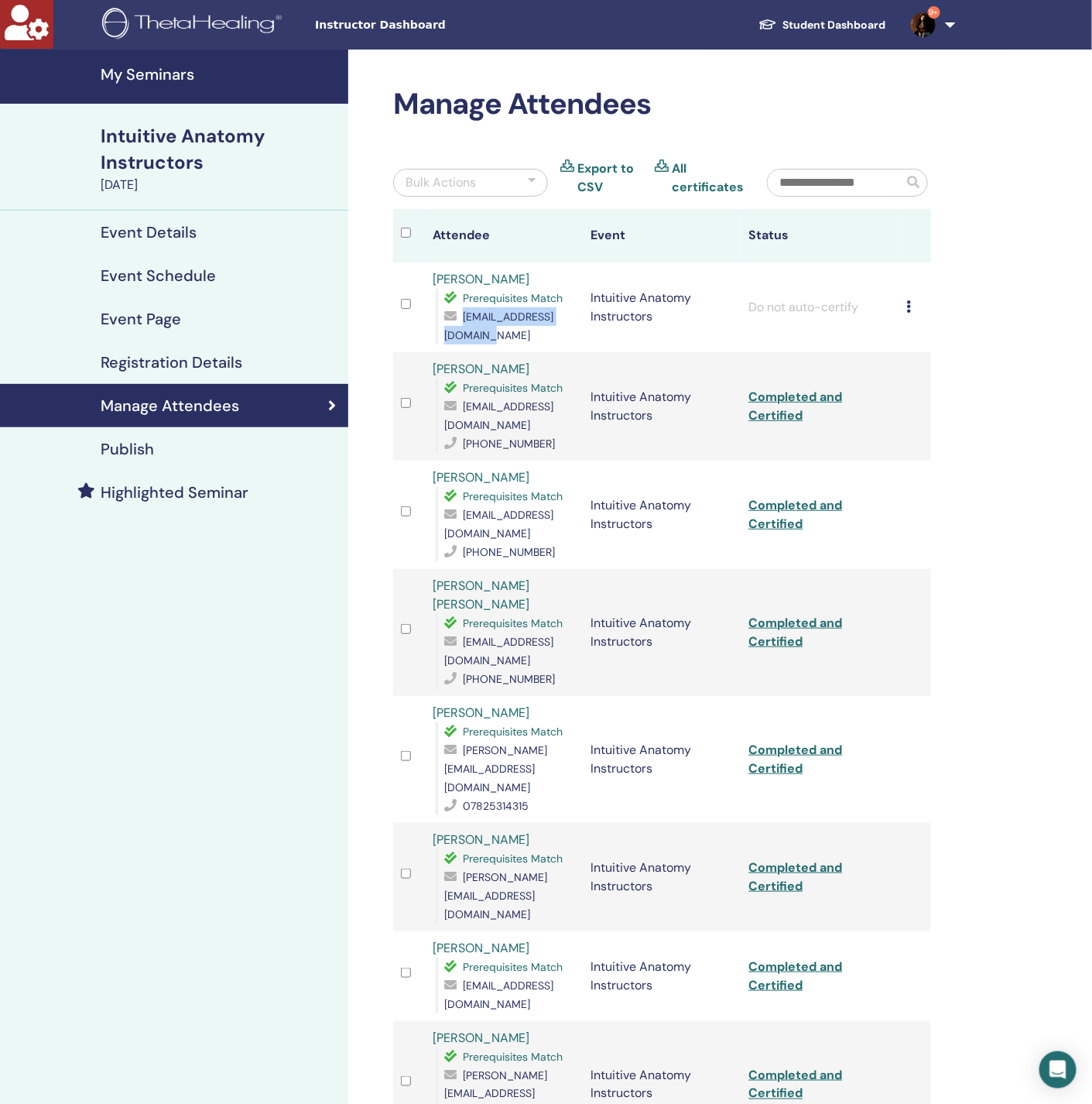
drag, startPoint x: 582, startPoint y: 339, endPoint x: 440, endPoint y: 337, distance: 142.0
click at [440, 337] on td "[PERSON_NAME] Prerequisites Match [EMAIL_ADDRESS][DOMAIN_NAME]" at bounding box center [504, 307] width 158 height 90
copy span "kontakt@mandalovespa.pl"
click at [909, 313] on icon at bounding box center [909, 306] width 5 height 13
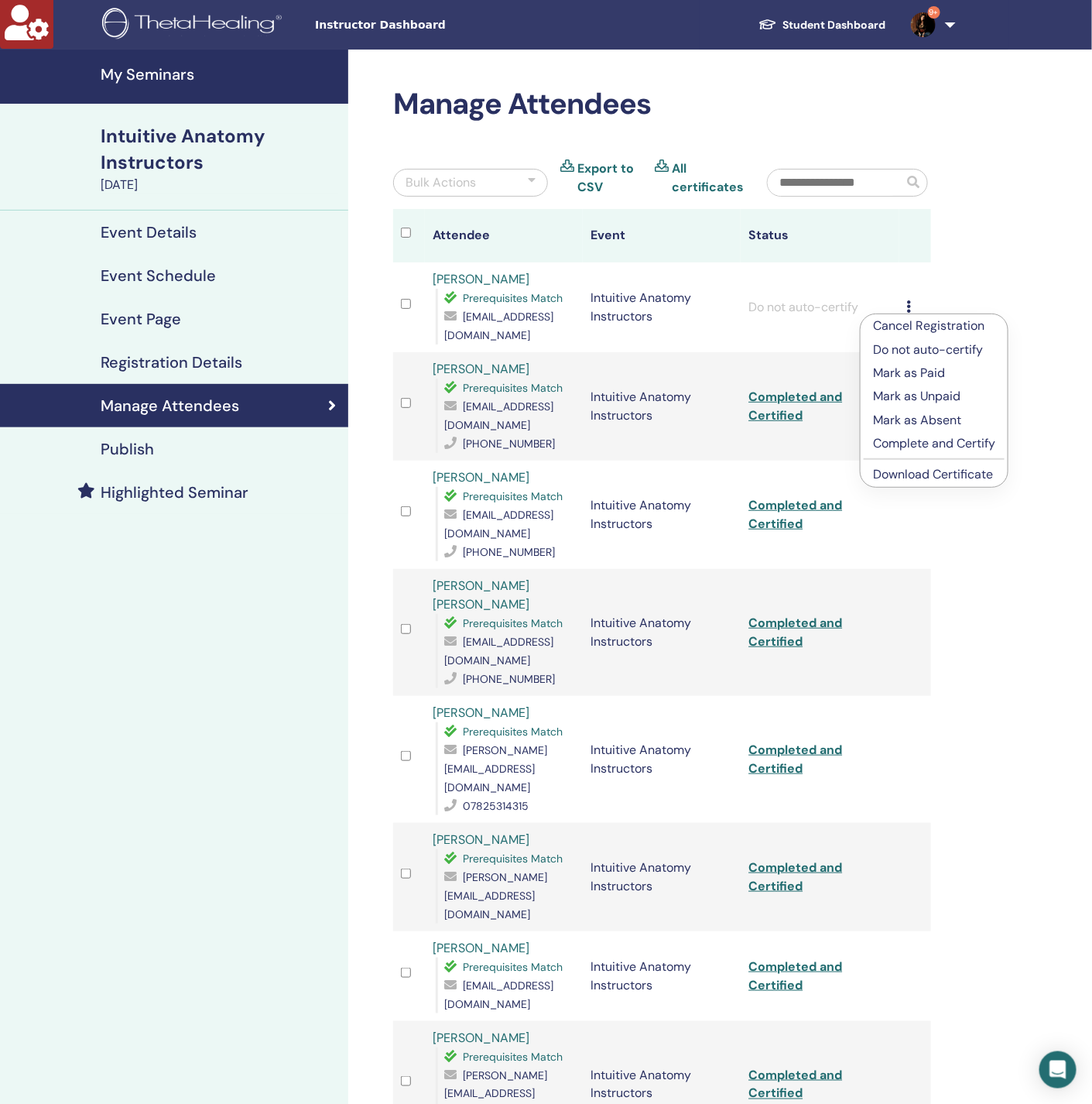
click at [942, 444] on p "Complete and Certify" at bounding box center [934, 443] width 122 height 18
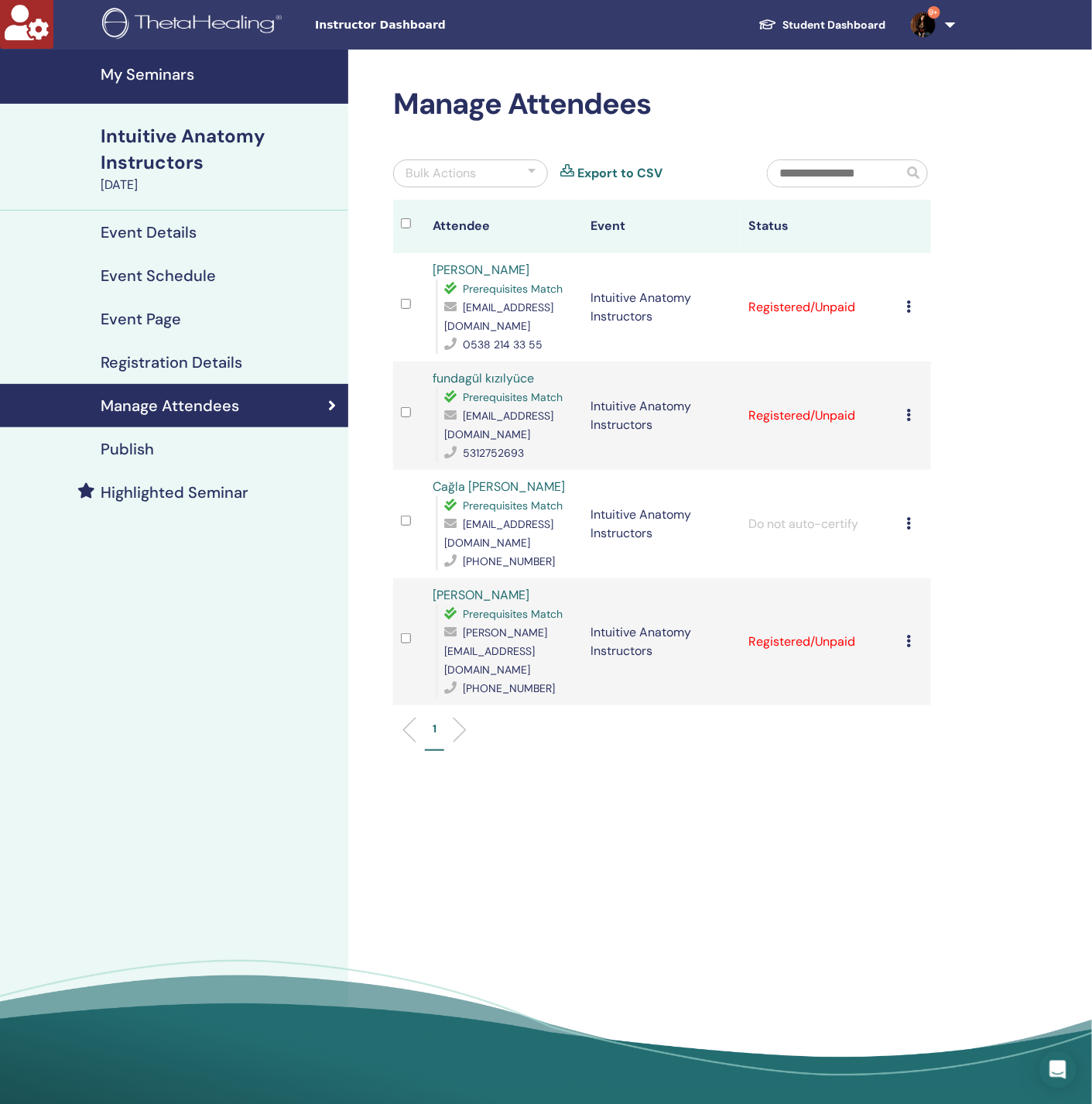
click at [909, 419] on icon at bounding box center [909, 414] width 5 height 13
click at [922, 456] on p "Do not auto-certify" at bounding box center [934, 455] width 122 height 18
click at [481, 181] on div "Bulk Actions" at bounding box center [470, 173] width 155 height 28
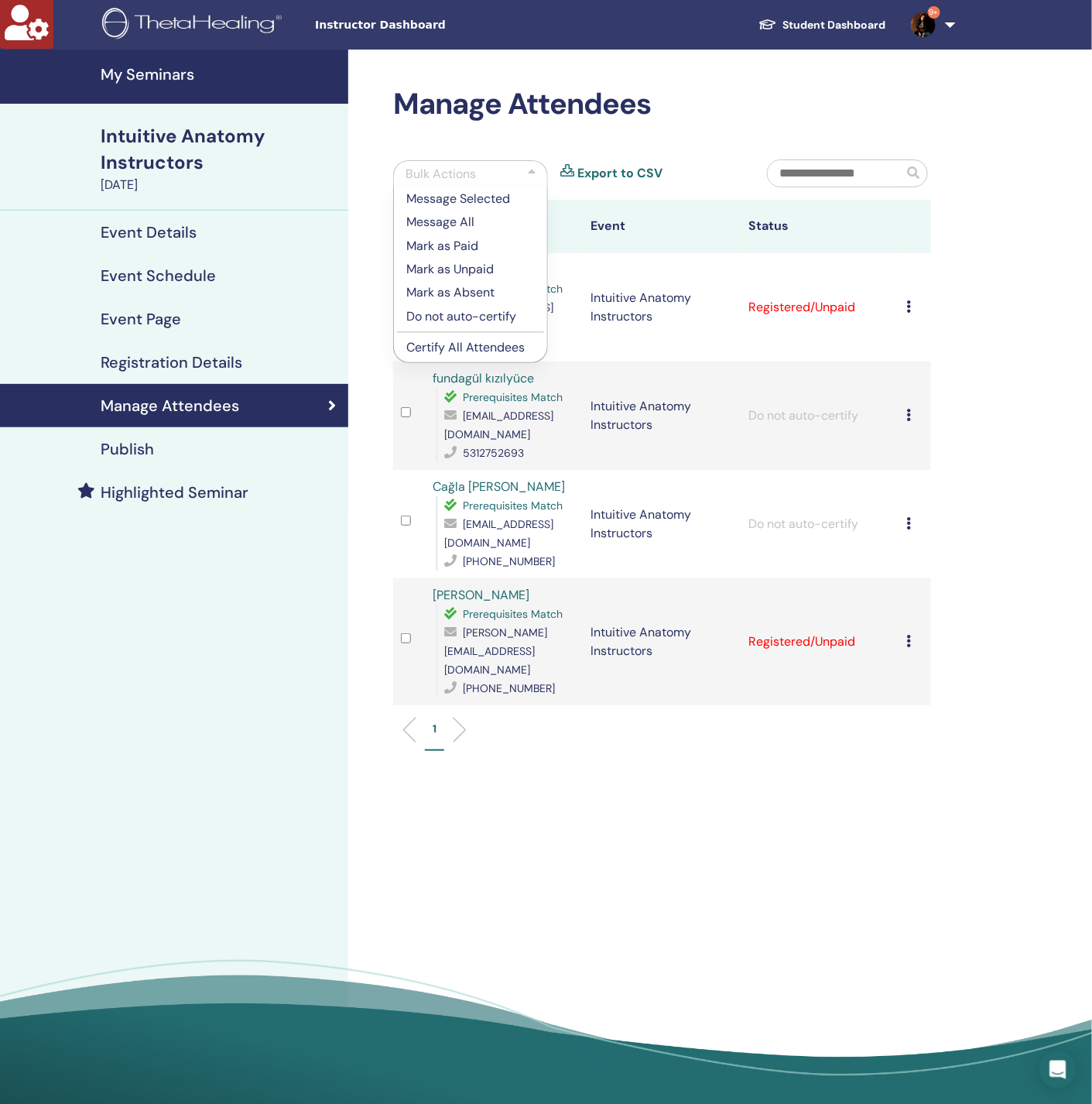
click at [481, 347] on p "Certify All Attendees" at bounding box center [470, 347] width 128 height 18
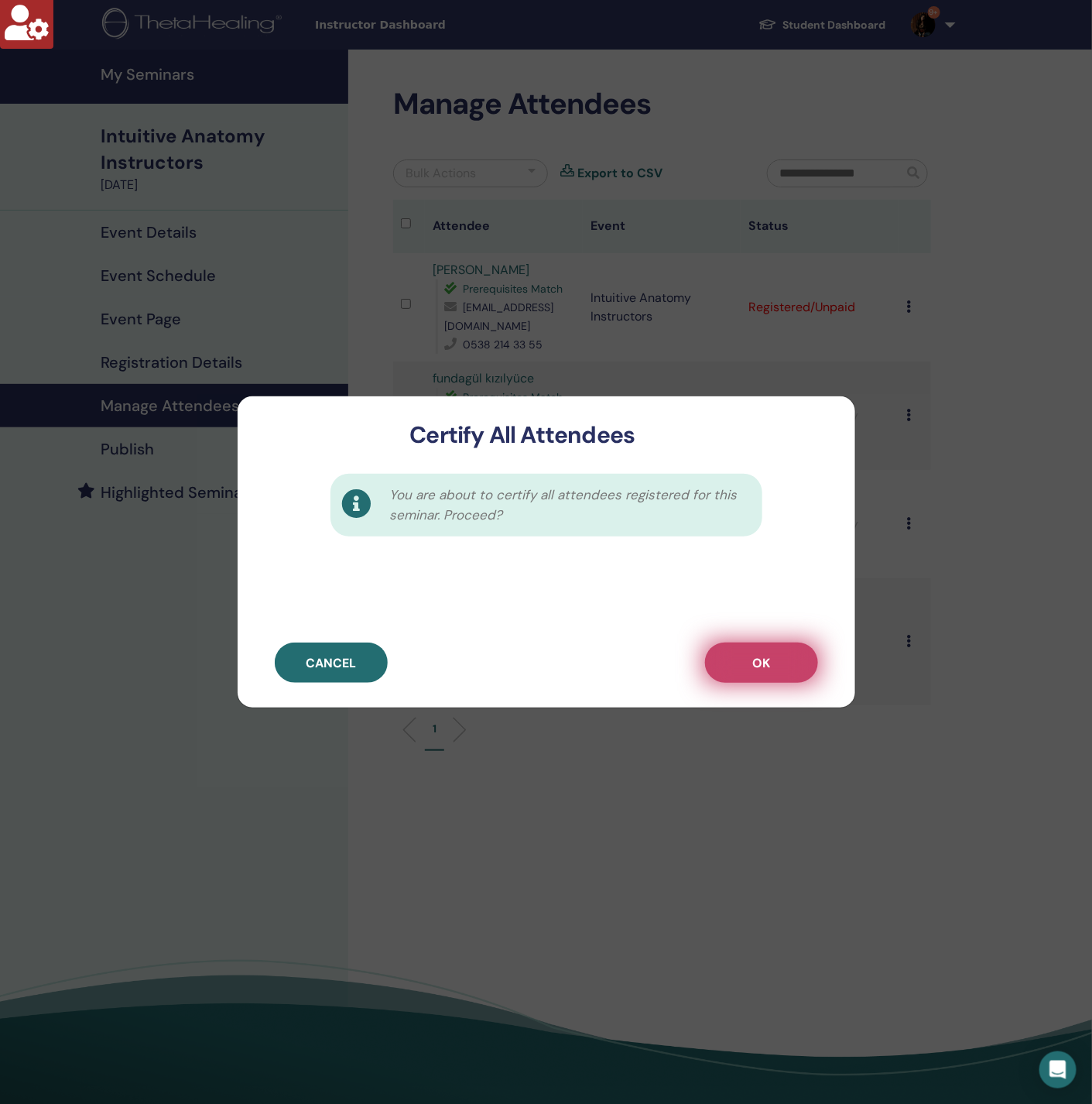
click at [785, 656] on button "OK" at bounding box center [761, 663] width 113 height 40
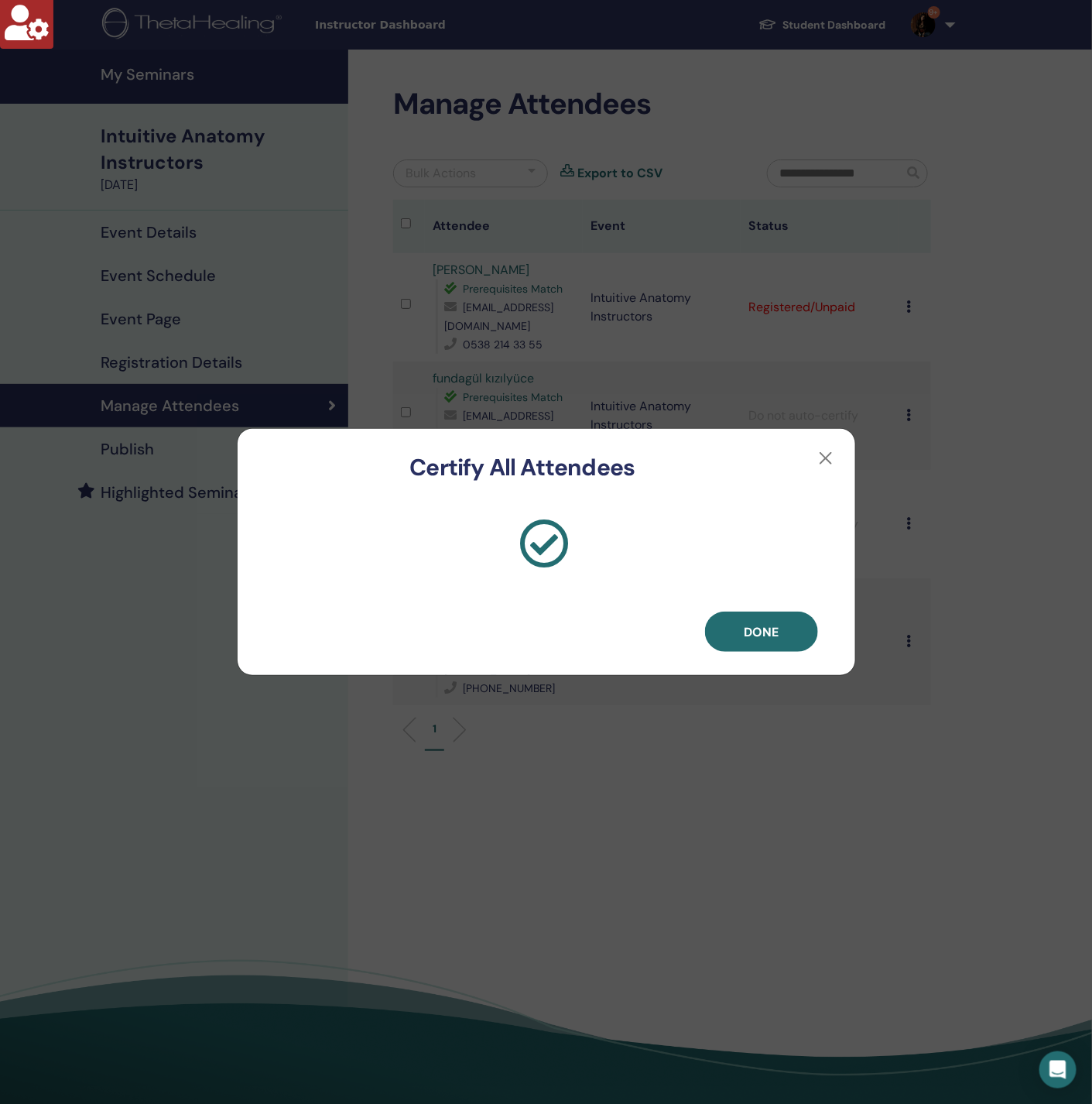
drag, startPoint x: 753, startPoint y: 638, endPoint x: 758, endPoint y: 630, distance: 9.4
click at [756, 633] on span "Done" at bounding box center [762, 632] width 35 height 16
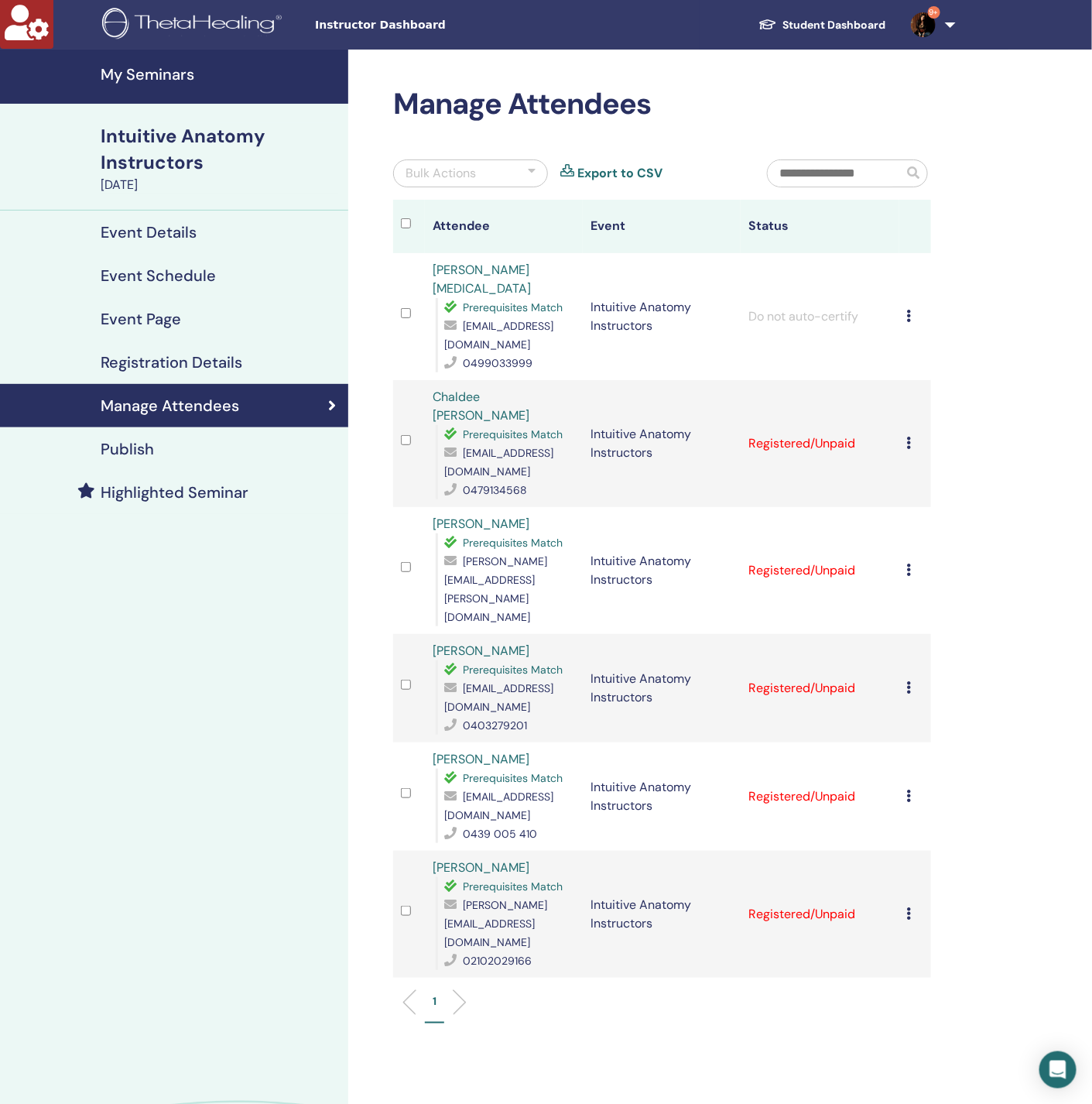
click at [454, 175] on div "Bulk Actions" at bounding box center [440, 172] width 70 height 18
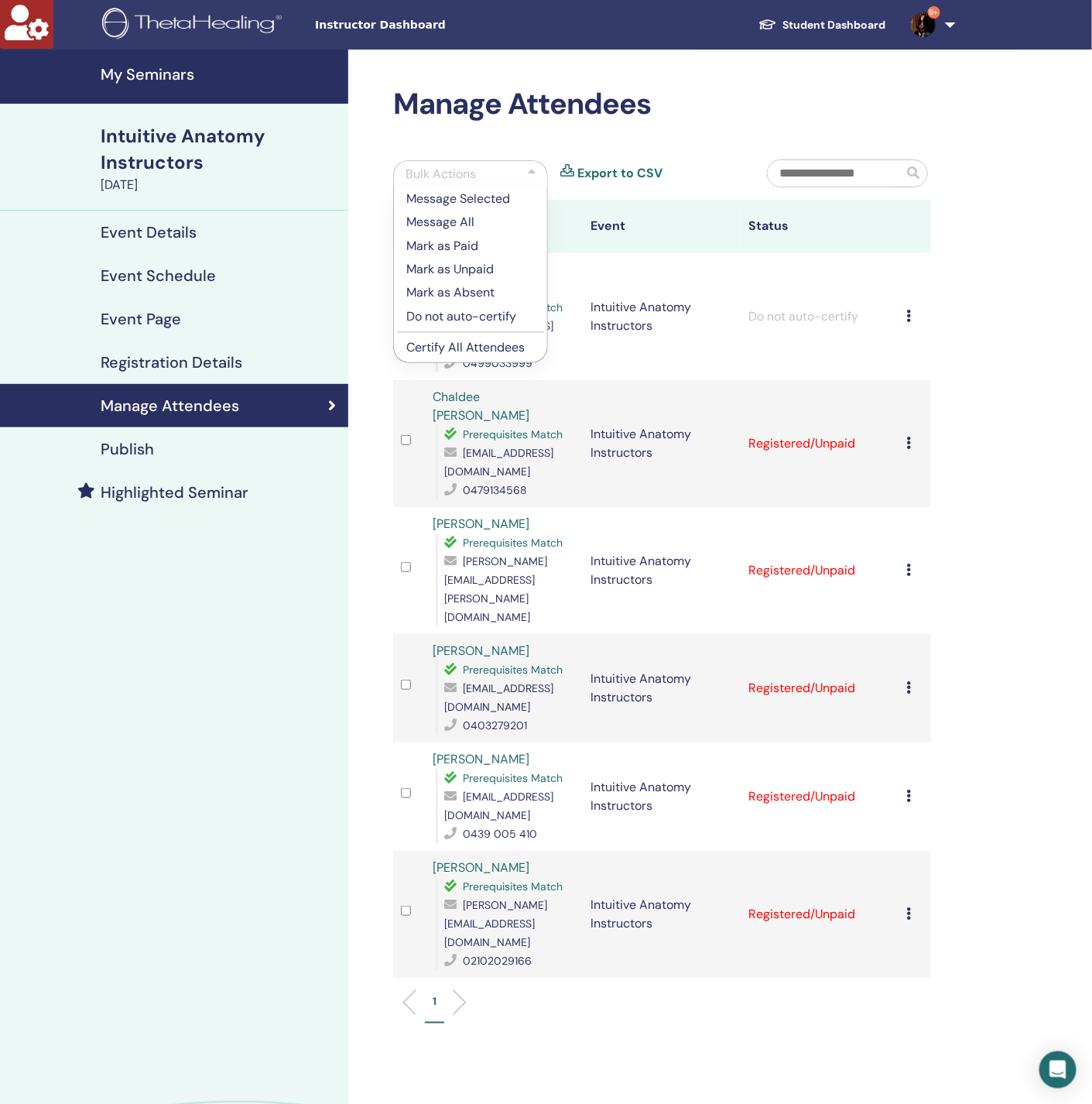
click at [442, 349] on p "Certify All Attendees" at bounding box center [470, 347] width 128 height 18
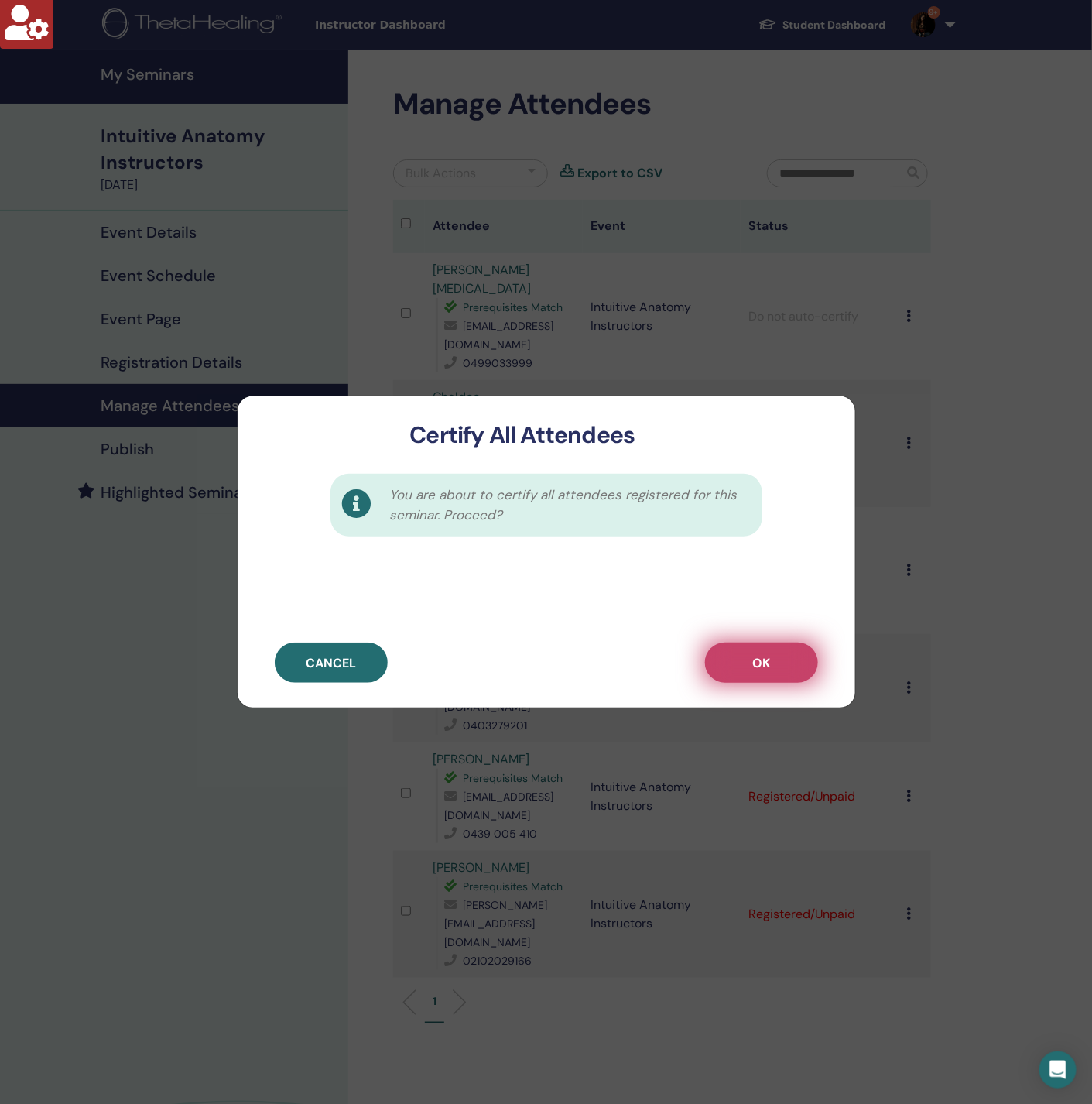
click at [765, 655] on span "OK" at bounding box center [761, 663] width 17 height 16
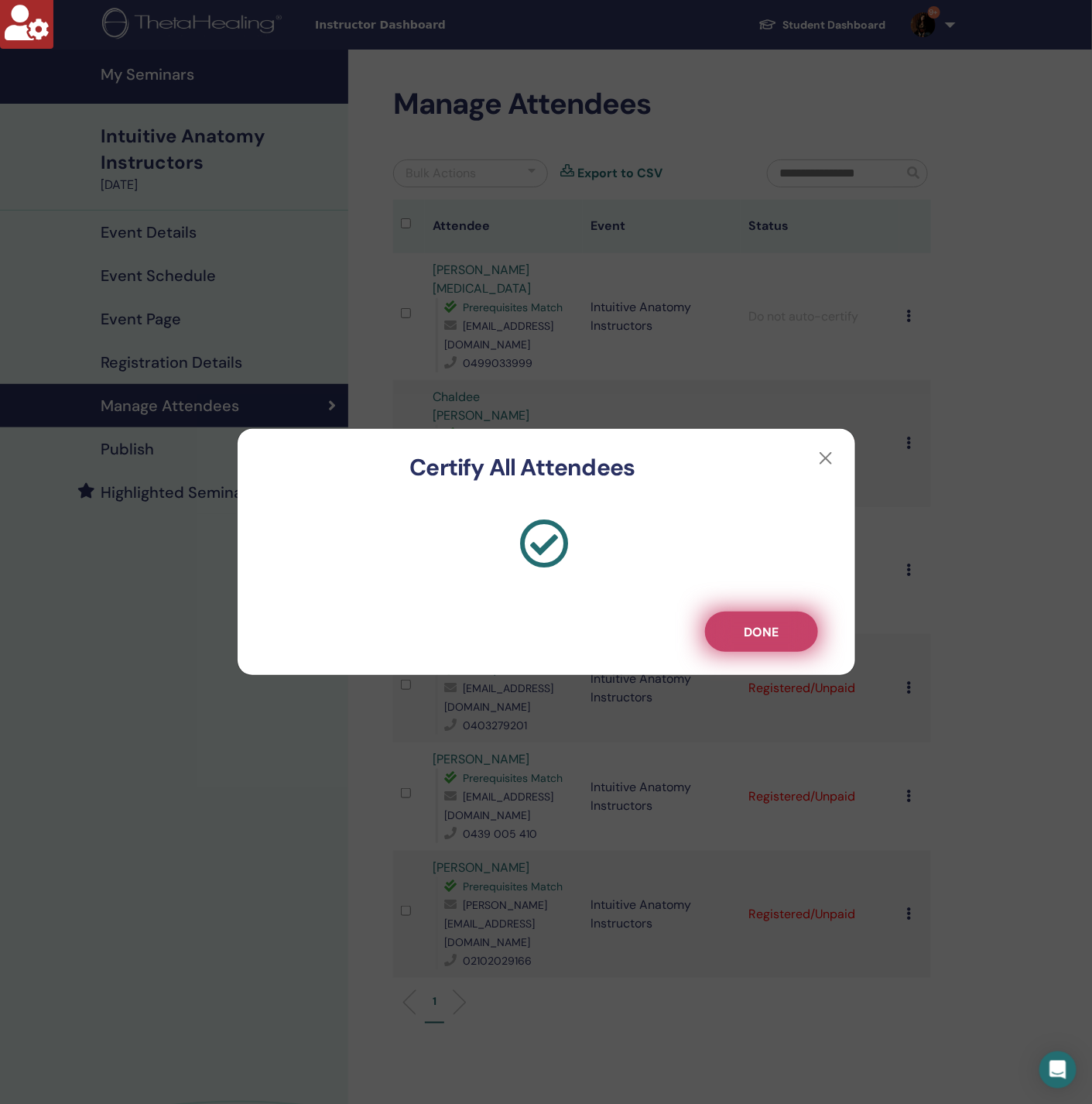
click at [768, 634] on span "Done" at bounding box center [762, 632] width 35 height 16
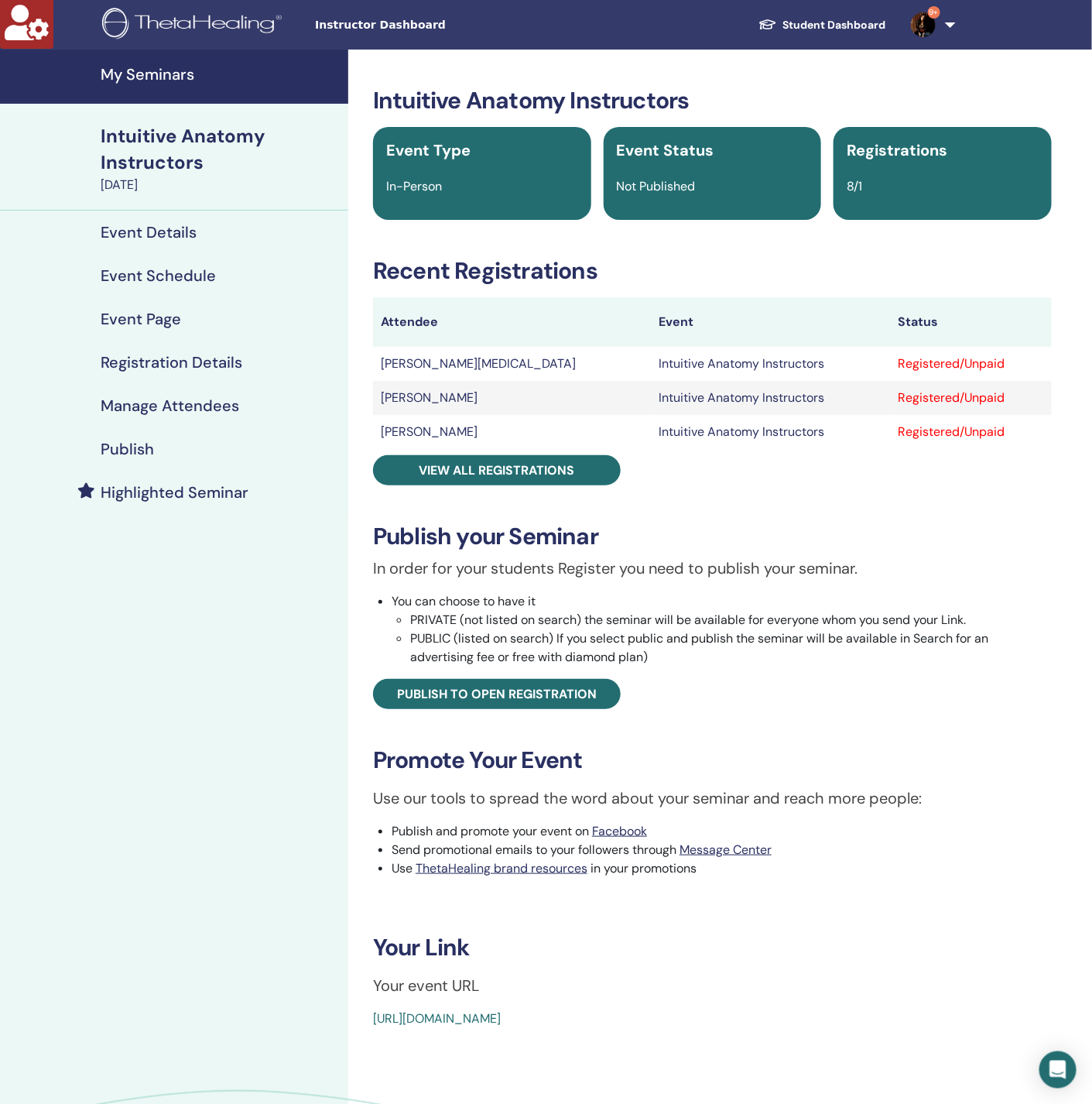
click at [192, 408] on h4 "Manage Attendees" at bounding box center [170, 406] width 139 height 18
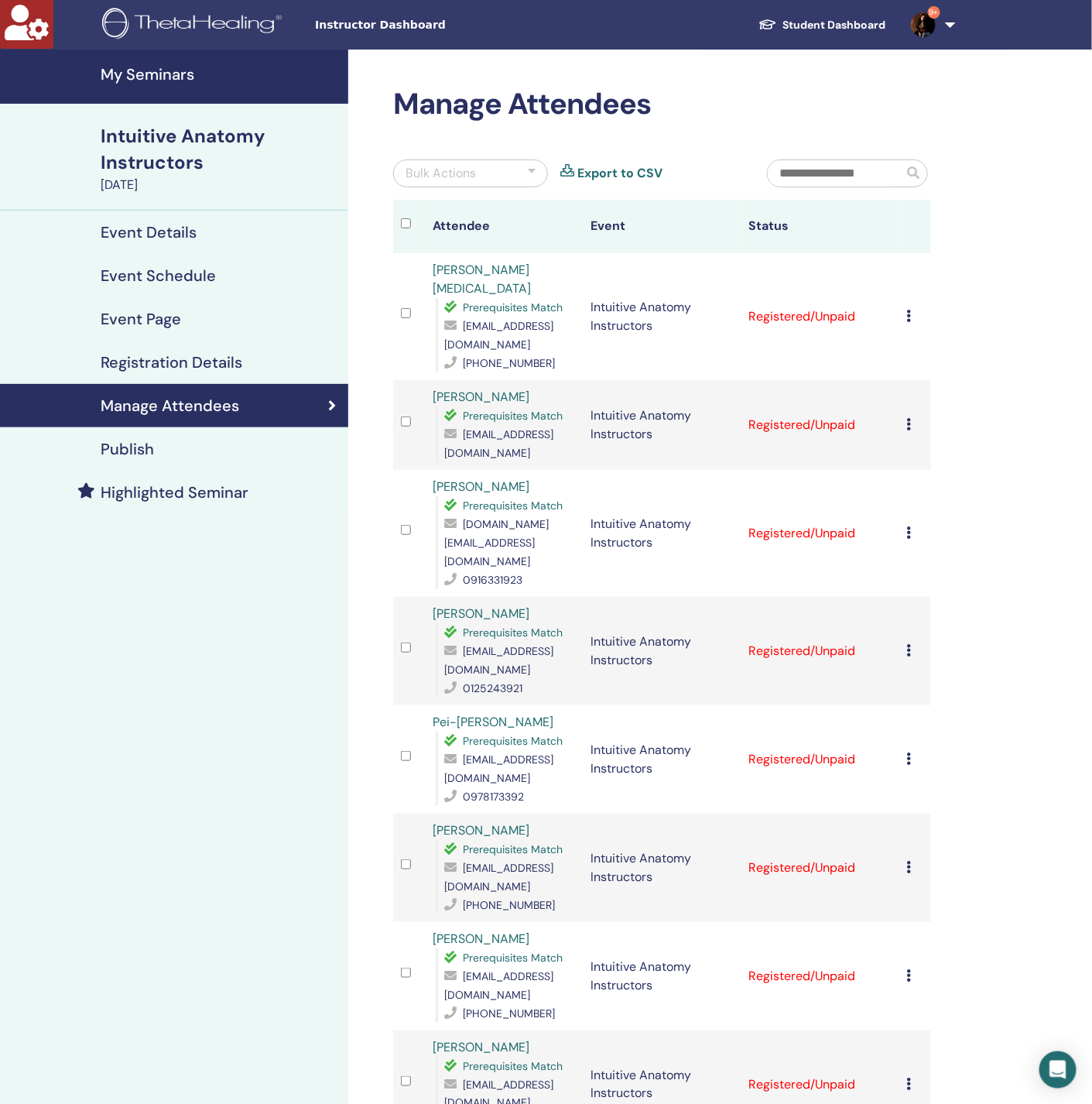
click at [302, 778] on div "My Seminars Intuitive Anatomy Instructors September 22, 2025 Event Details Even…" at bounding box center [174, 733] width 349 height 1368
click at [174, 282] on h4 "Event Schedule" at bounding box center [159, 276] width 116 height 18
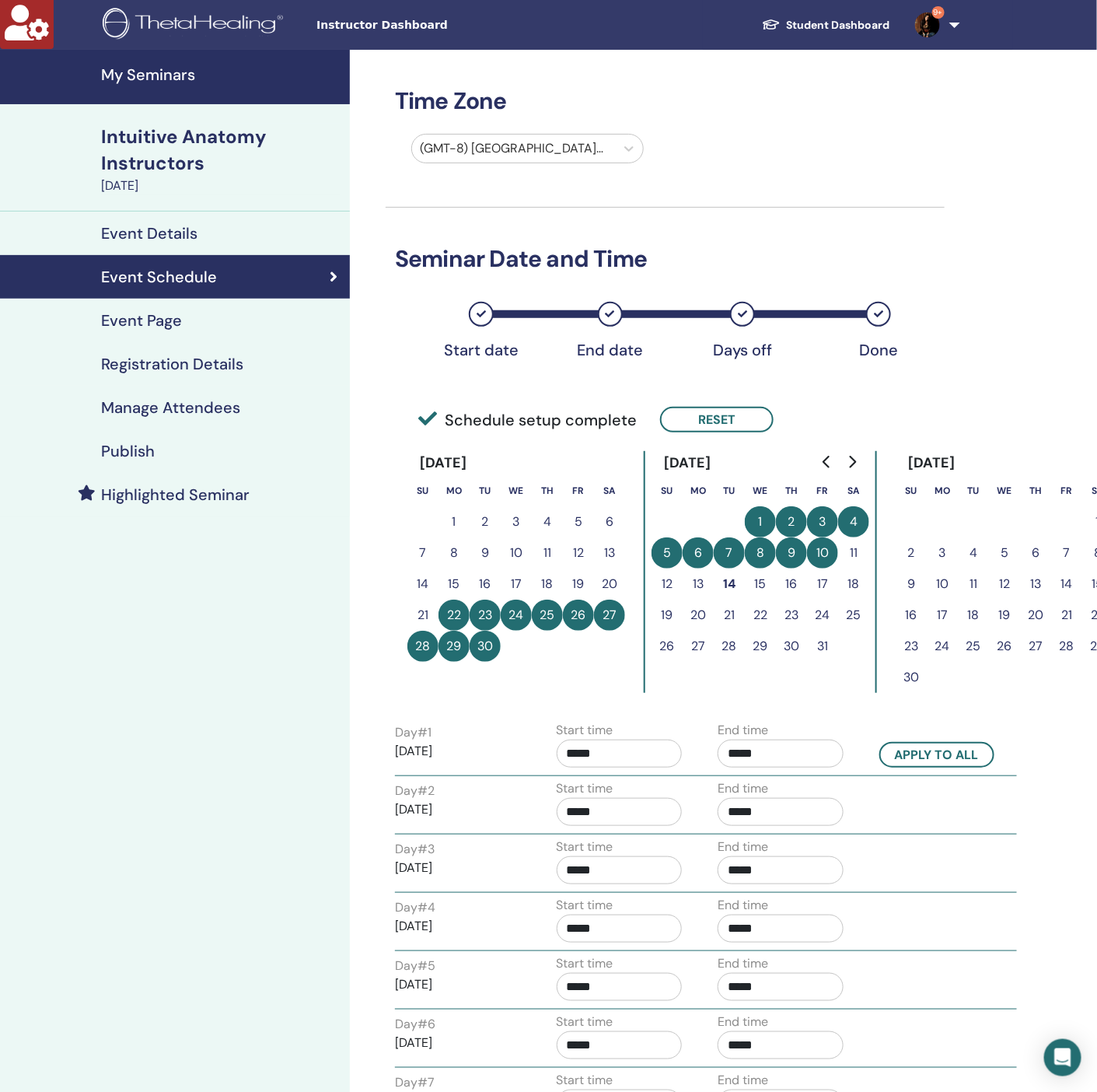
click at [157, 318] on h4 "Event Page" at bounding box center [142, 320] width 81 height 18
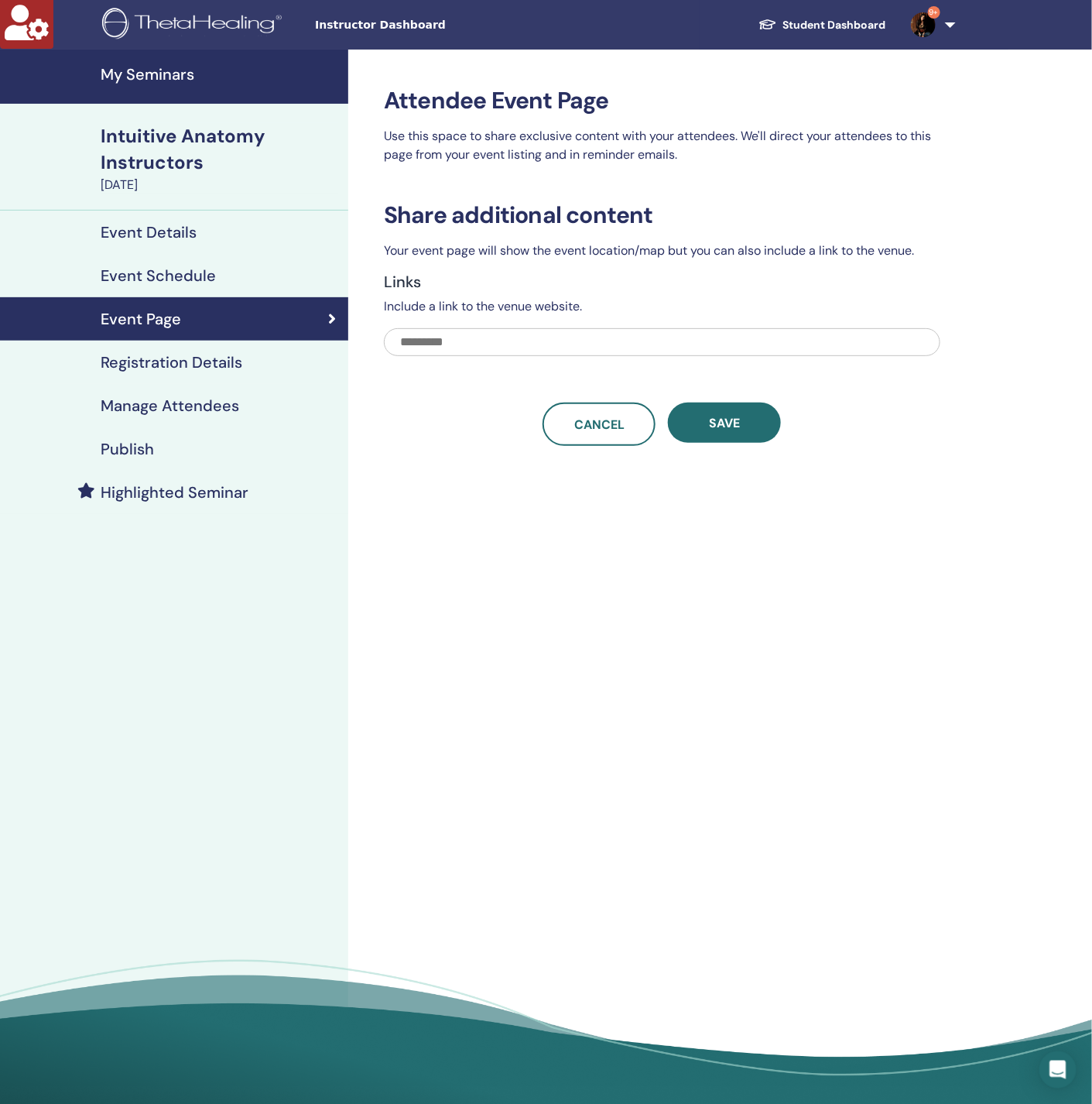
click at [172, 235] on h4 "Event Details" at bounding box center [149, 232] width 96 height 18
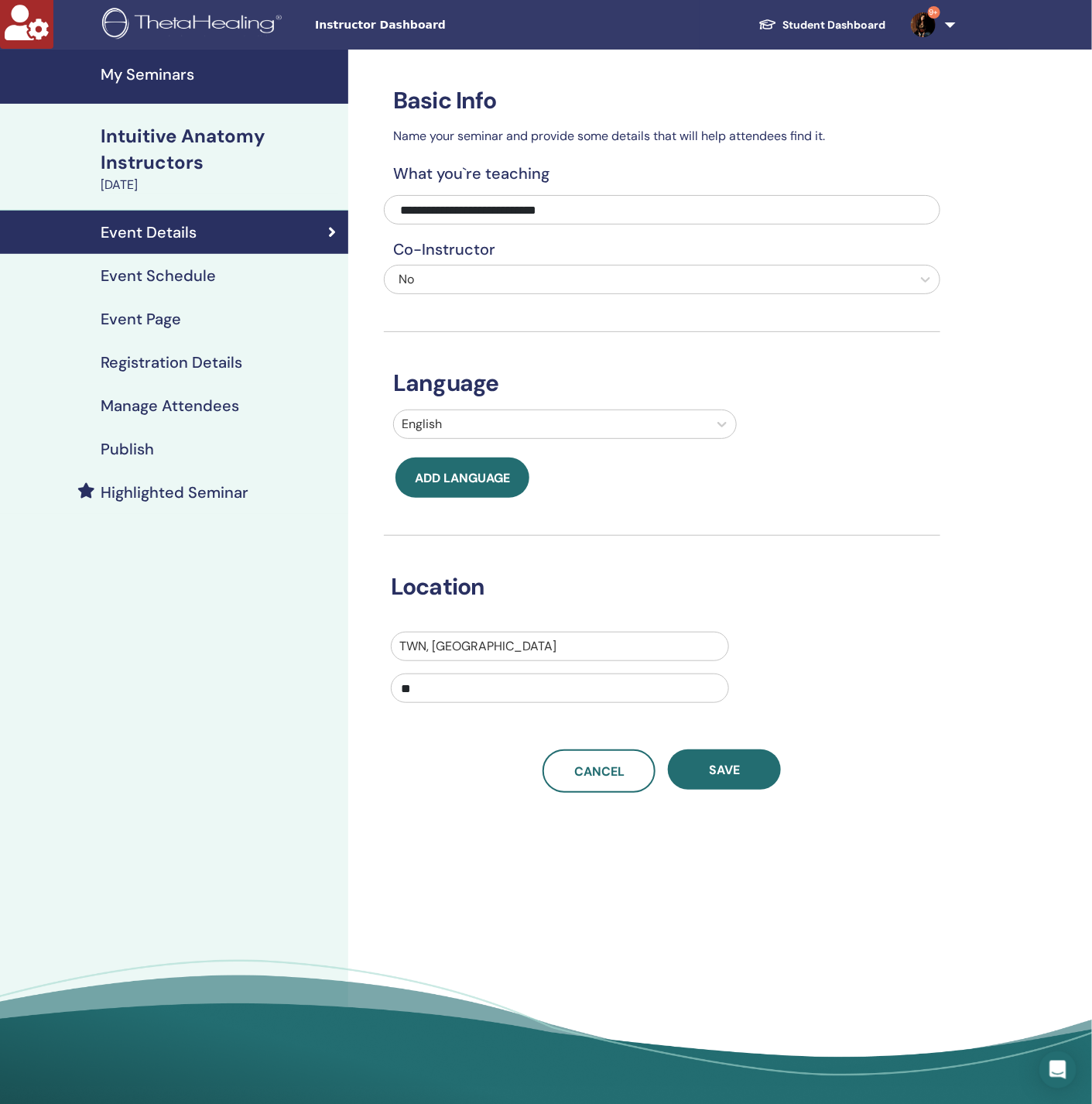
click at [171, 398] on h4 "Manage Attendees" at bounding box center [170, 406] width 139 height 18
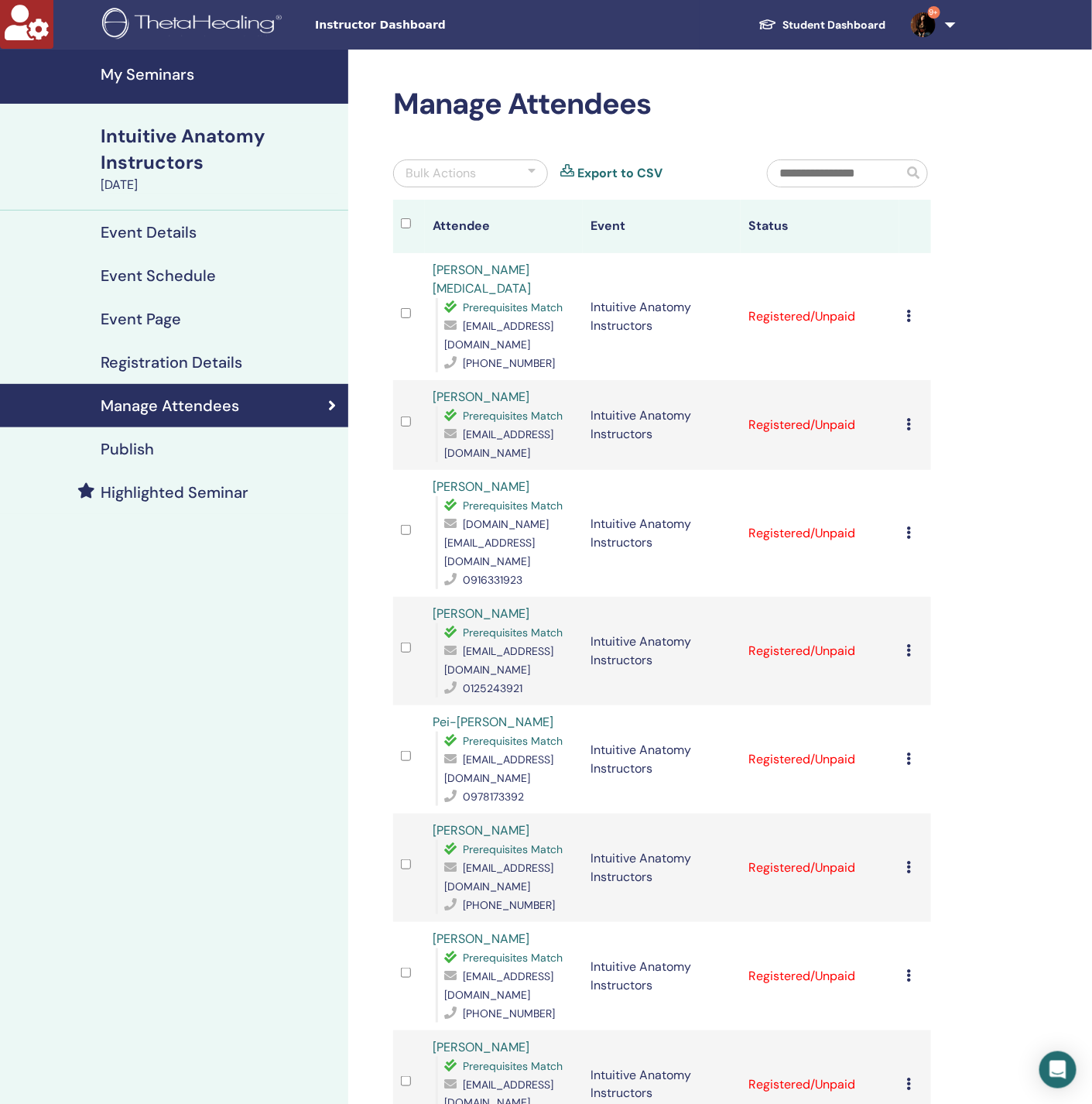
click at [467, 174] on div "Bulk Actions" at bounding box center [440, 172] width 70 height 18
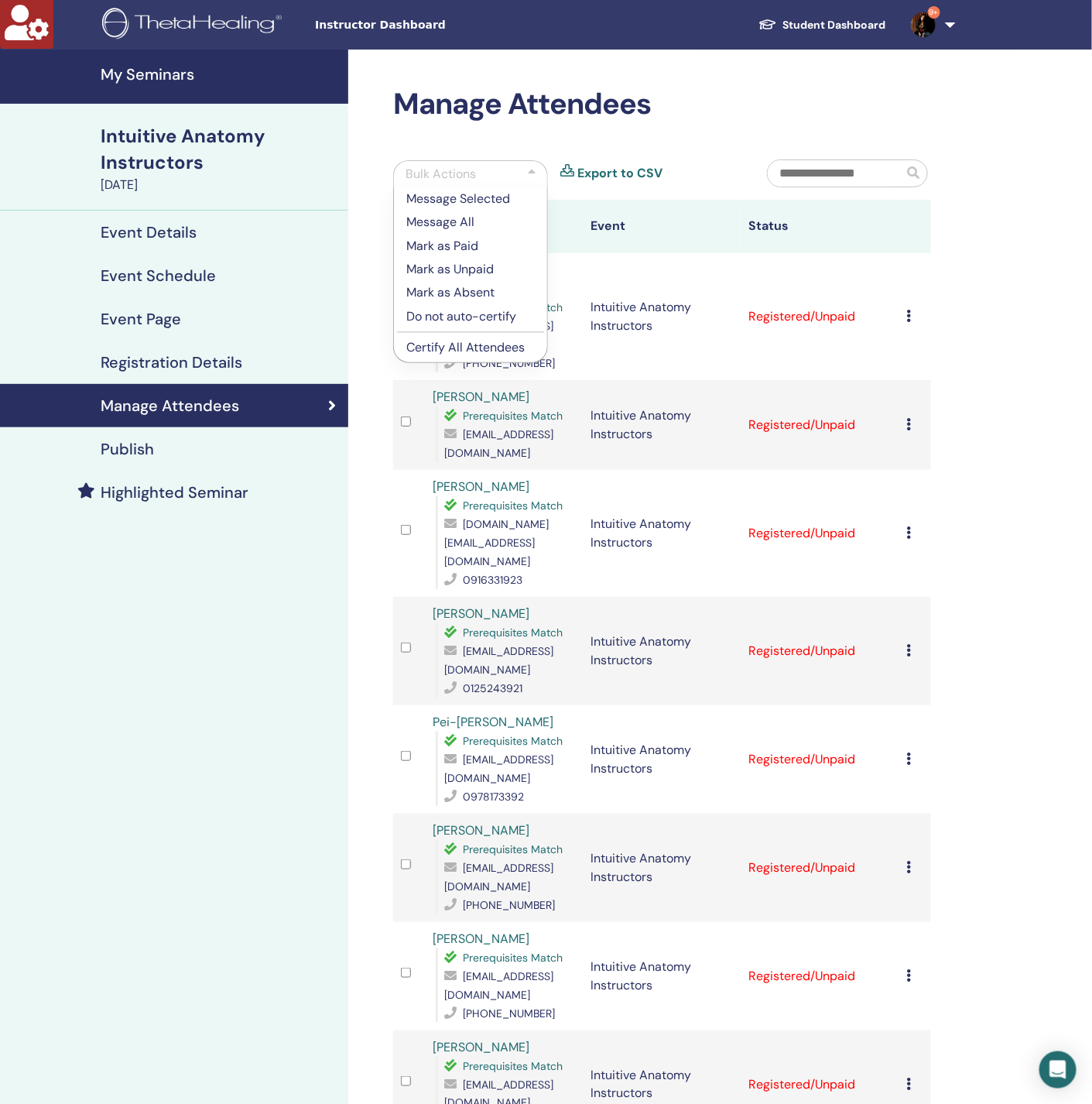
click at [447, 345] on p "Certify All Attendees" at bounding box center [470, 347] width 128 height 18
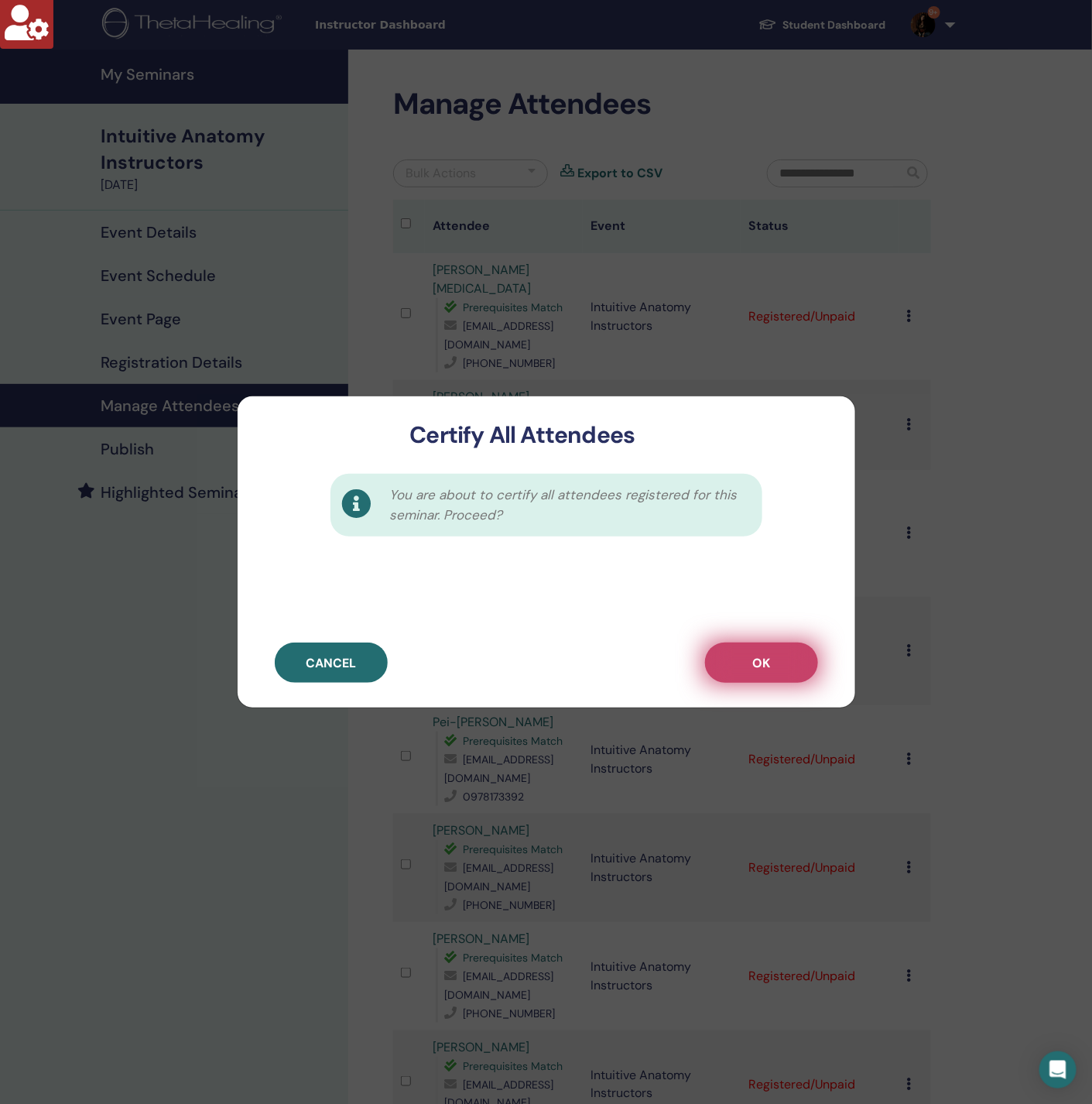
click at [748, 660] on button "OK" at bounding box center [761, 663] width 113 height 40
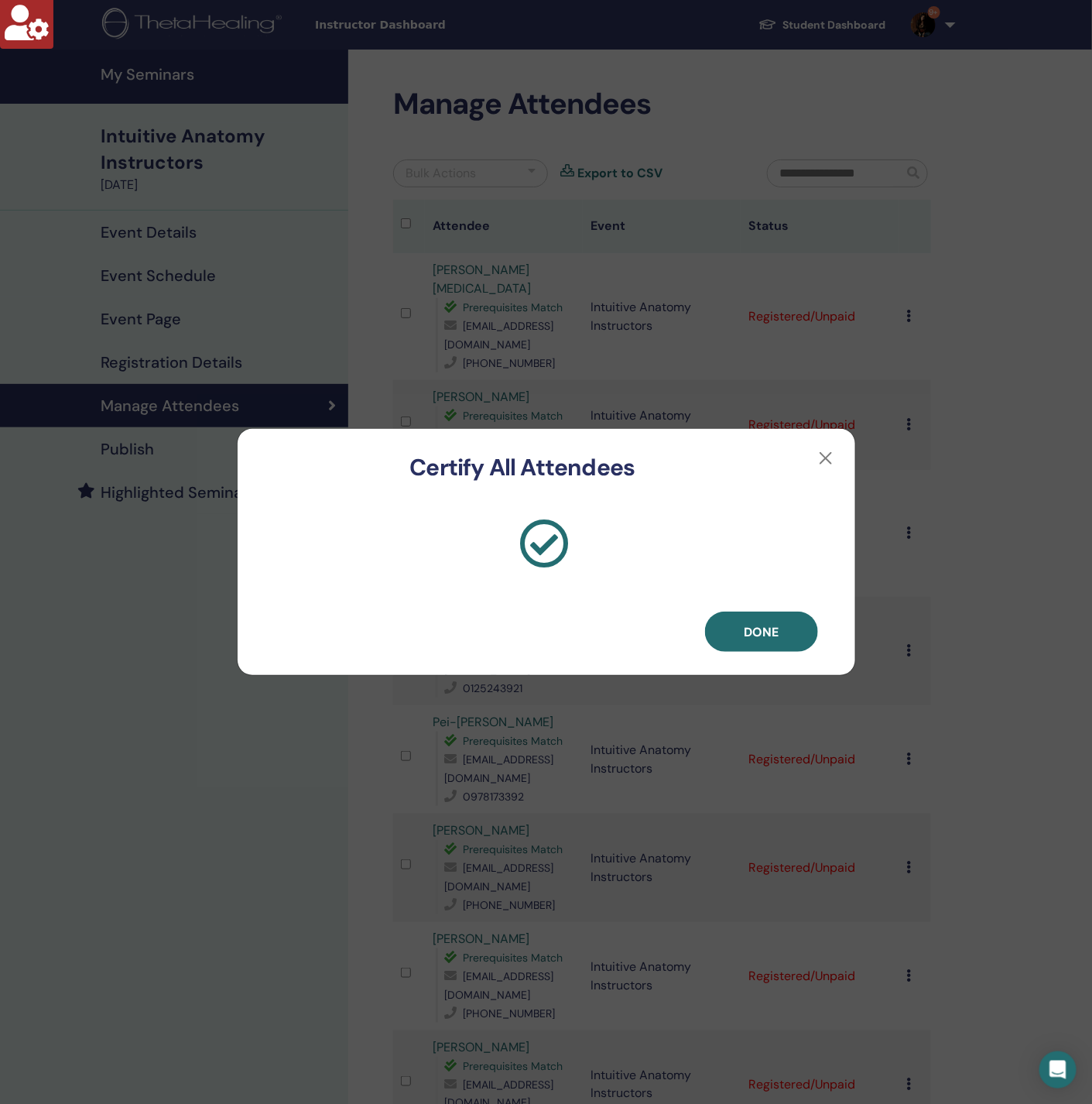
click at [757, 610] on div "Done" at bounding box center [546, 578] width 617 height 194
click at [760, 616] on button "Done" at bounding box center [761, 632] width 113 height 40
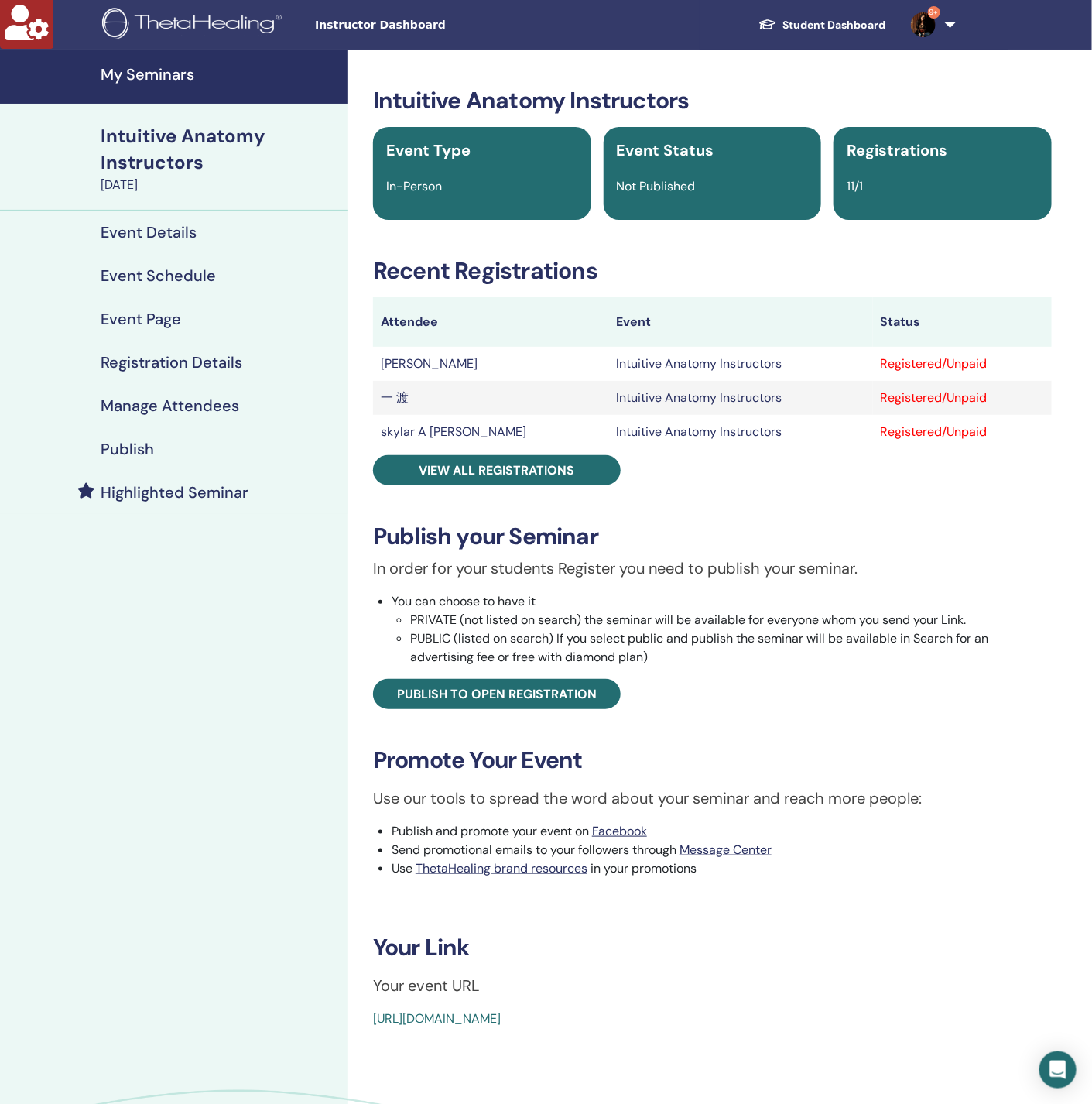
click at [188, 405] on h4 "Manage Attendees" at bounding box center [170, 406] width 139 height 18
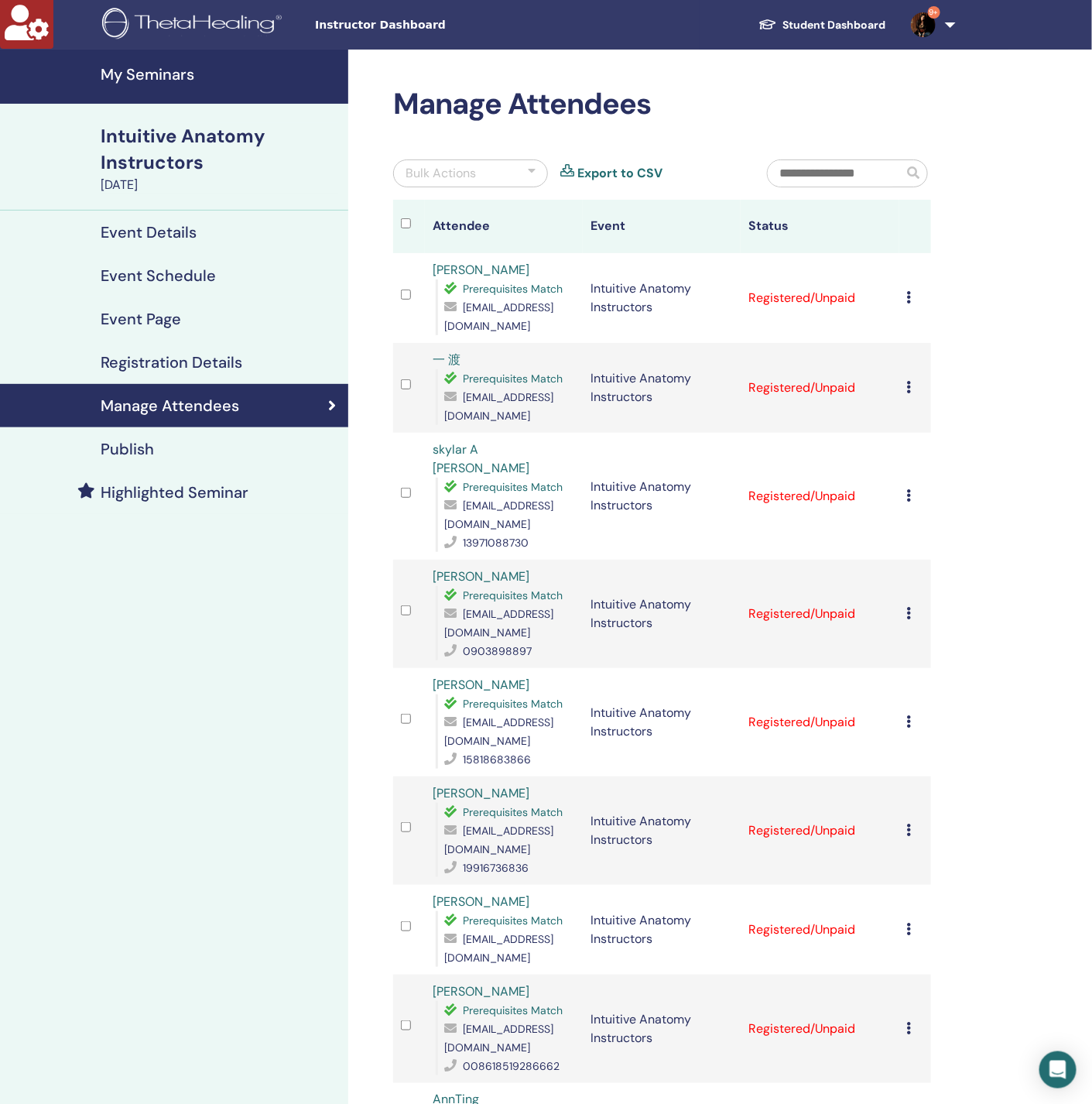
click at [913, 713] on div "Cancel Registration Do not auto-certify Mark as Paid Mark as Unpaid Mark as Abs…" at bounding box center [915, 722] width 16 height 18
click at [918, 723] on p "Do not auto-certify" at bounding box center [938, 723] width 122 height 18
click at [908, 716] on icon at bounding box center [909, 722] width 5 height 13
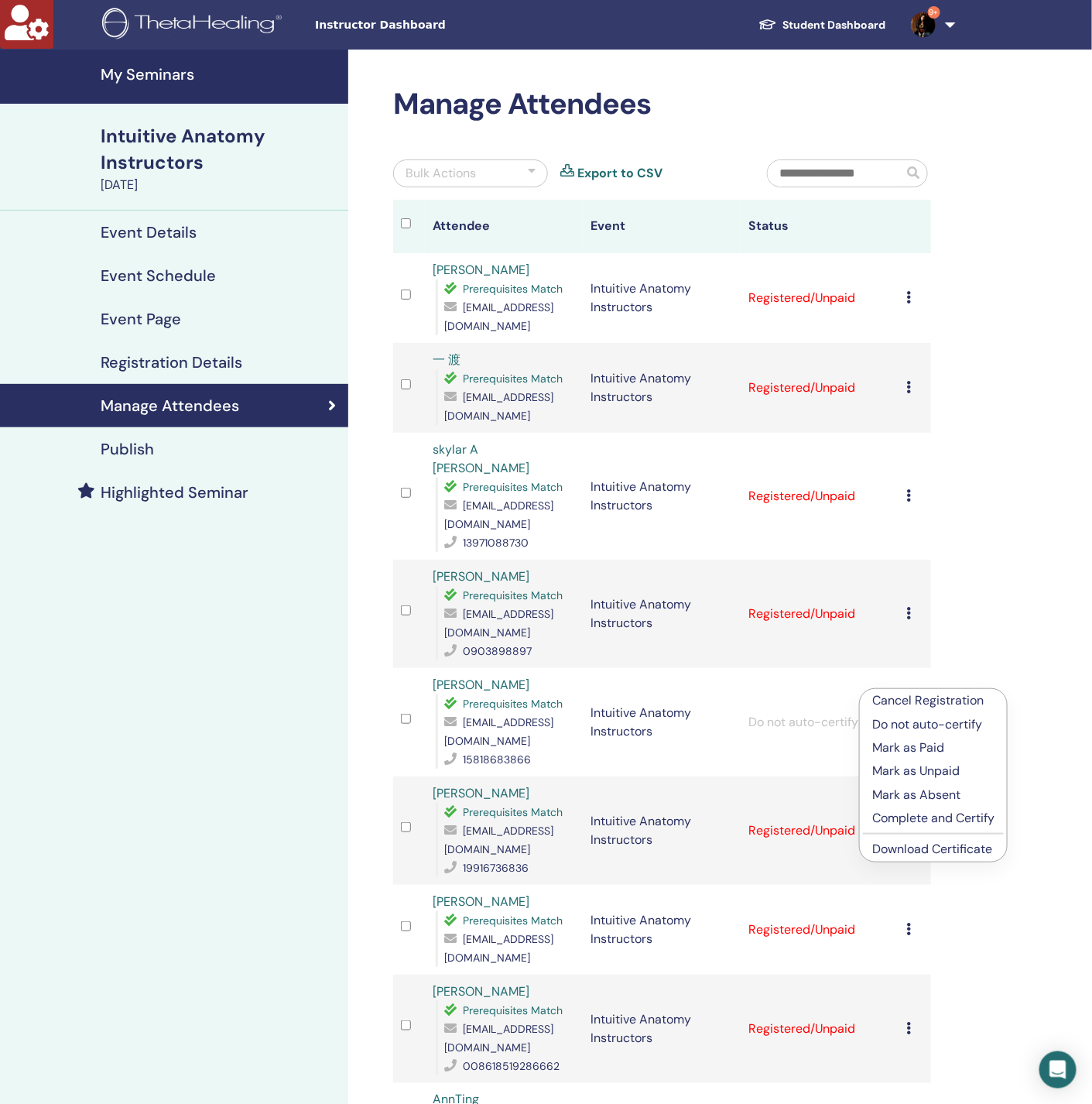
click at [922, 770] on p "Mark as Unpaid" at bounding box center [933, 771] width 122 height 18
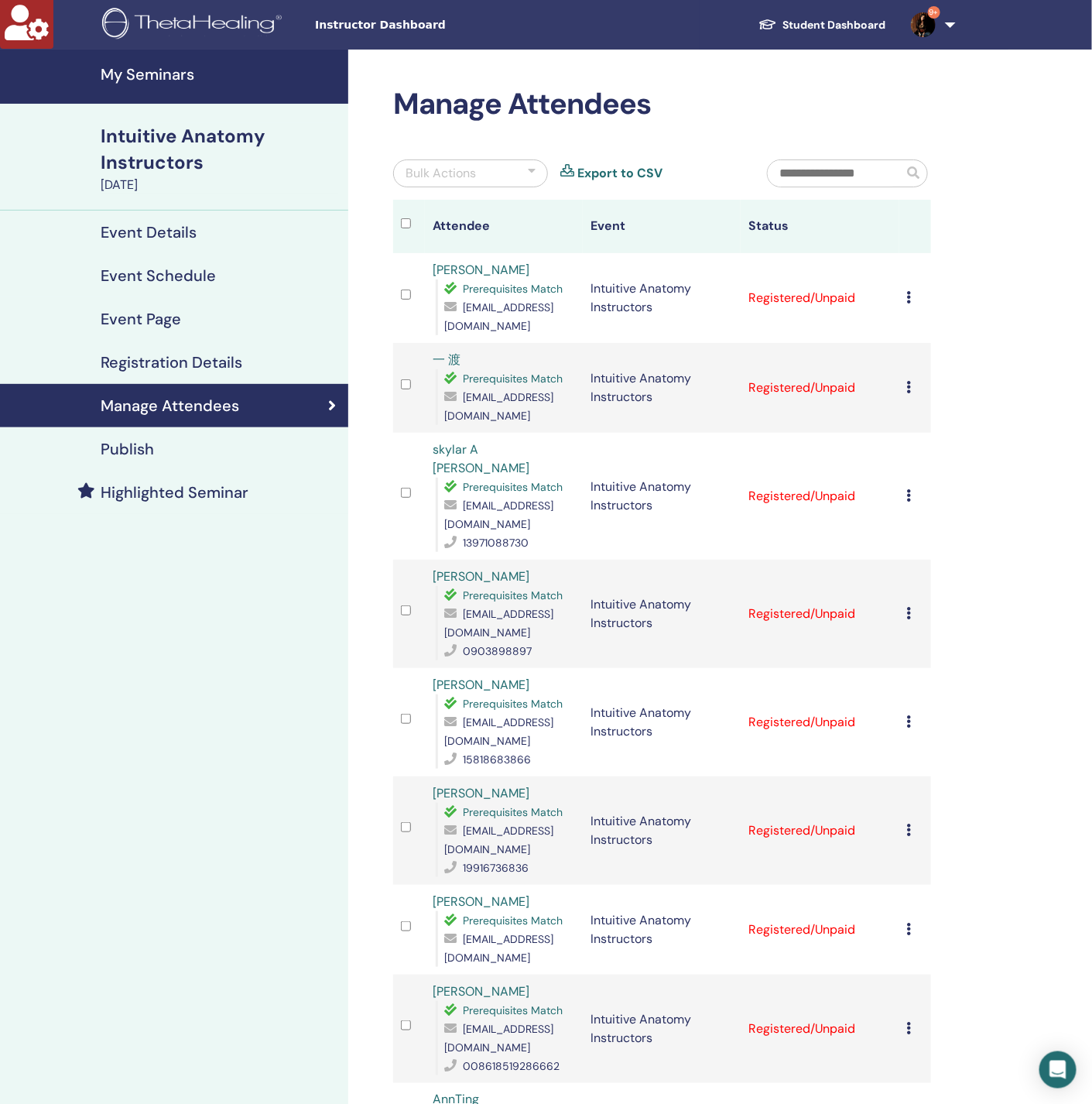
click at [479, 177] on div "Bulk Actions" at bounding box center [470, 173] width 155 height 28
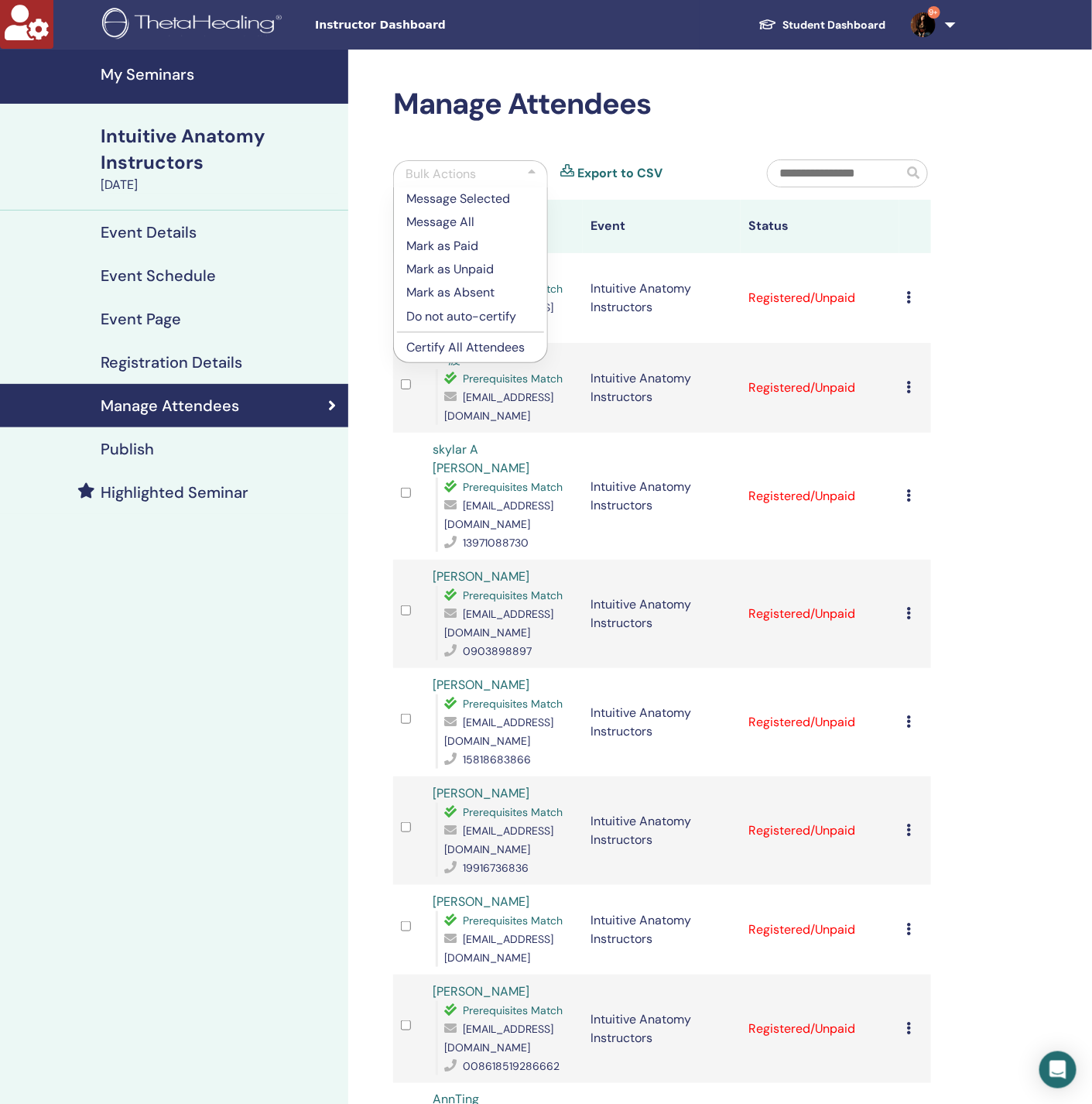
click at [481, 342] on p "Certify All Attendees" at bounding box center [470, 347] width 128 height 18
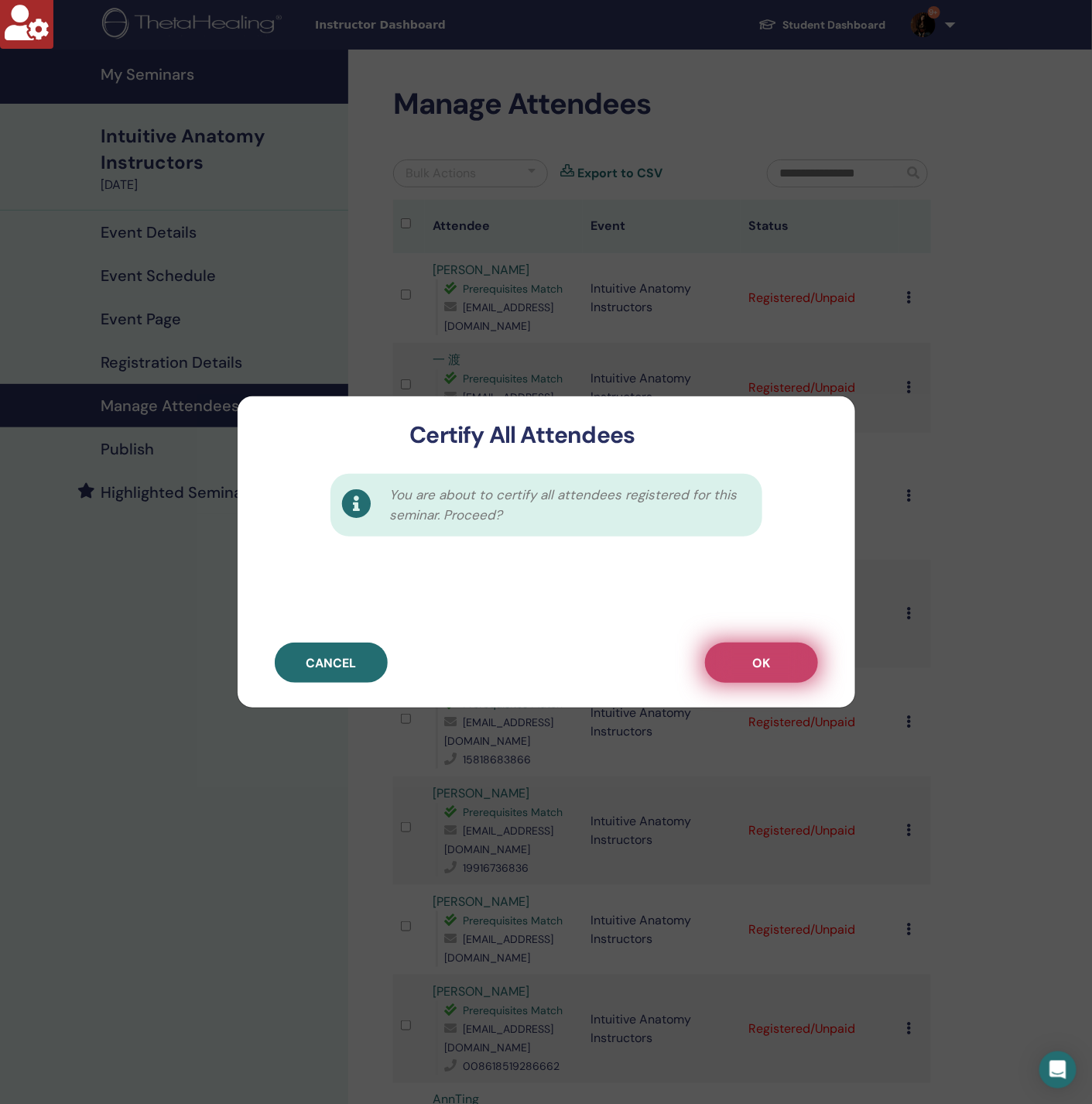
click at [748, 671] on button "OK" at bounding box center [761, 663] width 113 height 40
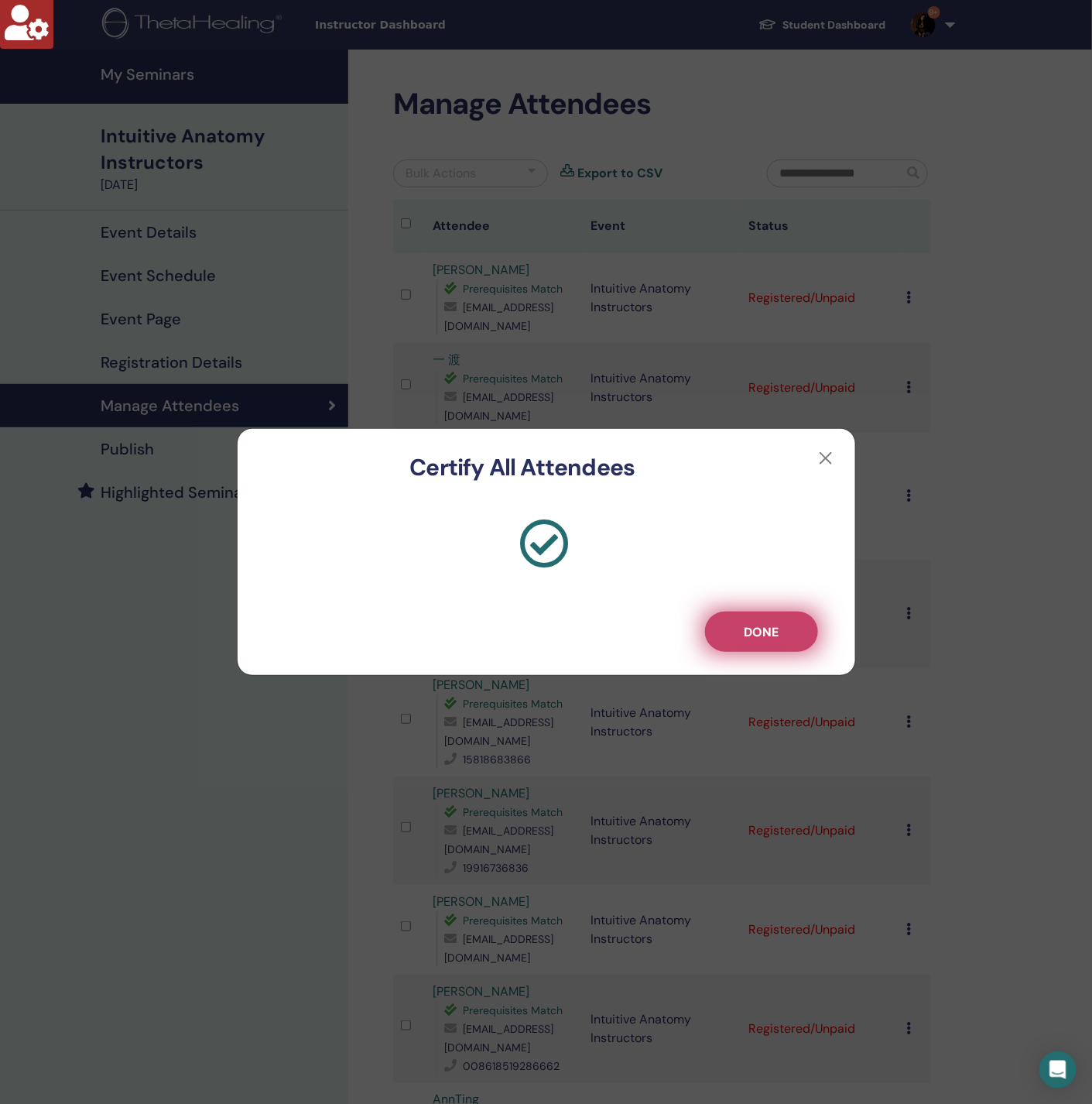
click at [762, 630] on span "Done" at bounding box center [762, 632] width 35 height 16
